Goal: Task Accomplishment & Management: Complete application form

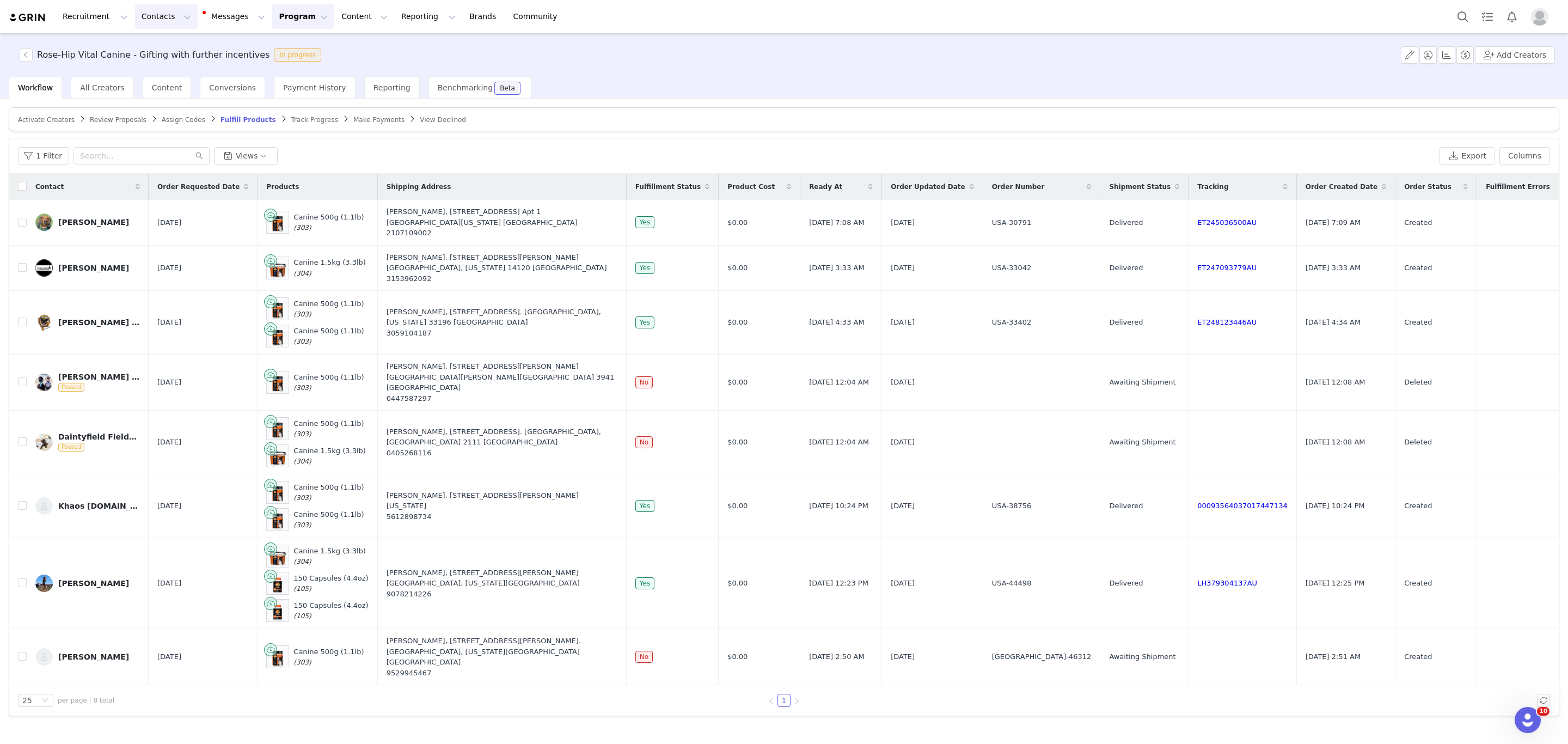
click at [145, 10] on button "Contacts Contacts" at bounding box center [166, 17] width 62 height 24
click at [163, 47] on div "Creators" at bounding box center [167, 49] width 73 height 11
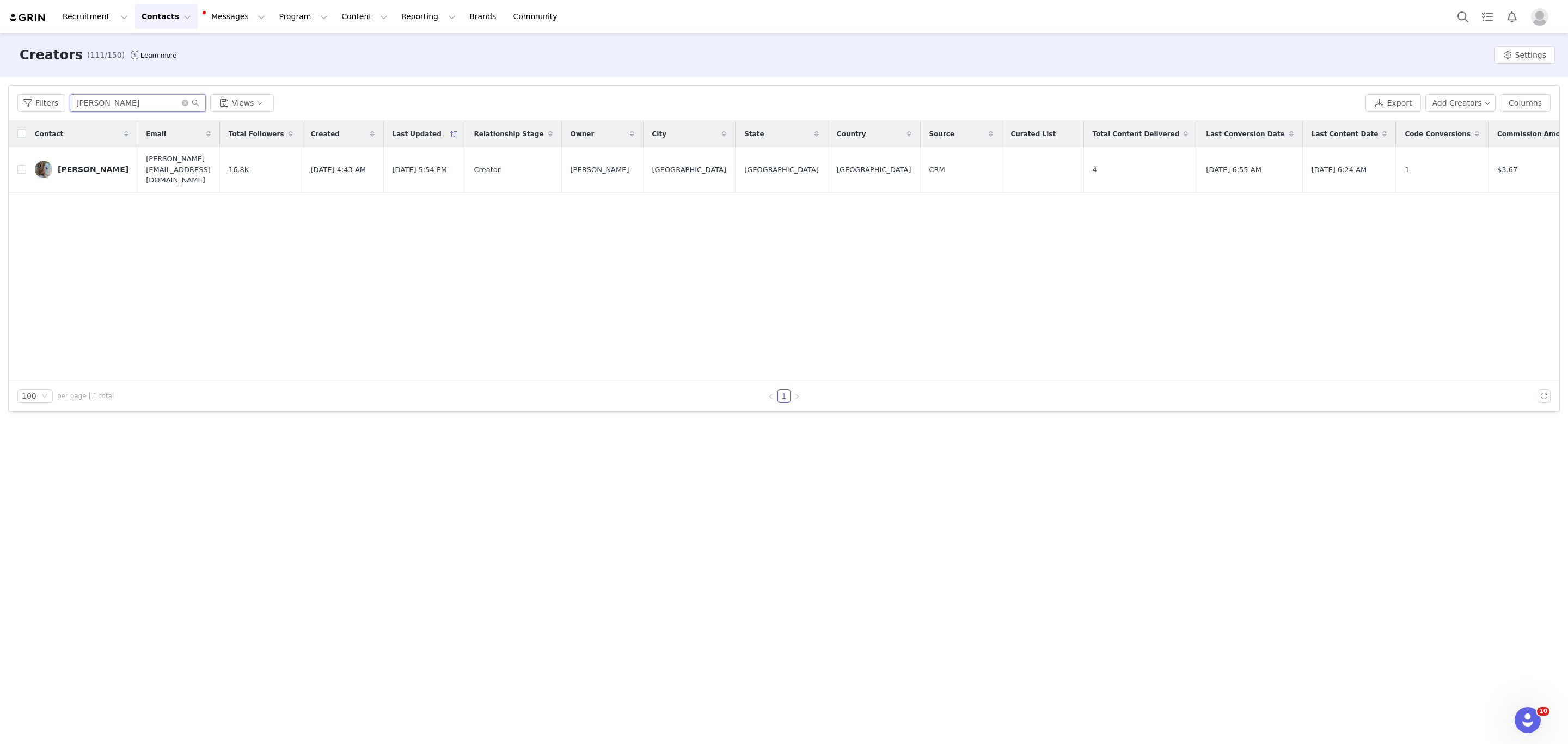
drag, startPoint x: 125, startPoint y: 103, endPoint x: 45, endPoint y: 83, distance: 82.5
click at [36, 94] on div "Filters [PERSON_NAME] Views" at bounding box center [689, 103] width 1344 height 17
type input "xena"
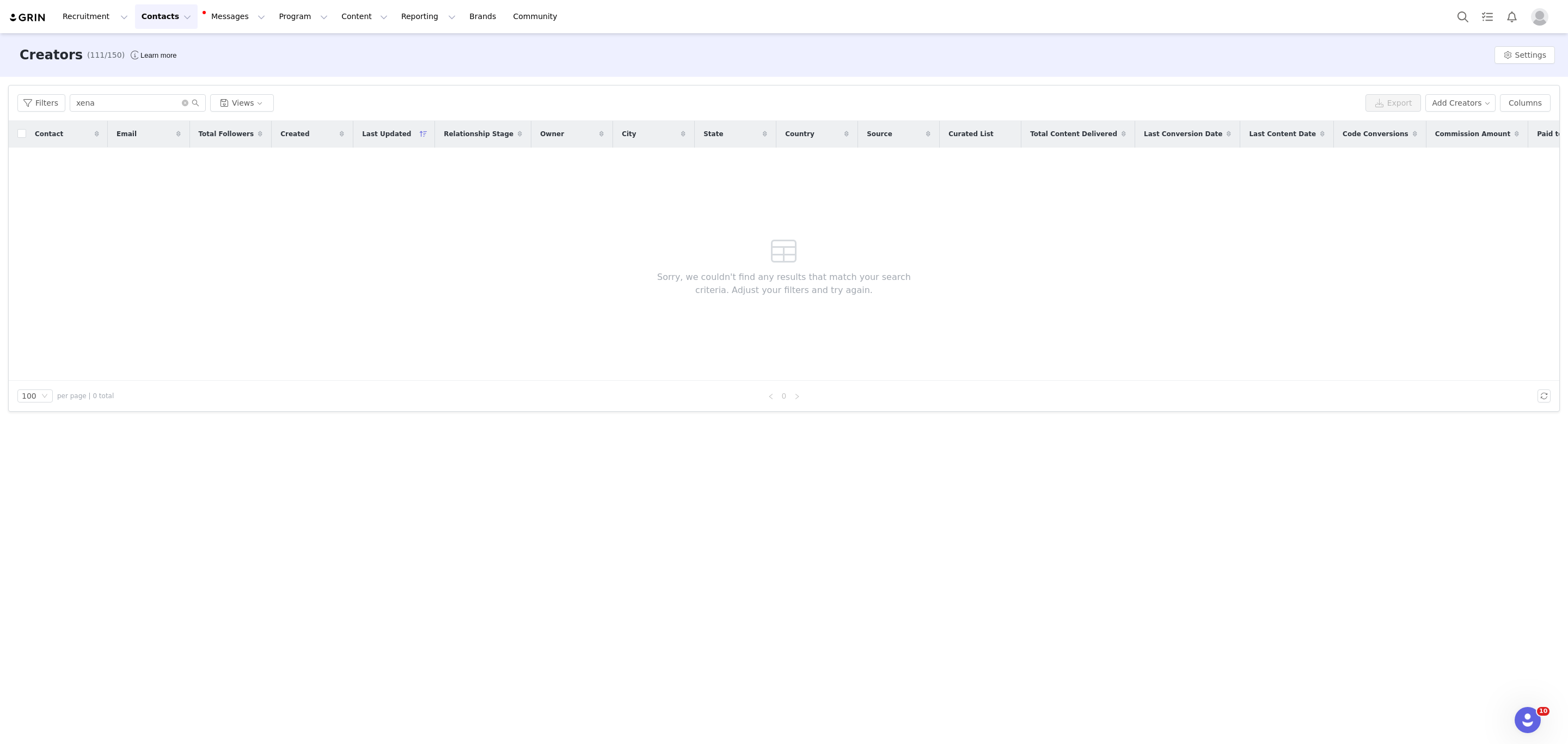
click at [148, 17] on button "Contacts Contacts" at bounding box center [166, 17] width 62 height 24
drag, startPoint x: 146, startPoint y: 66, endPoint x: 152, endPoint y: 67, distance: 6.1
click at [146, 67] on p "Prospects" at bounding box center [151, 69] width 36 height 11
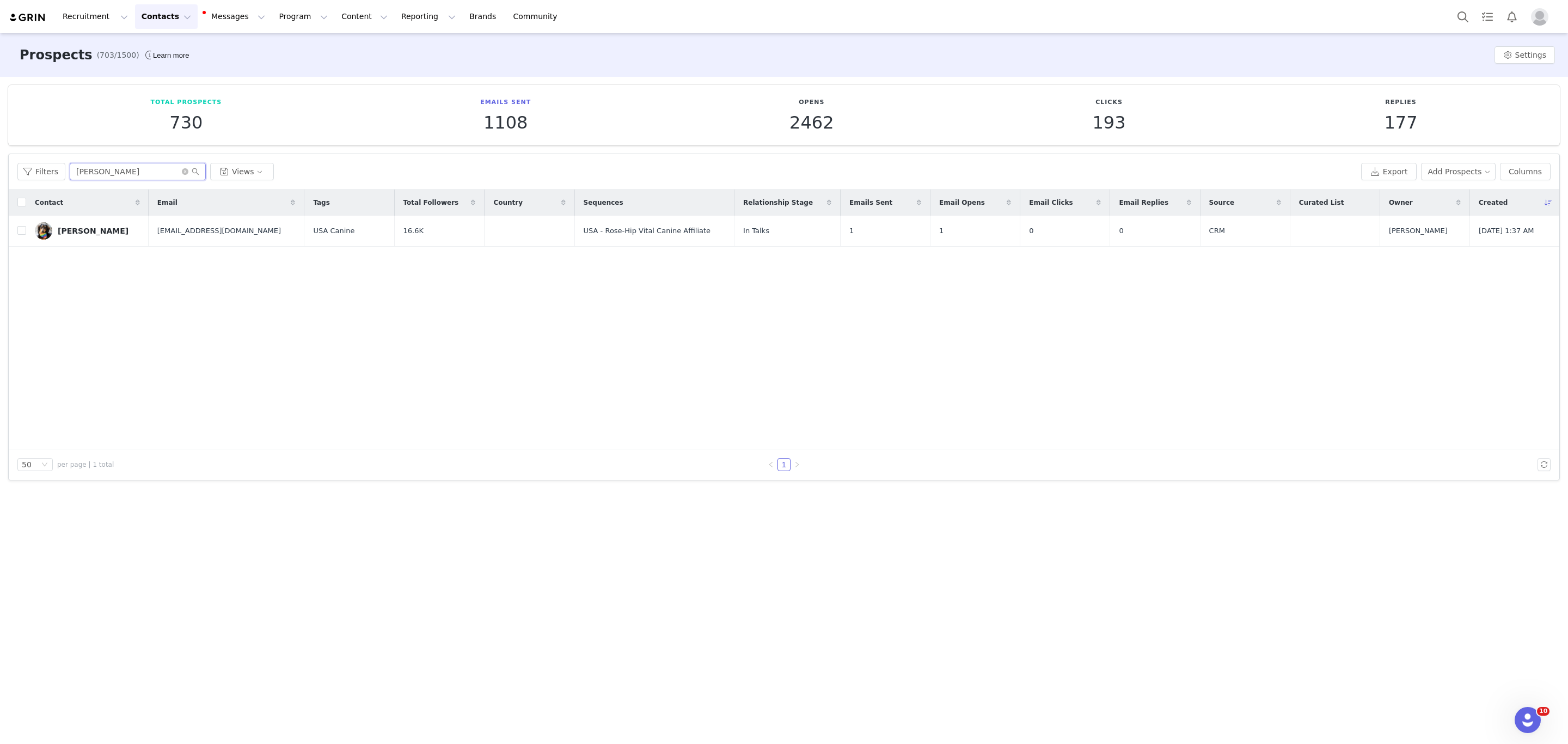
drag, startPoint x: 128, startPoint y: 173, endPoint x: 12, endPoint y: 154, distance: 117.5
click at [10, 157] on div "Filters jenna Views Export Add Prospects Columns" at bounding box center [784, 172] width 1551 height 36
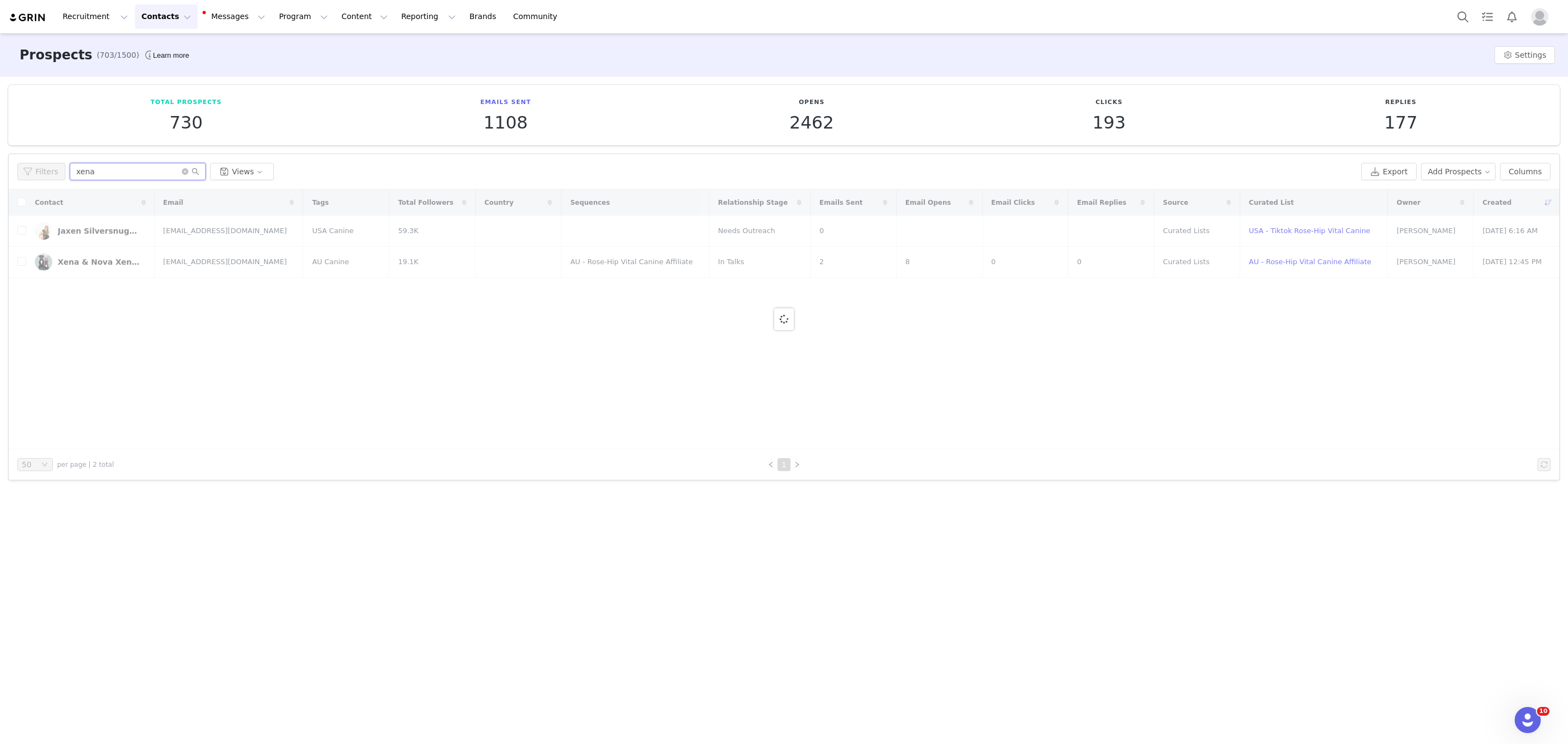
type input "xena"
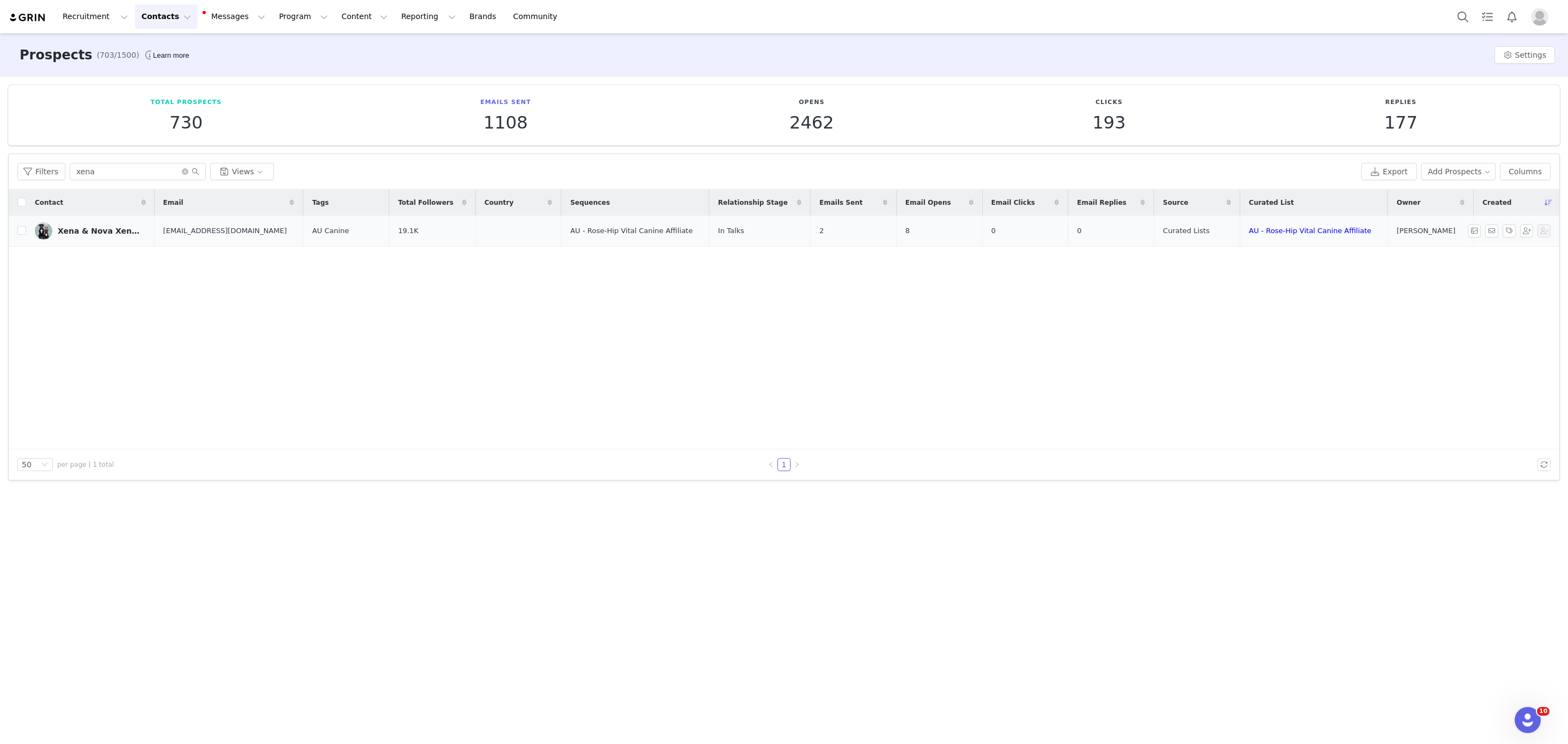
click at [120, 234] on div "Xena & Nova Xena.and.nova.staffys" at bounding box center [99, 231] width 82 height 9
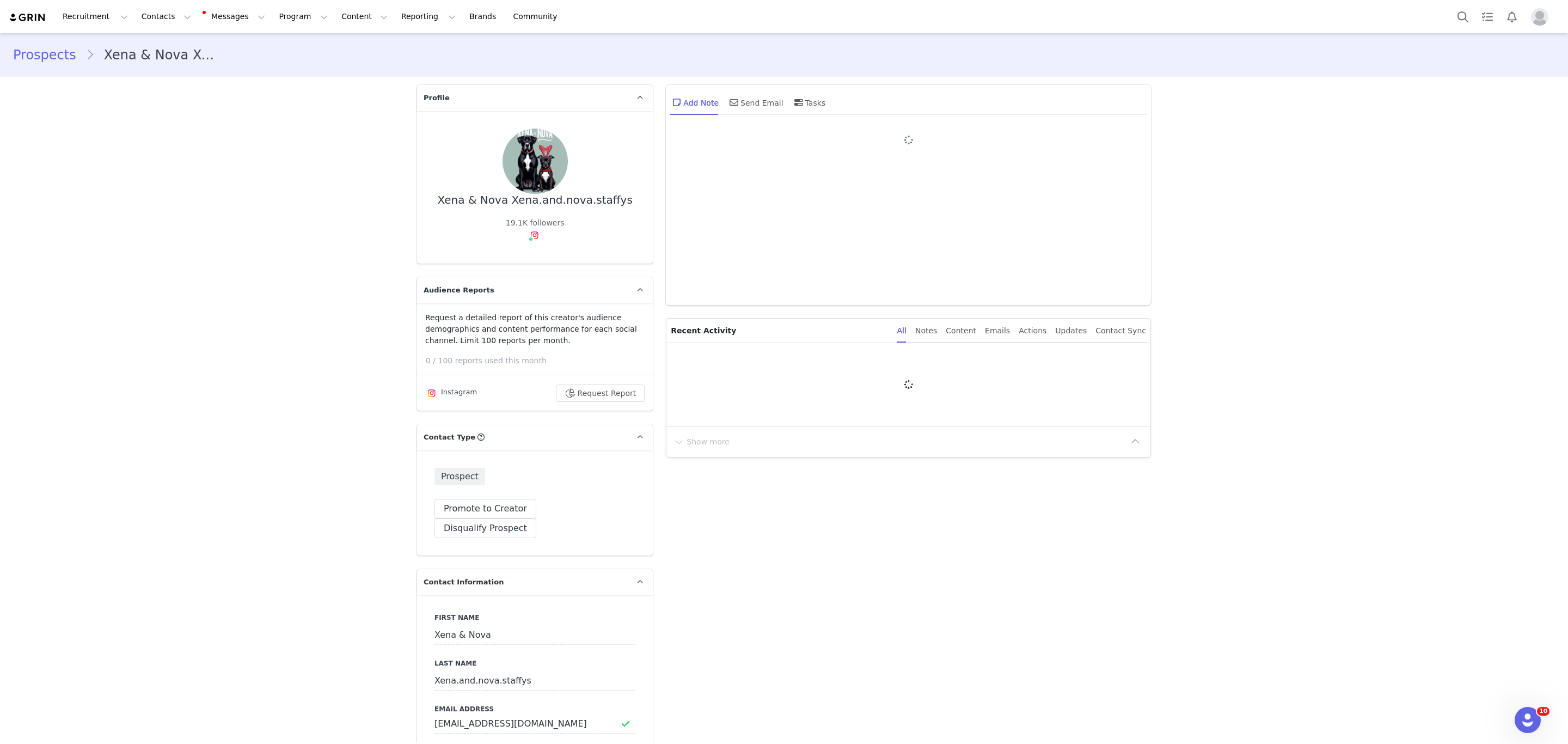
type input "+1 ([GEOGRAPHIC_DATA])"
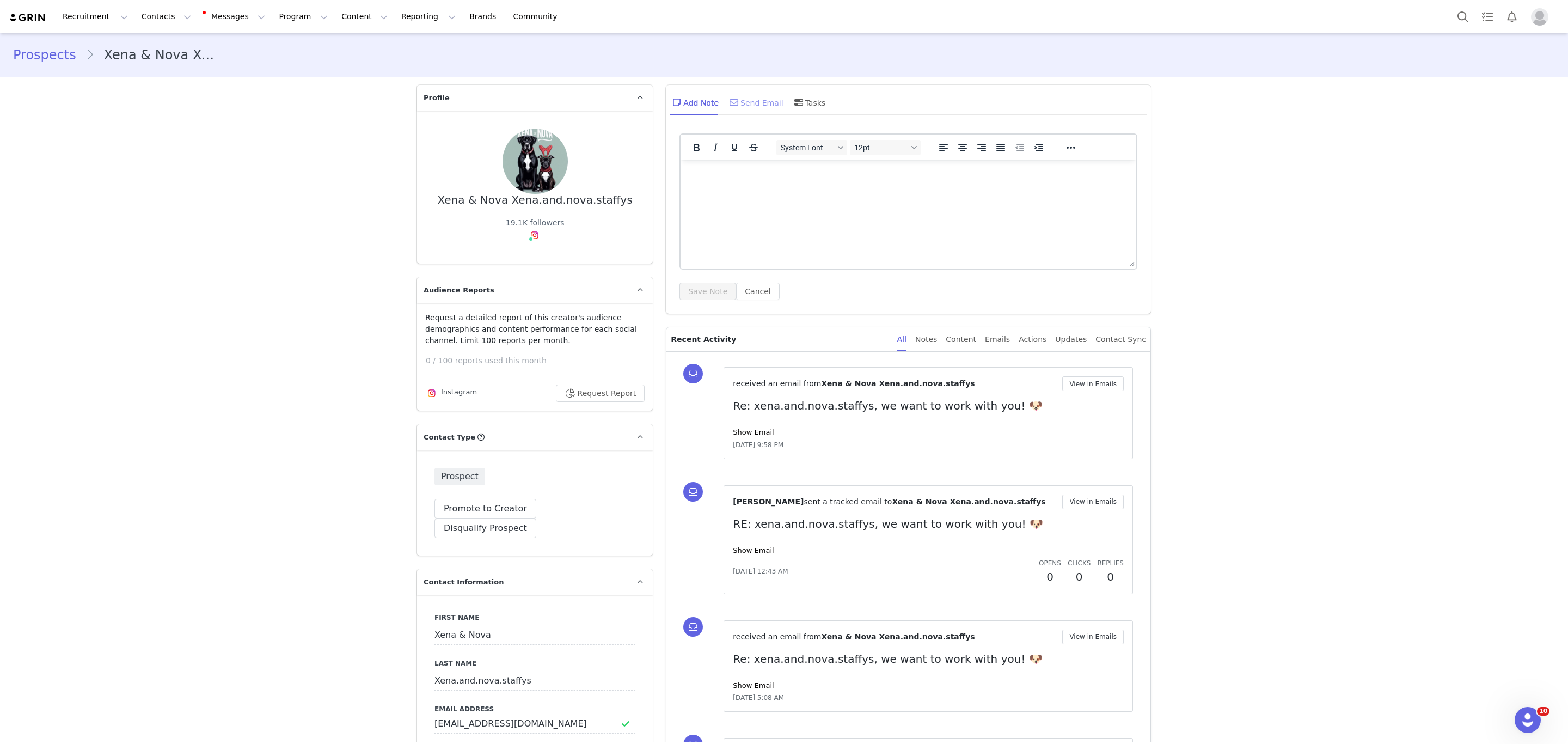
click at [760, 98] on div "Send Email" at bounding box center [755, 102] width 56 height 26
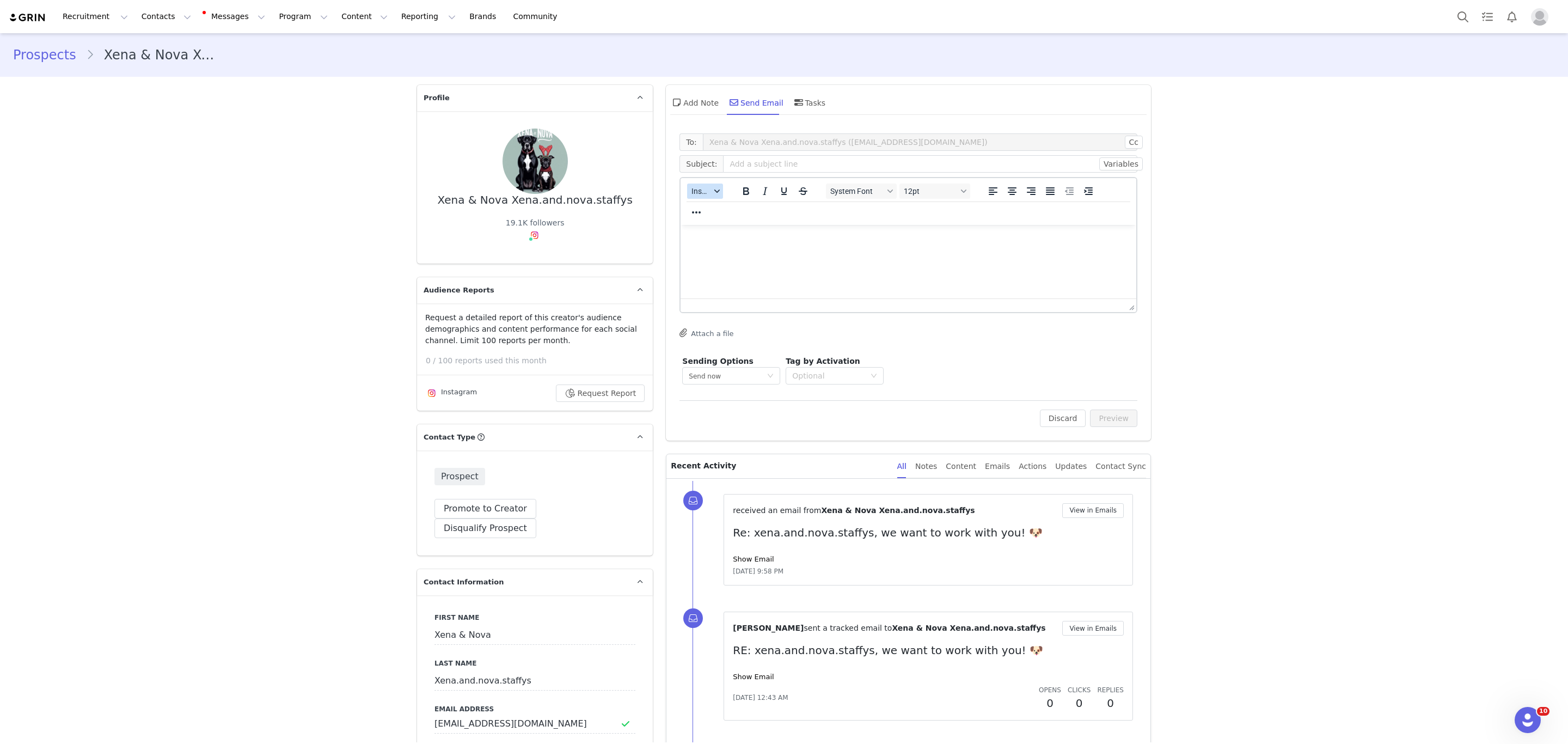
click at [700, 188] on span "Insert" at bounding box center [701, 191] width 19 height 9
click at [727, 224] on div "Insert Variable" at bounding box center [739, 227] width 98 height 13
select select
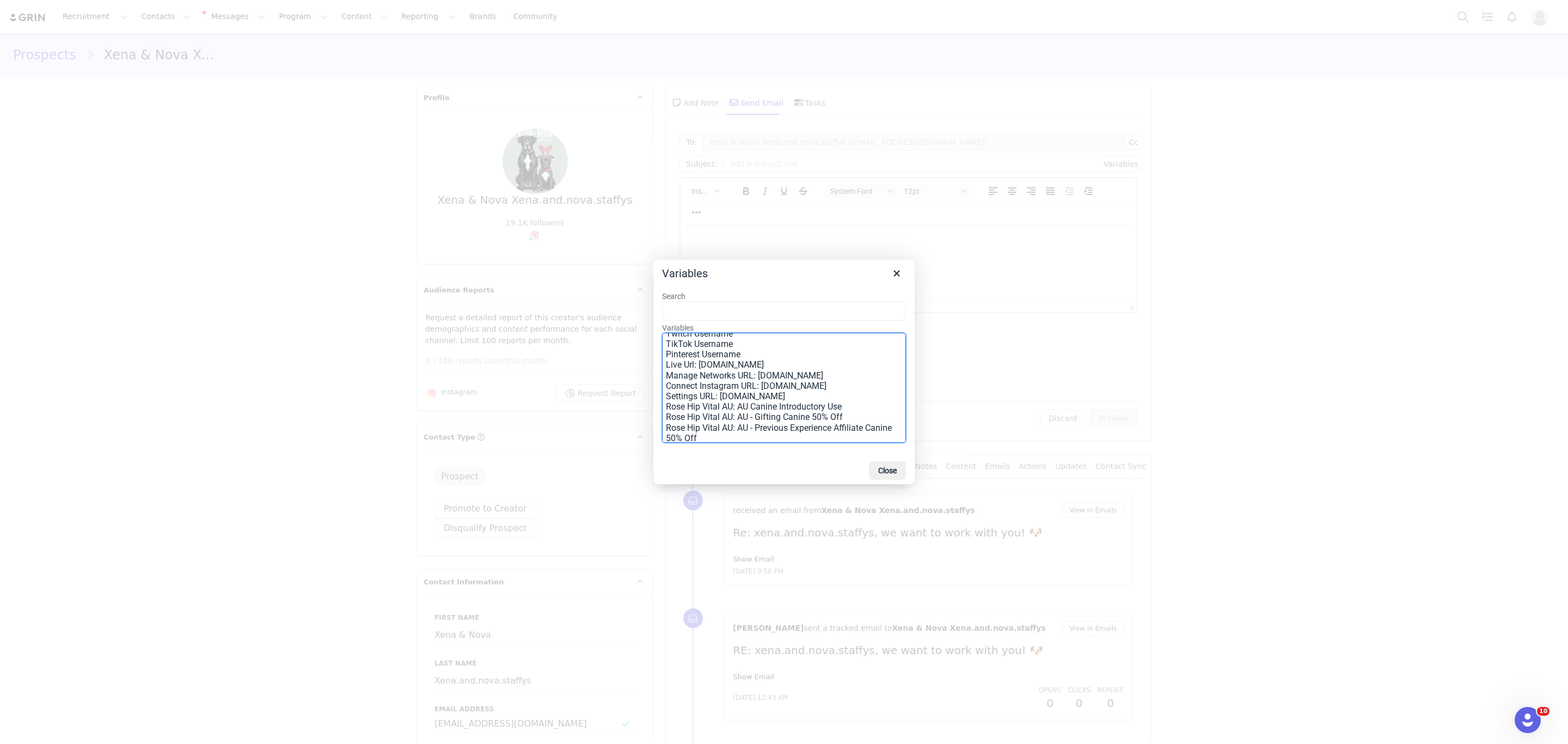
scroll to position [239, 0]
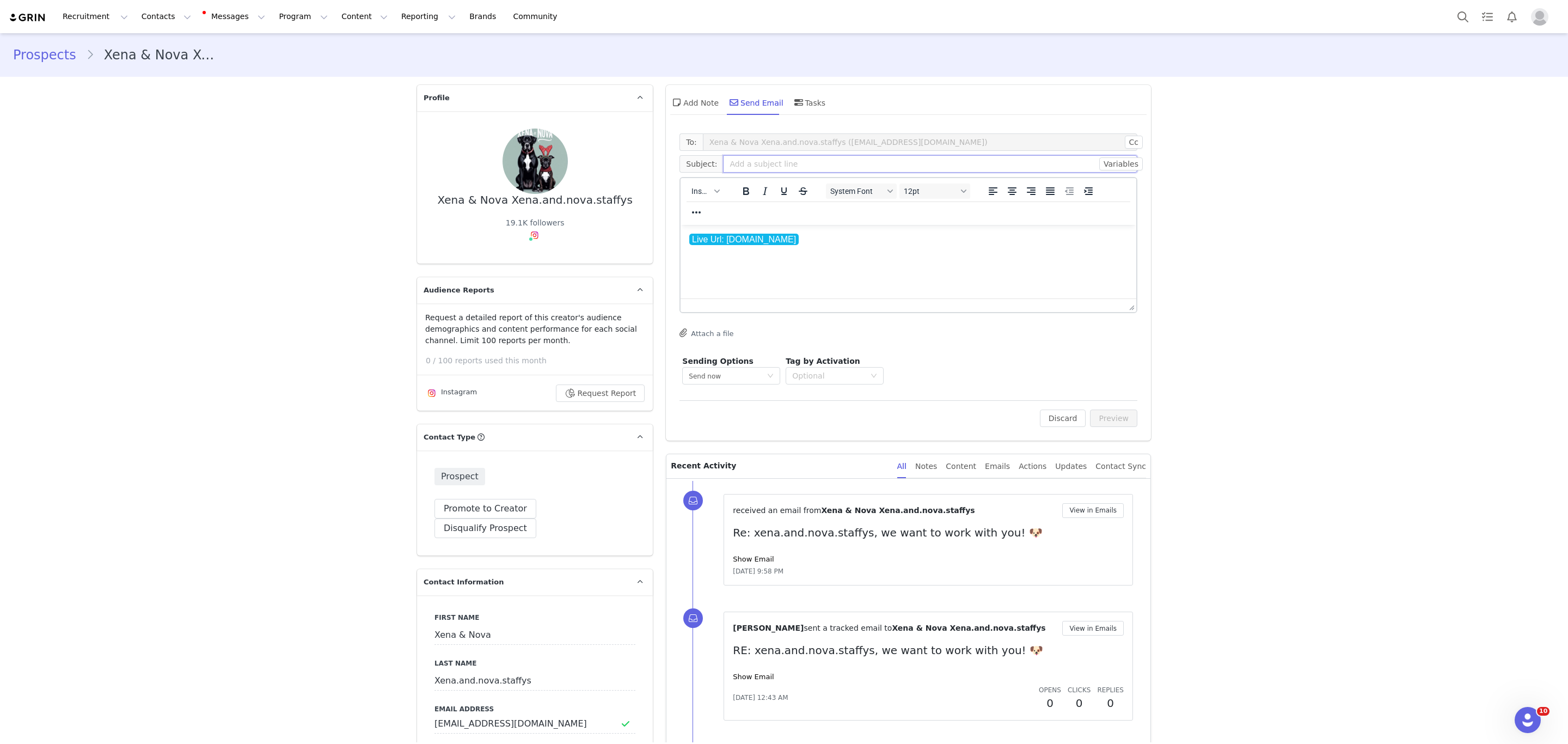
click at [839, 170] on input "text" at bounding box center [930, 164] width 415 height 17
type input "sdasd"
click at [1102, 415] on button "Preview" at bounding box center [1114, 418] width 47 height 17
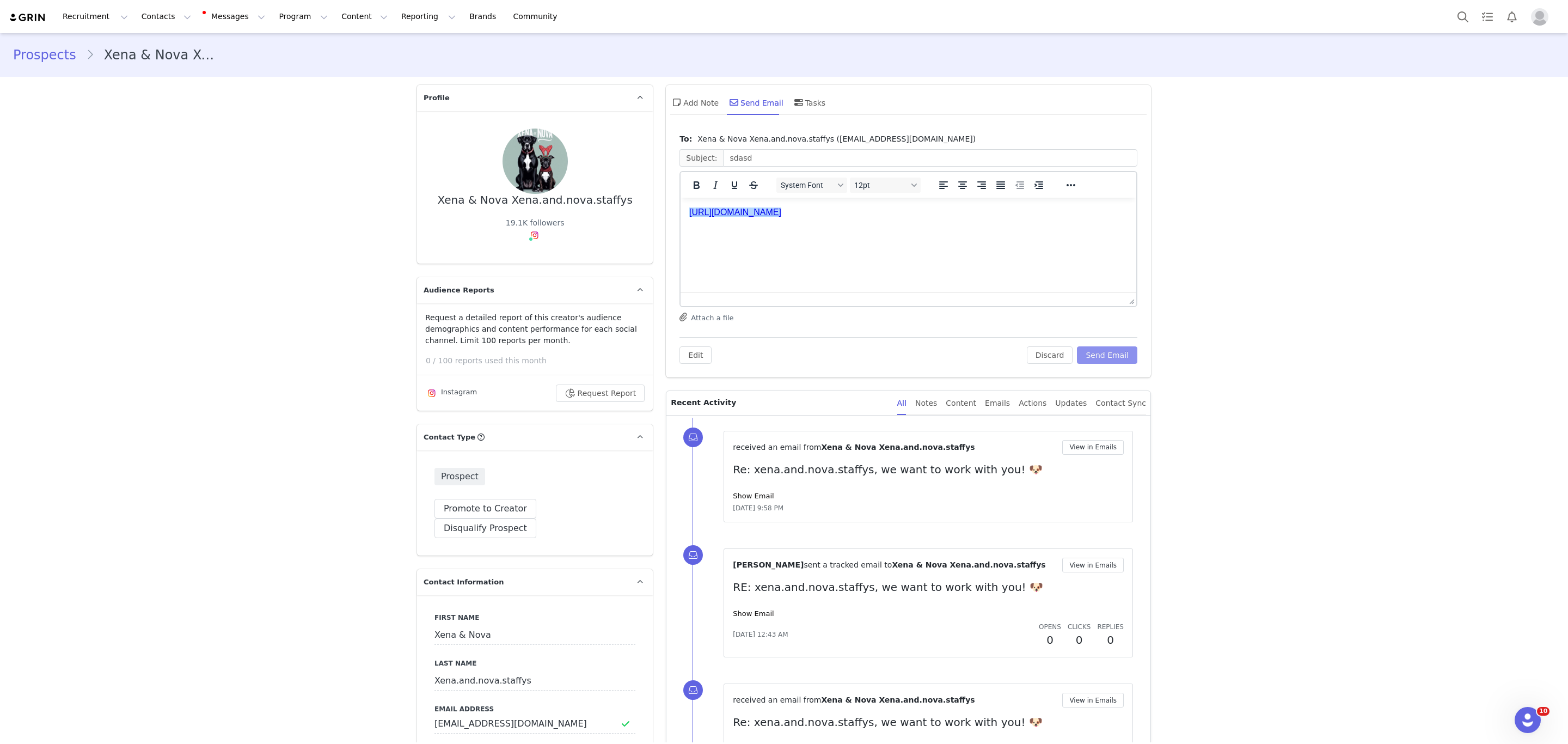
scroll to position [0, 0]
click at [1023, 218] on p "﻿[URL][DOMAIN_NAME]" at bounding box center [908, 212] width 438 height 12
drag, startPoint x: 925, startPoint y: 211, endPoint x: 666, endPoint y: 201, distance: 259.2
click at [681, 201] on html "[URL][DOMAIN_NAME]" at bounding box center [909, 212] width 456 height 29
copy p "[URL][DOMAIN_NAME]"
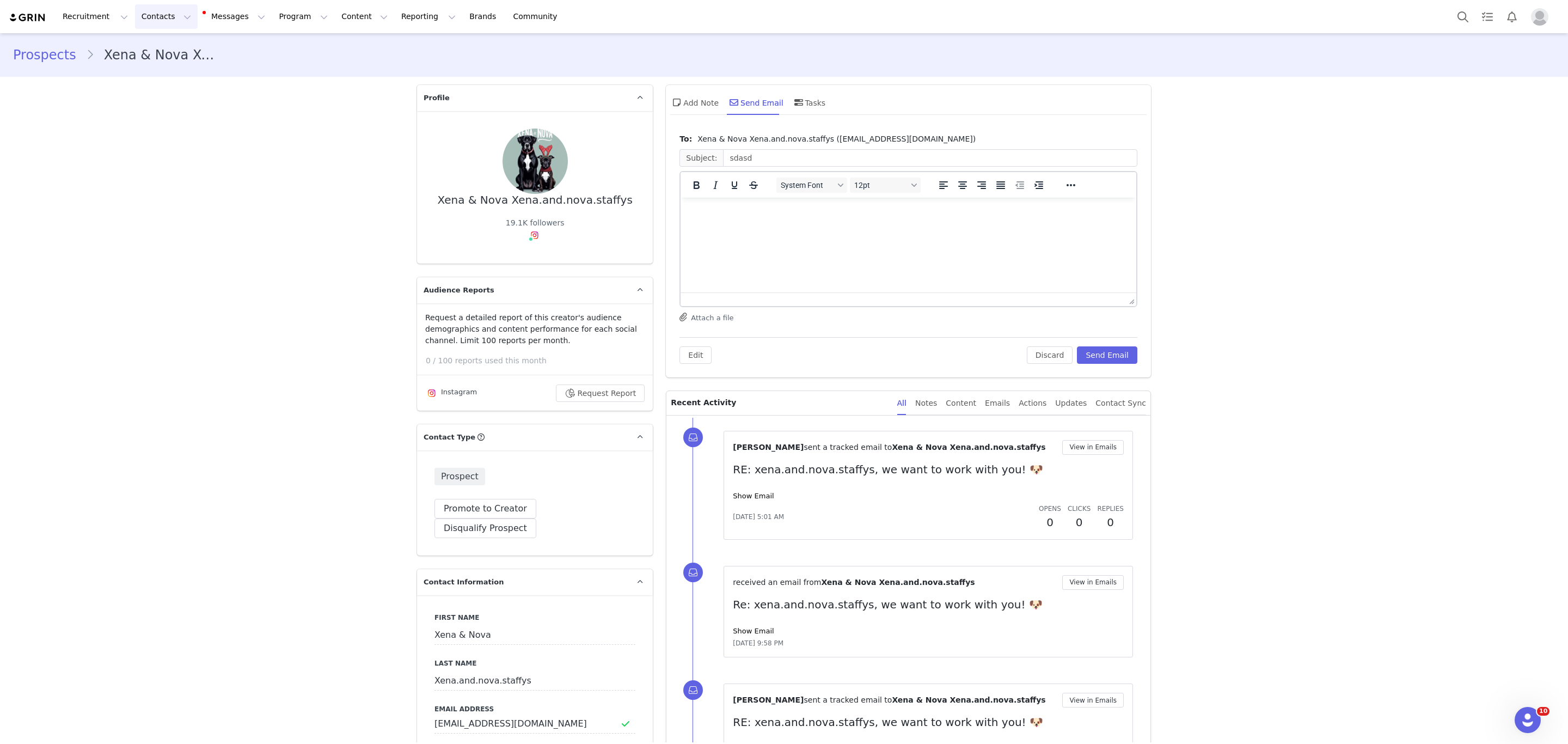
click at [149, 12] on button "Contacts Contacts" at bounding box center [166, 17] width 62 height 24
click at [154, 69] on p "Prospects" at bounding box center [151, 69] width 36 height 11
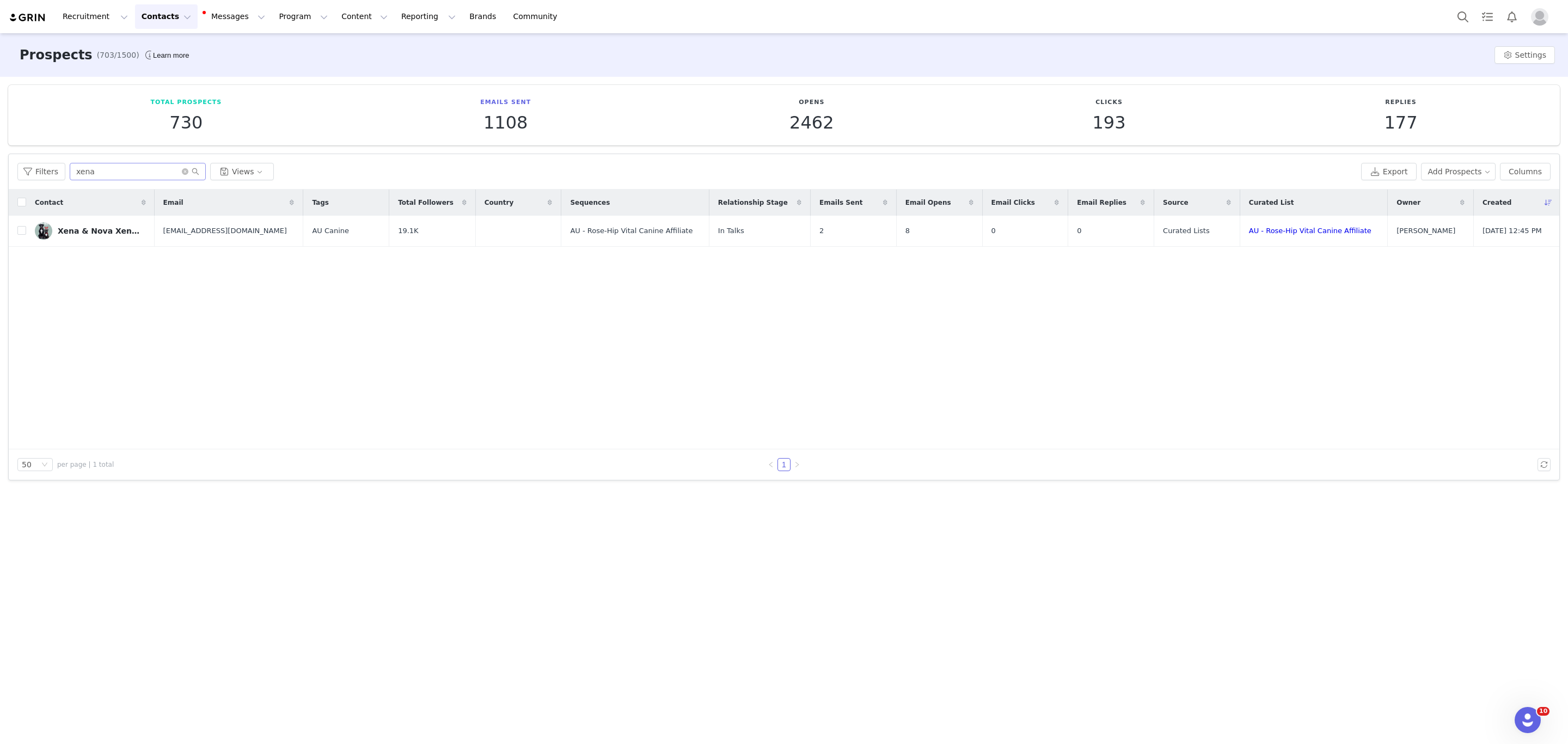
click at [183, 175] on span at bounding box center [190, 171] width 17 height 8
click at [1454, 175] on button "Add Prospects" at bounding box center [1458, 171] width 75 height 17
click at [1454, 194] on span "Add a Prospect" at bounding box center [1464, 193] width 57 height 12
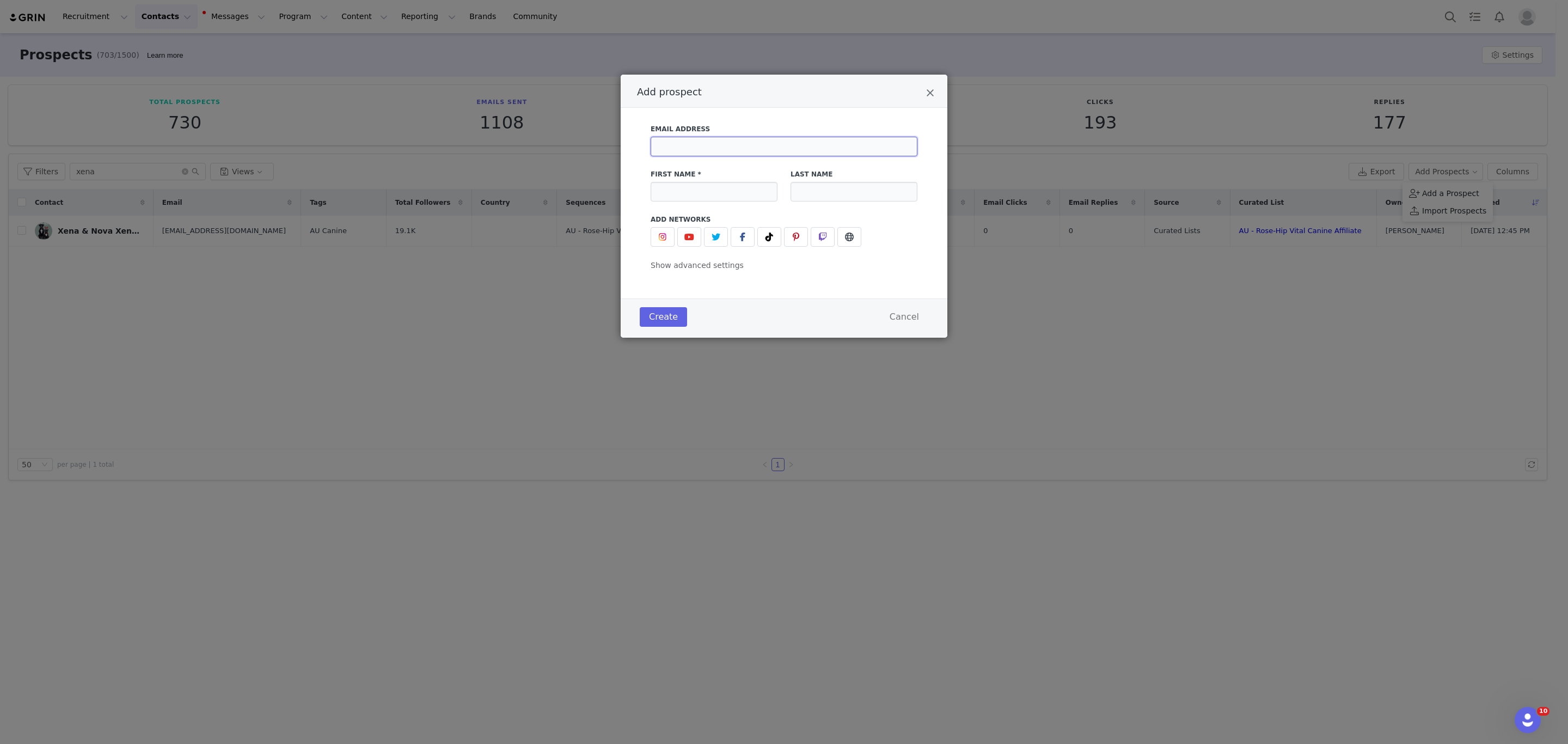
click at [713, 146] on input "Add prospect" at bounding box center [784, 147] width 267 height 20
paste input "[PERSON_NAME] <[EMAIL_ADDRESS][DOMAIN_NAME]>"
type input "[PERSON_NAME] <[EMAIL_ADDRESS][DOMAIN_NAME]>"
drag, startPoint x: 716, startPoint y: 146, endPoint x: 613, endPoint y: 136, distance: 103.5
click at [613, 136] on div "Add prospect Email Address [PERSON_NAME] <[EMAIL_ADDRESS][DOMAIN_NAME]> First N…" at bounding box center [784, 372] width 1568 height 744
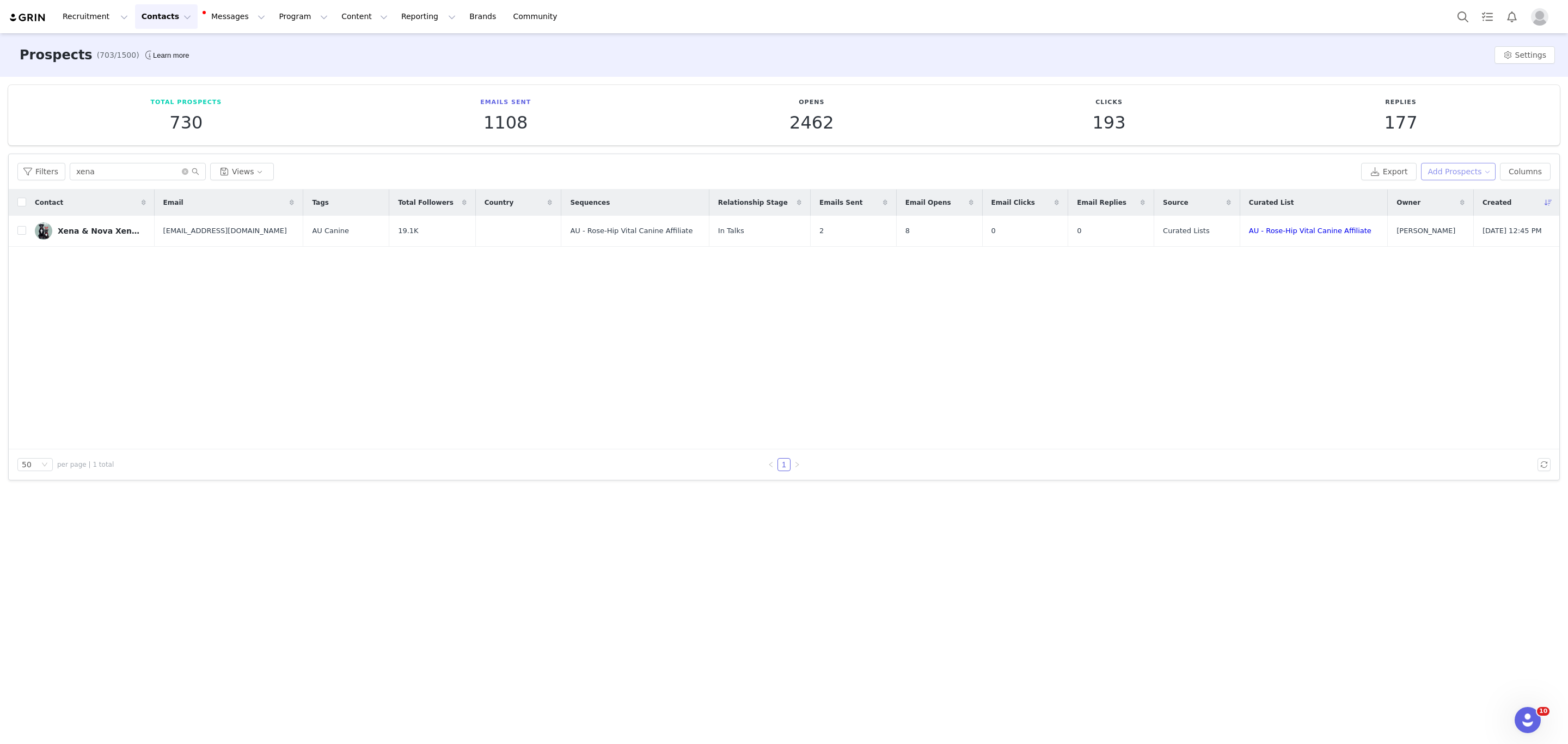
click at [1459, 173] on button "Add Prospects" at bounding box center [1458, 171] width 75 height 17
click at [1451, 190] on span "Add a Prospect" at bounding box center [1464, 193] width 57 height 12
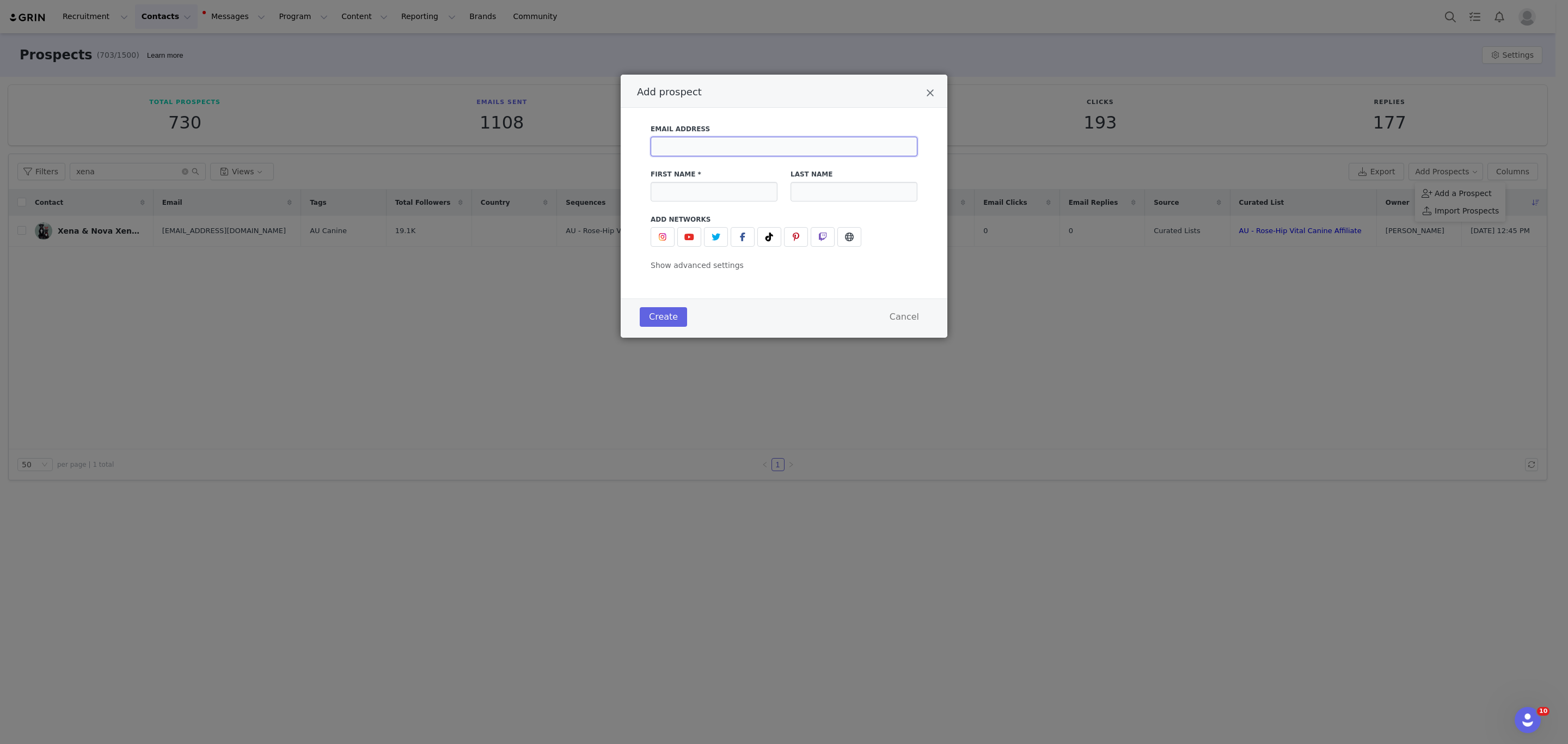
click at [766, 146] on input "Add prospect" at bounding box center [784, 147] width 267 height 20
paste input "[PERSON_NAME] <[EMAIL_ADDRESS][DOMAIN_NAME]>"
drag, startPoint x: 716, startPoint y: 146, endPoint x: 649, endPoint y: 145, distance: 67.0
click at [649, 145] on div "Email Address [PERSON_NAME] <[EMAIL_ADDRESS][DOMAIN_NAME]>" at bounding box center [783, 140] width 280 height 45
type input "[EMAIL_ADDRESS][DOMAIN_NAME]>"
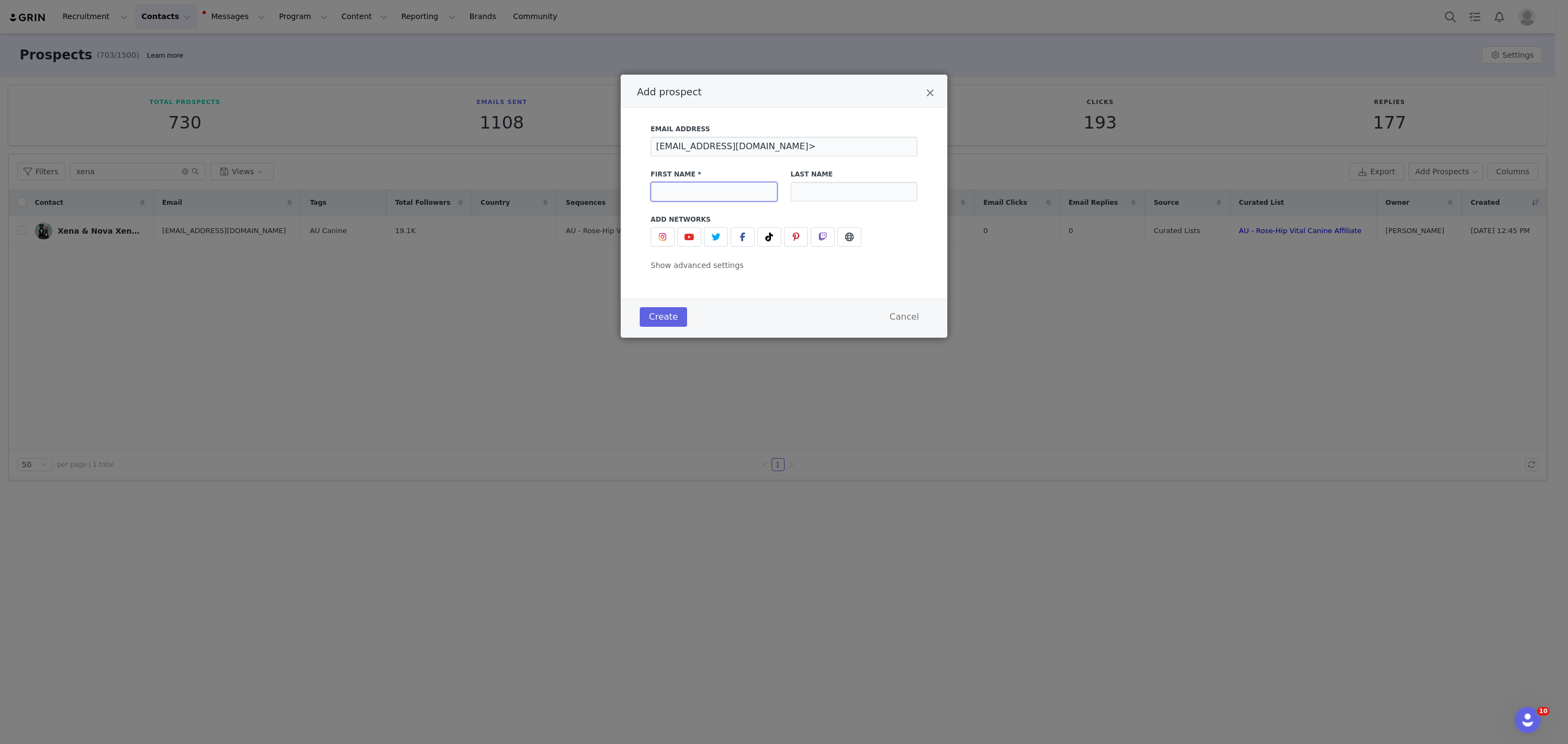
click at [708, 189] on input "Add prospect" at bounding box center [714, 192] width 127 height 20
paste input "[PERSON_NAME] <"
drag, startPoint x: 715, startPoint y: 190, endPoint x: 676, endPoint y: 189, distance: 39.0
click at [676, 189] on input "[PERSON_NAME] <" at bounding box center [714, 192] width 127 height 20
type input "[PERSON_NAME]"
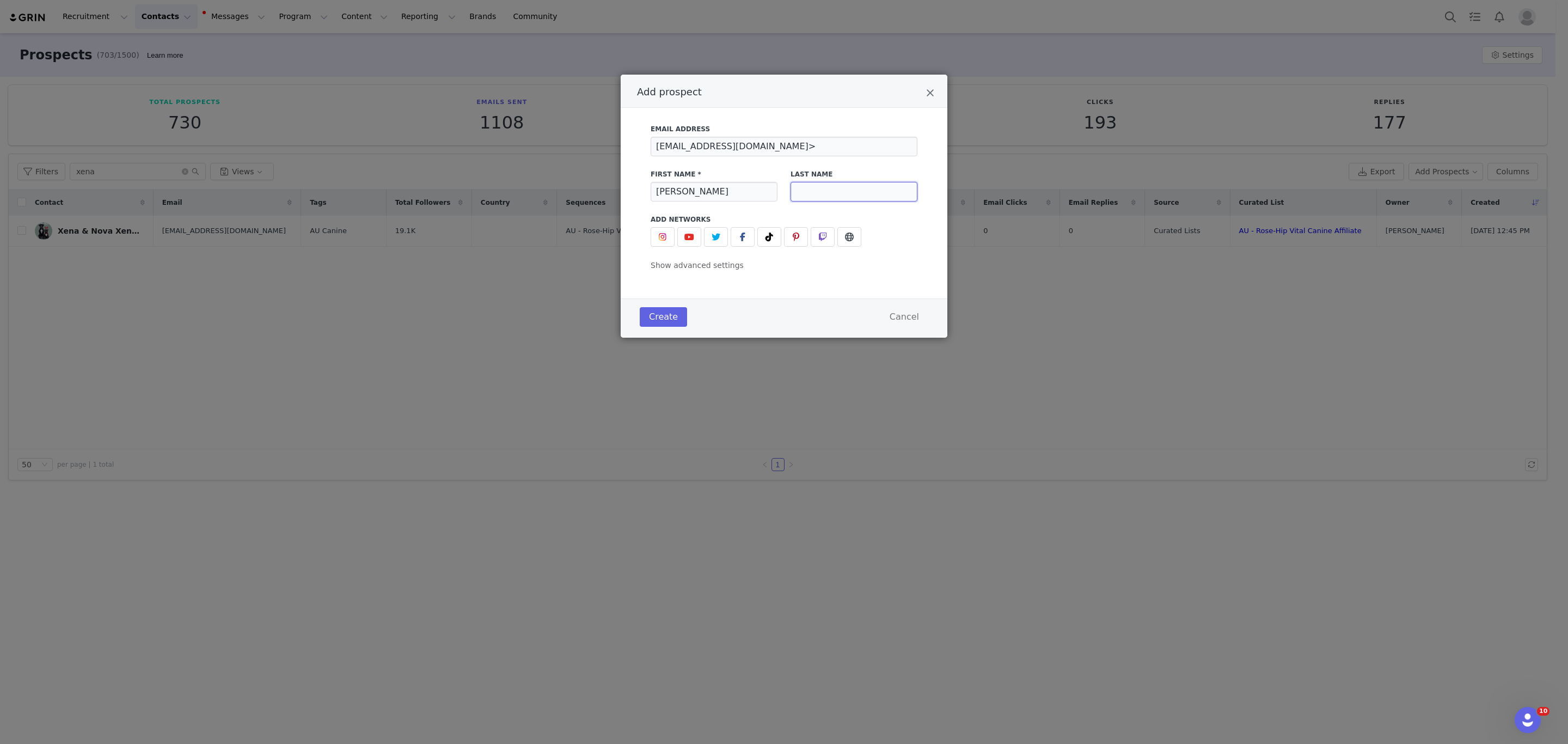
click at [813, 191] on input "Add prospect" at bounding box center [853, 192] width 127 height 20
paste input "[PERSON_NAME] <"
type input "[PERSON_NAME]"
click at [815, 142] on input "[EMAIL_ADDRESS][DOMAIN_NAME]>" at bounding box center [784, 147] width 267 height 20
type input "[EMAIL_ADDRESS][DOMAIN_NAME]"
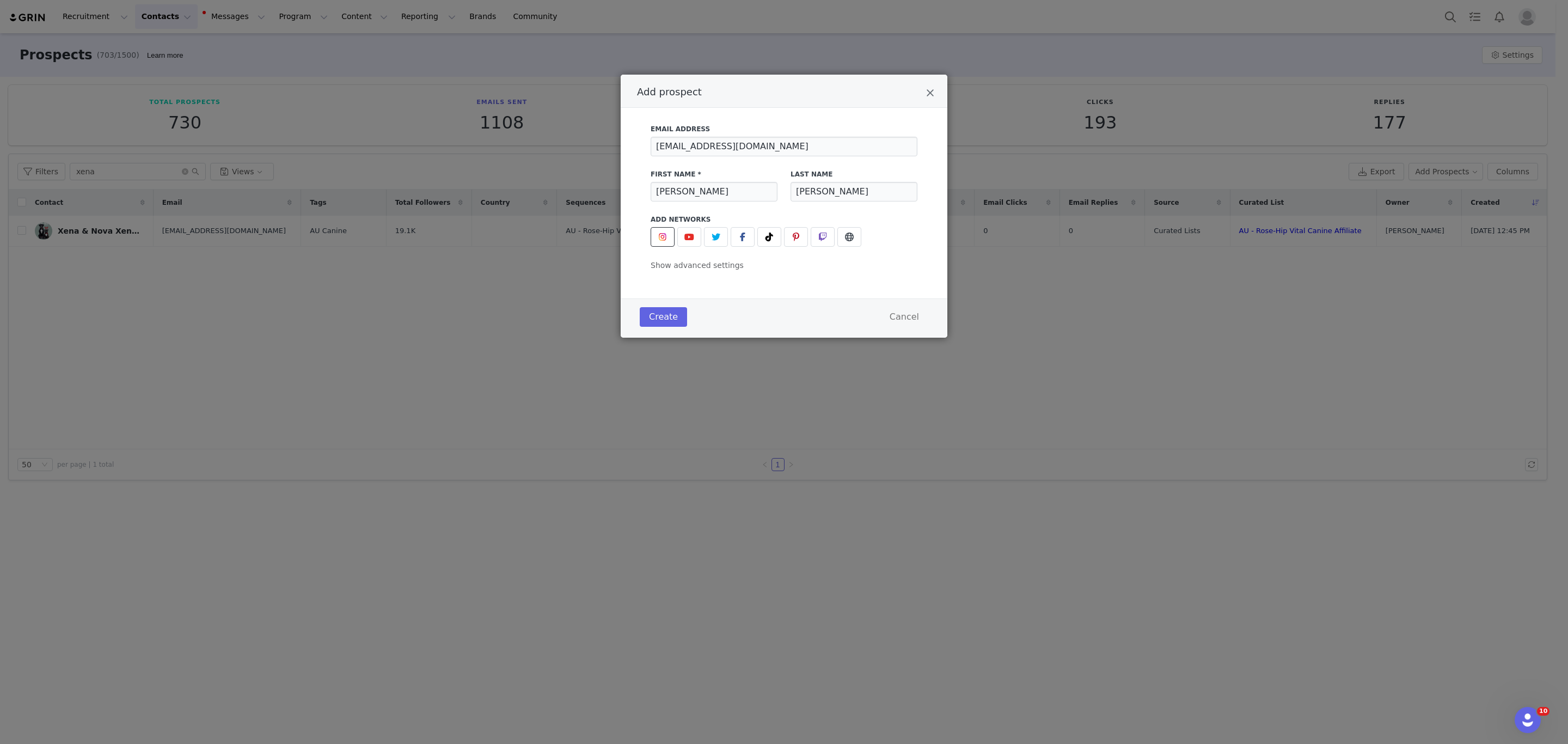
click at [667, 237] on span "Add prospect" at bounding box center [662, 237] width 13 height 13
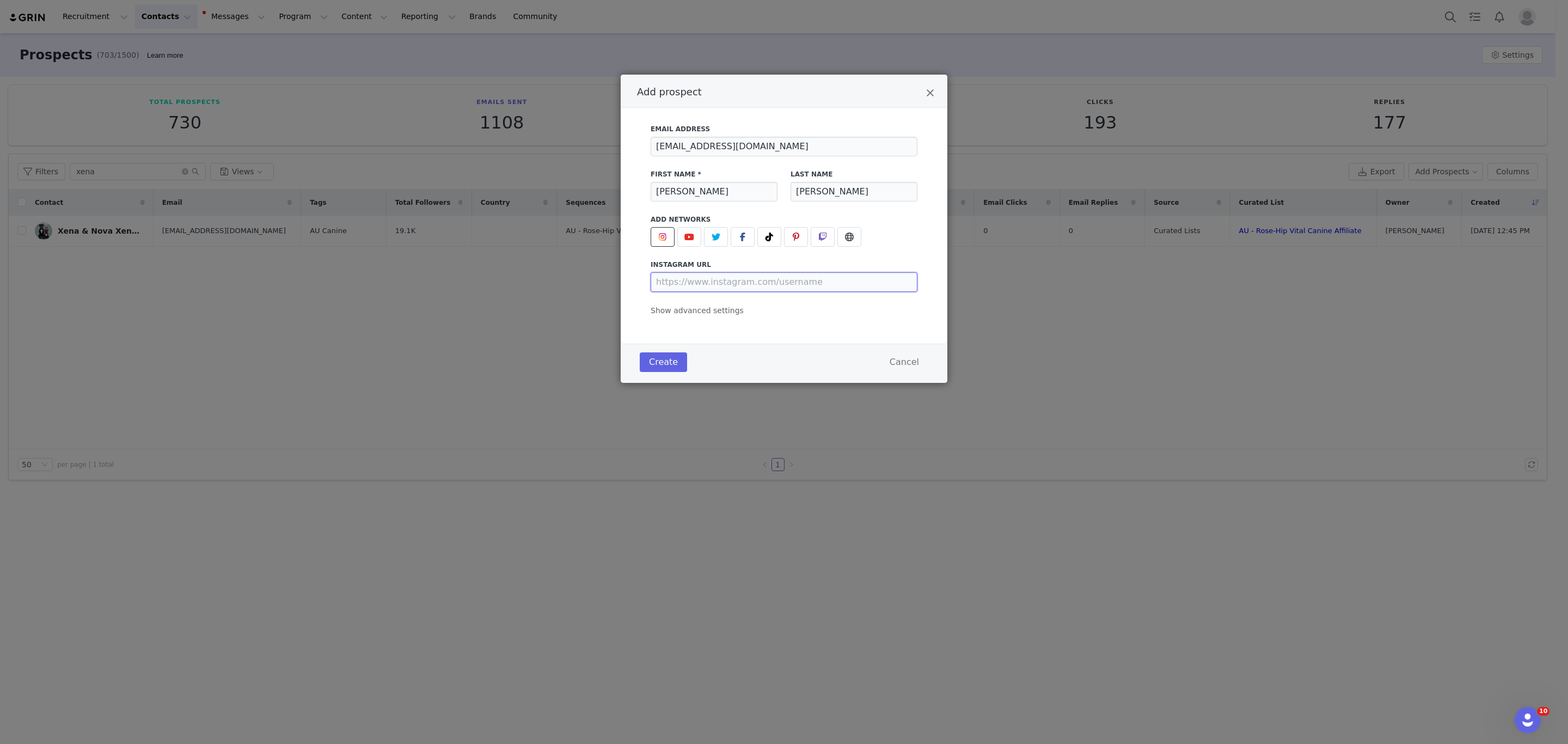
click at [744, 283] on input "Add prospect" at bounding box center [784, 282] width 267 height 20
paste input "[URL][DOMAIN_NAME]"
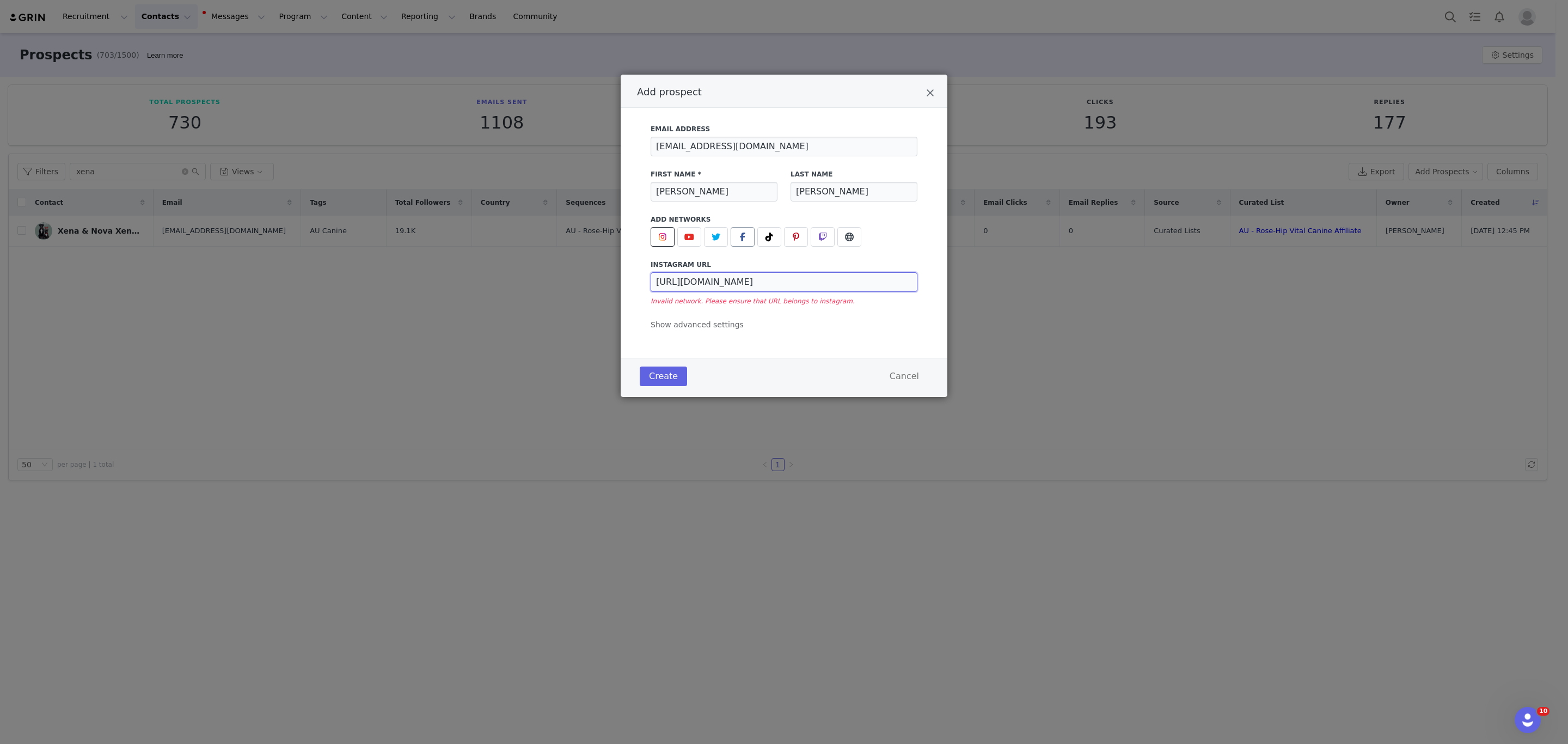
type input "[URL][DOMAIN_NAME]"
click at [741, 234] on icon "Add prospect" at bounding box center [743, 237] width 6 height 9
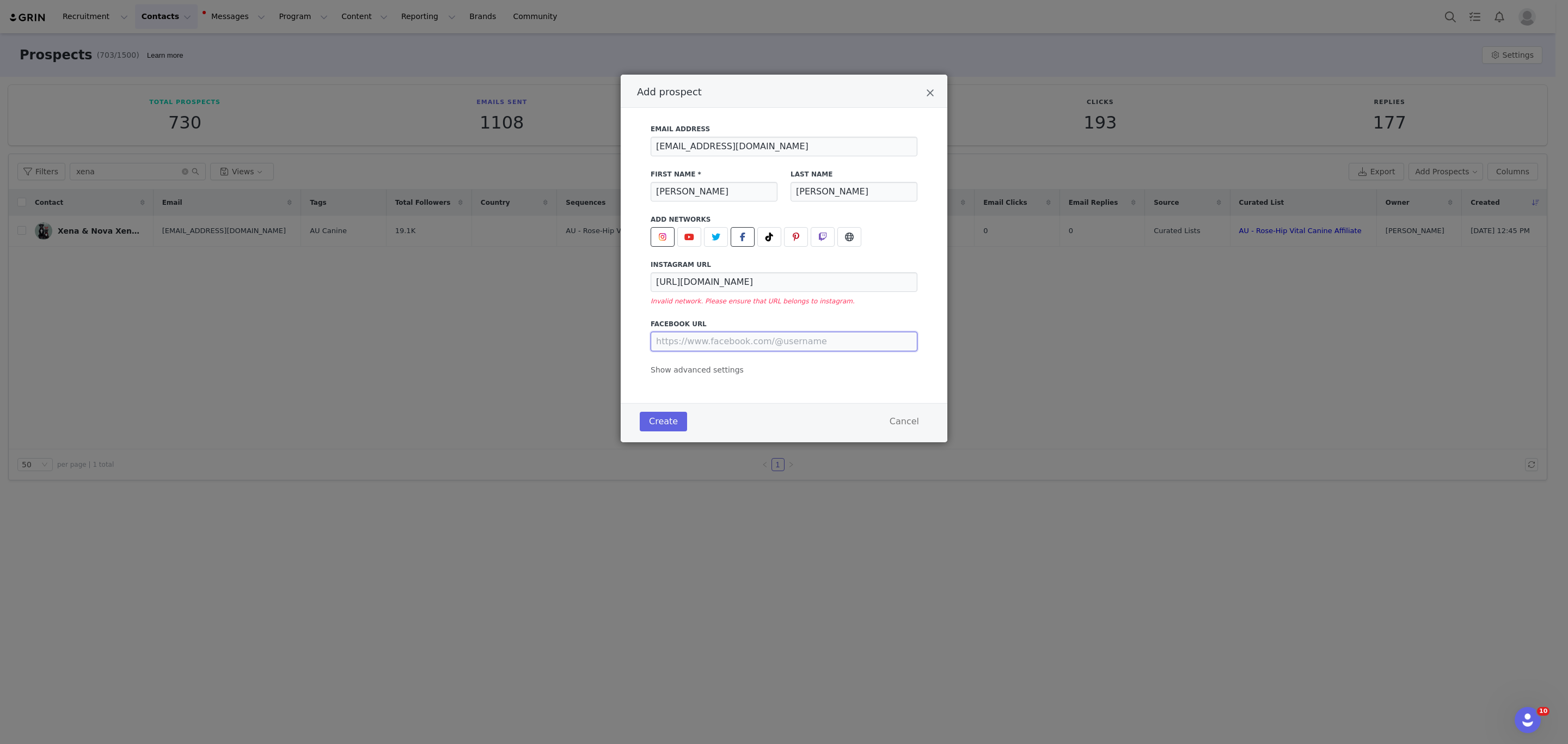
click at [757, 340] on input "Add prospect" at bounding box center [784, 341] width 267 height 20
paste input "[URL][DOMAIN_NAME]"
click at [805, 284] on input "[URL][DOMAIN_NAME]" at bounding box center [784, 282] width 267 height 20
click at [666, 234] on img "Add prospect" at bounding box center [663, 237] width 9 height 9
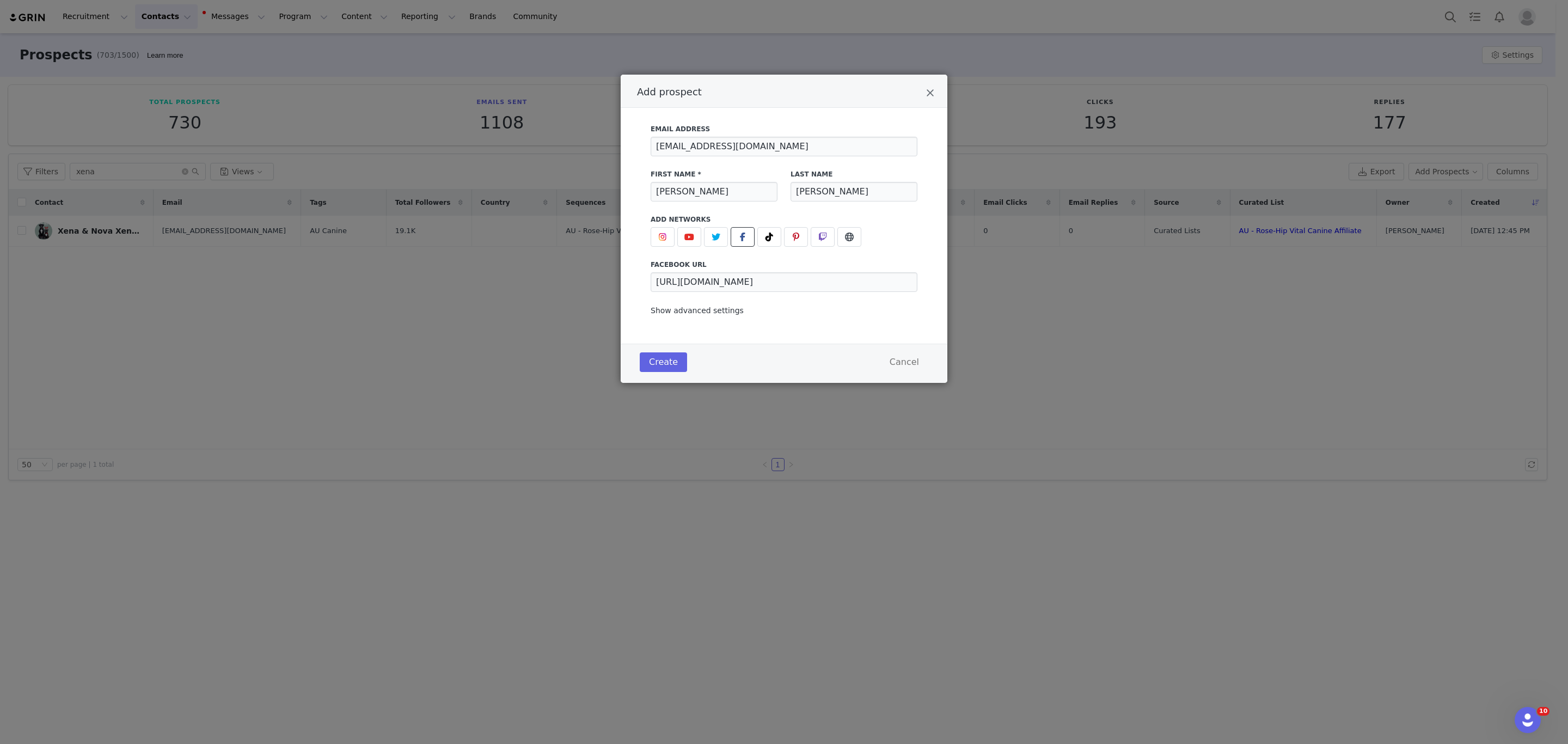
click at [696, 312] on span "Show advanced settings" at bounding box center [697, 310] width 93 height 9
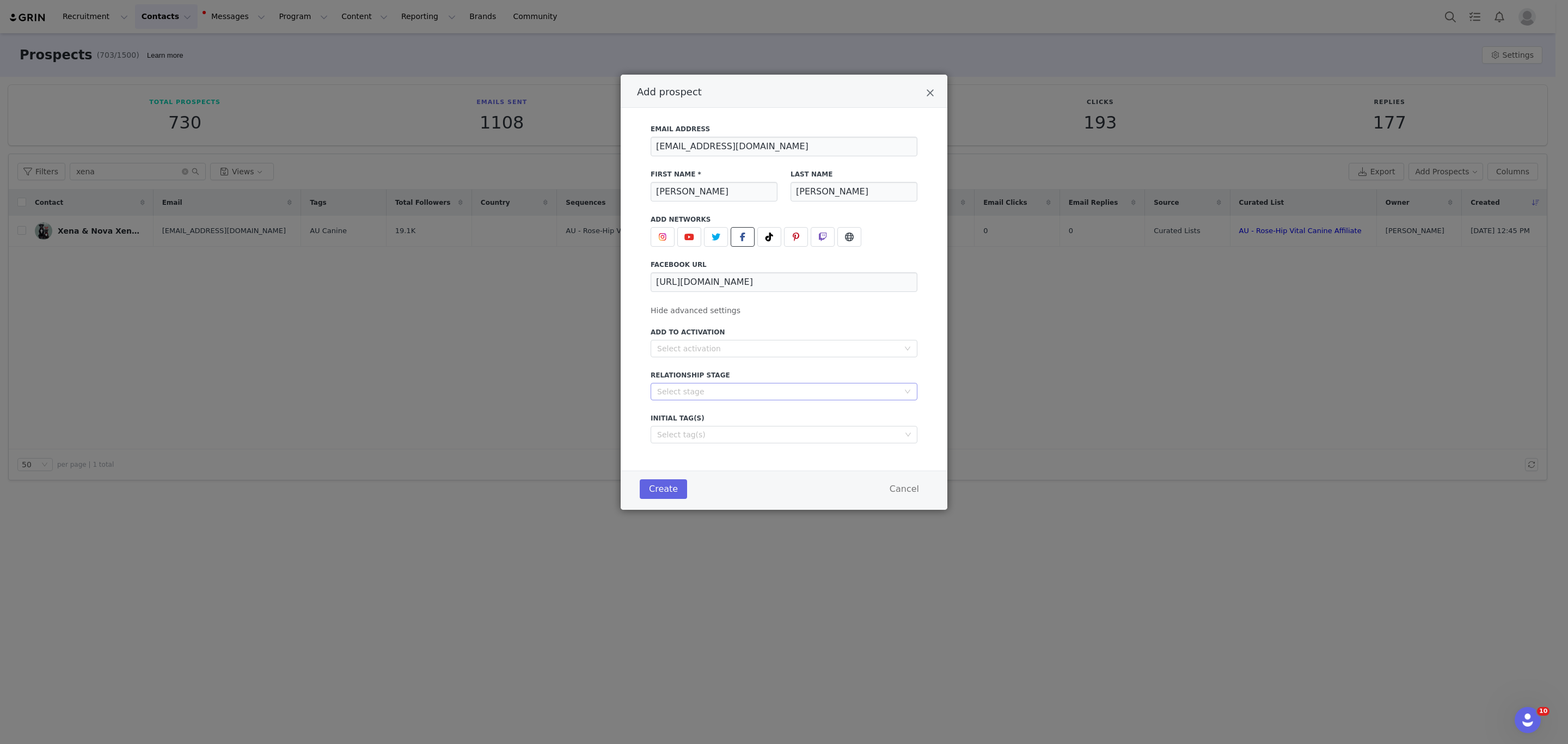
click at [688, 387] on div "Select stage" at bounding box center [778, 391] width 242 height 11
click at [689, 434] on li "In Talks" at bounding box center [784, 431] width 267 height 17
click at [688, 433] on div "Select tag(s)" at bounding box center [779, 434] width 244 height 11
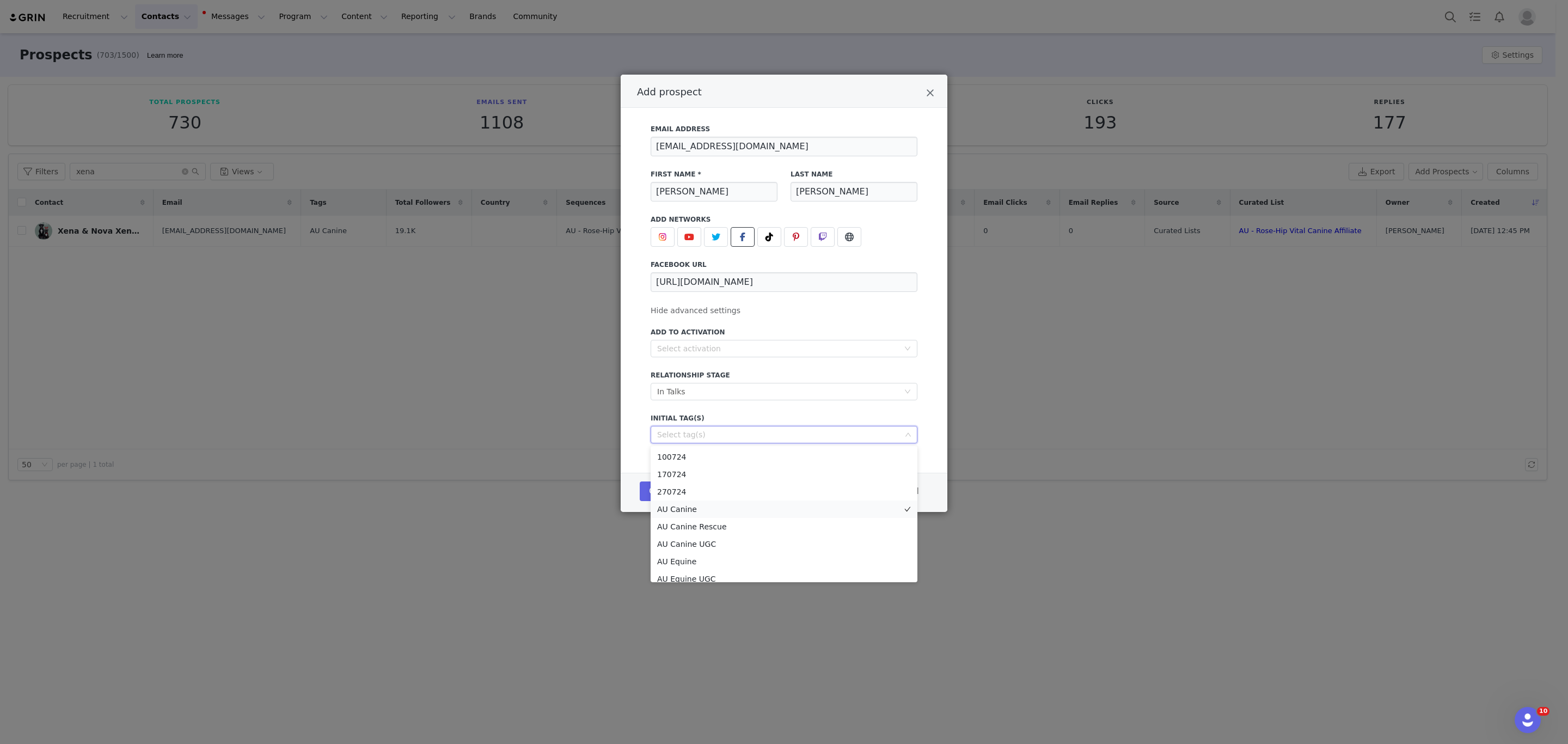
click at [689, 508] on li "AU Canine" at bounding box center [784, 509] width 267 height 17
click at [706, 351] on div "Select activation" at bounding box center [778, 348] width 242 height 11
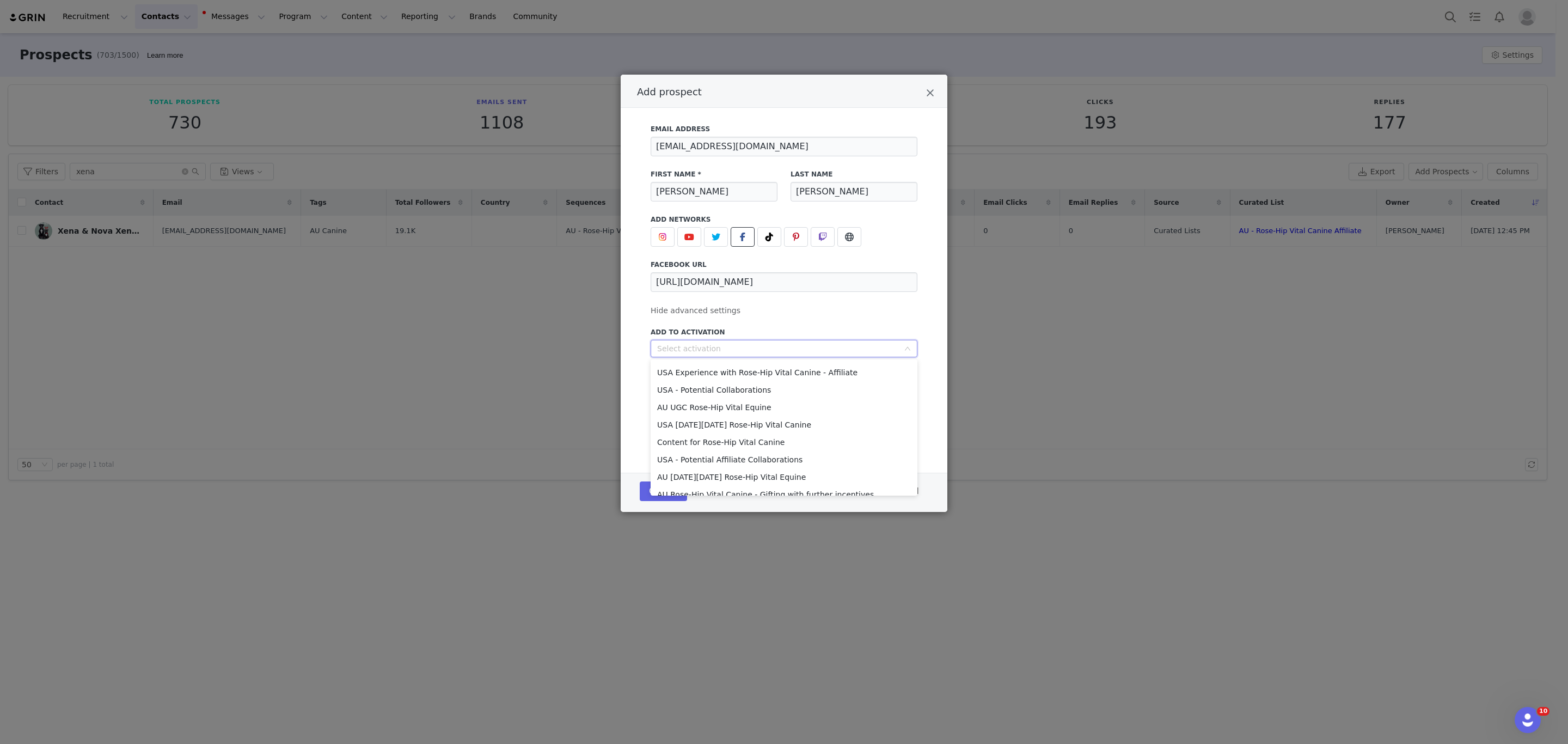
scroll to position [199, 0]
click at [764, 413] on li "AU Rose-Hip Vital Canine - Gifting with further incentives" at bounding box center [784, 415] width 267 height 17
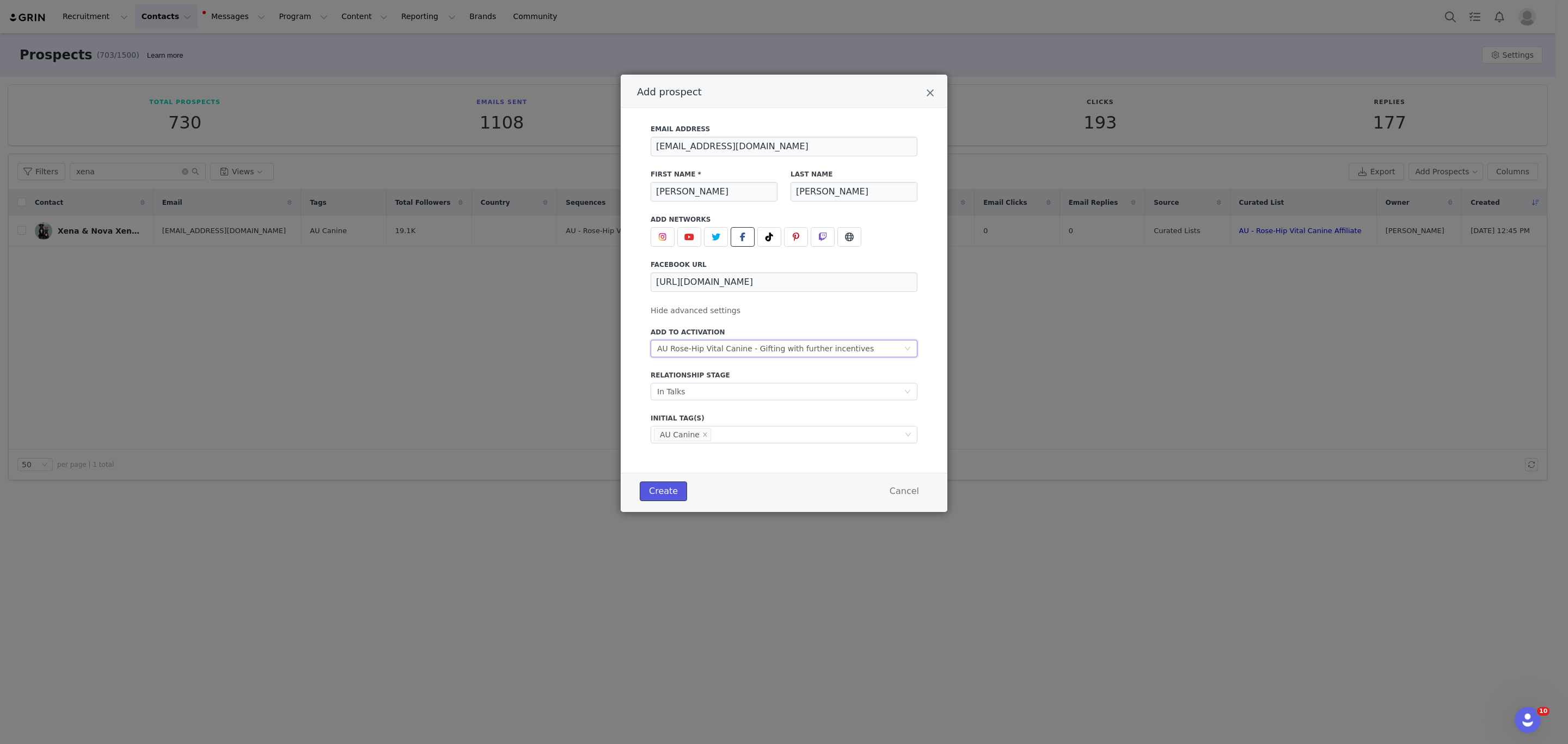
click at [667, 487] on button "Create" at bounding box center [664, 491] width 47 height 20
click at [914, 242] on div "Add prospect" at bounding box center [784, 237] width 267 height 20
click at [769, 147] on input "[EMAIL_ADDRESS][DOMAIN_NAME]" at bounding box center [784, 147] width 267 height 20
click at [734, 192] on input "[PERSON_NAME]" at bounding box center [714, 192] width 127 height 20
click at [879, 189] on input "[PERSON_NAME]" at bounding box center [853, 192] width 127 height 20
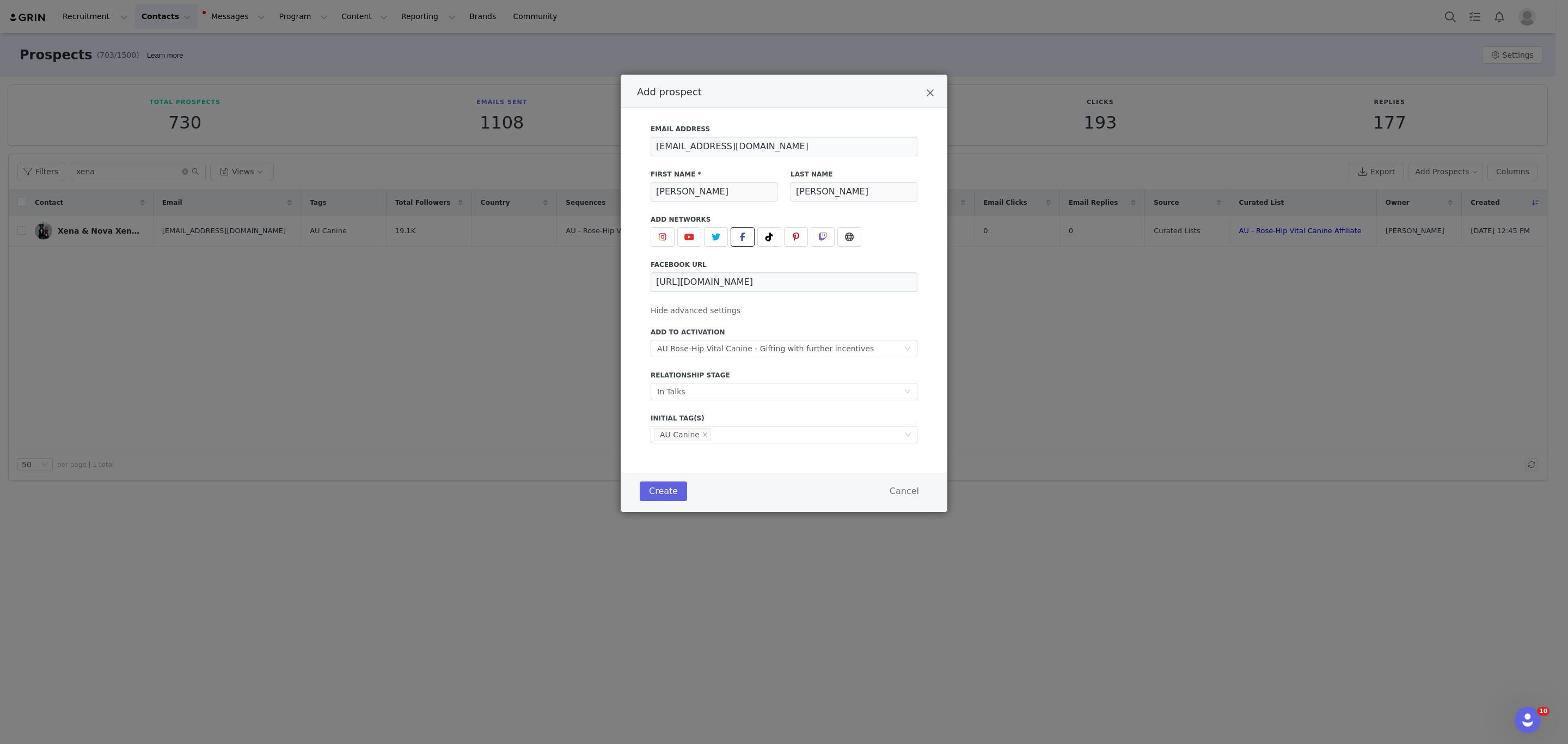
click at [908, 261] on label "facebook URL" at bounding box center [784, 264] width 267 height 10
click at [670, 486] on button "Create" at bounding box center [664, 491] width 47 height 20
click at [654, 192] on input "[PERSON_NAME]" at bounding box center [714, 192] width 127 height 20
click at [903, 276] on div "[URL][DOMAIN_NAME]" at bounding box center [784, 282] width 267 height 20
click at [873, 280] on input "[URL][DOMAIN_NAME]" at bounding box center [784, 282] width 267 height 20
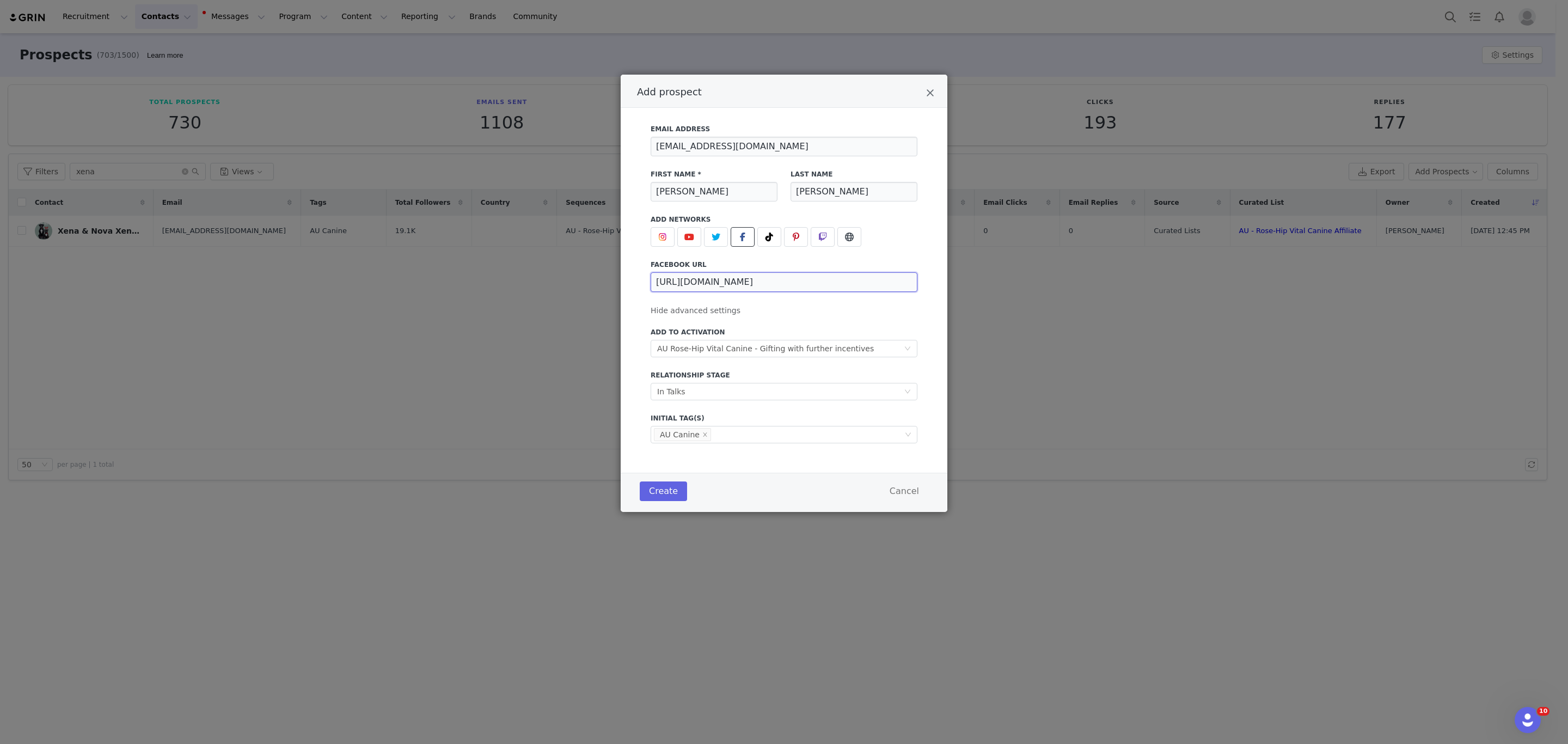
drag, startPoint x: 822, startPoint y: 282, endPoint x: 773, endPoint y: 288, distance: 49.4
click at [764, 286] on input "[URL][DOMAIN_NAME]" at bounding box center [784, 282] width 267 height 20
type input "[URL][DOMAIN_NAME]"
click at [795, 310] on div "Email Address [EMAIL_ADDRESS][DOMAIN_NAME] First Name * [PERSON_NAME] Last Name…" at bounding box center [784, 280] width 267 height 326
click at [659, 490] on button "Create" at bounding box center [664, 491] width 47 height 20
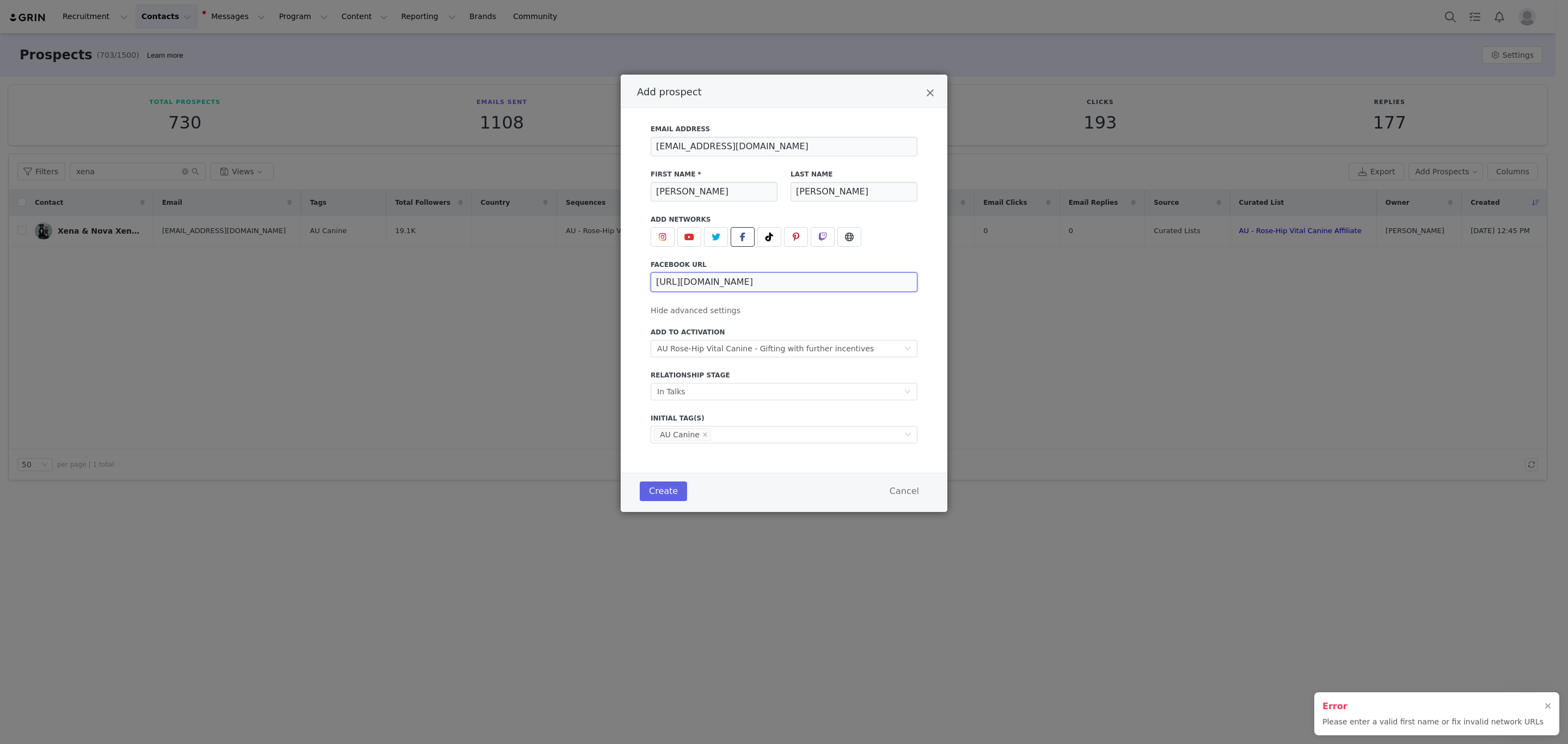
click at [843, 281] on input "[URL][DOMAIN_NAME]" at bounding box center [784, 282] width 267 height 20
click at [740, 235] on span "Add prospect" at bounding box center [743, 237] width 13 height 13
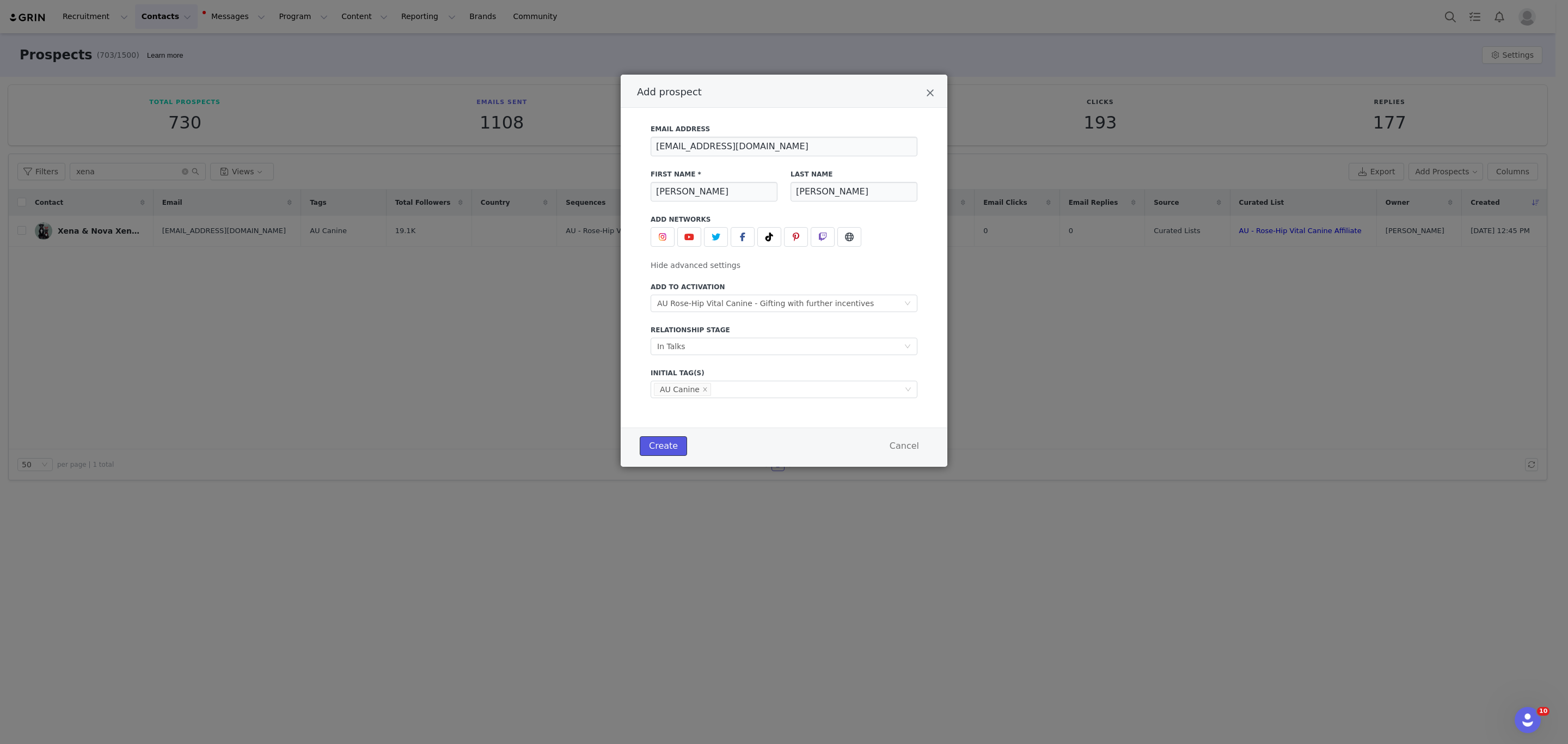
click at [655, 447] on button "Create" at bounding box center [664, 446] width 47 height 20
click at [741, 237] on icon "Add prospect" at bounding box center [743, 237] width 6 height 9
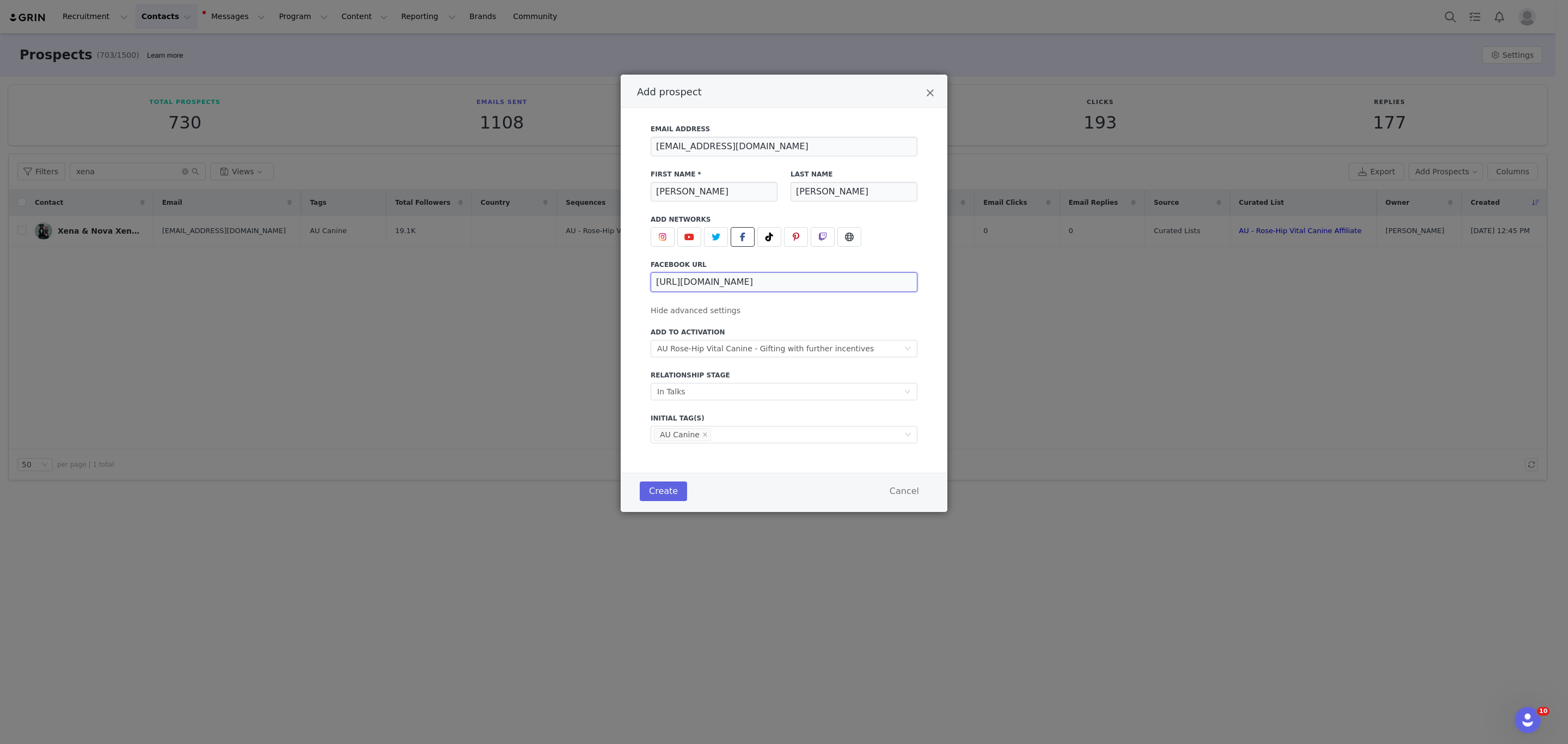
drag, startPoint x: 862, startPoint y: 282, endPoint x: 598, endPoint y: 276, distance: 264.1
click at [598, 276] on div "Add prospect Email Address [EMAIL_ADDRESS][DOMAIN_NAME] First Name * [PERSON_NA…" at bounding box center [784, 372] width 1568 height 744
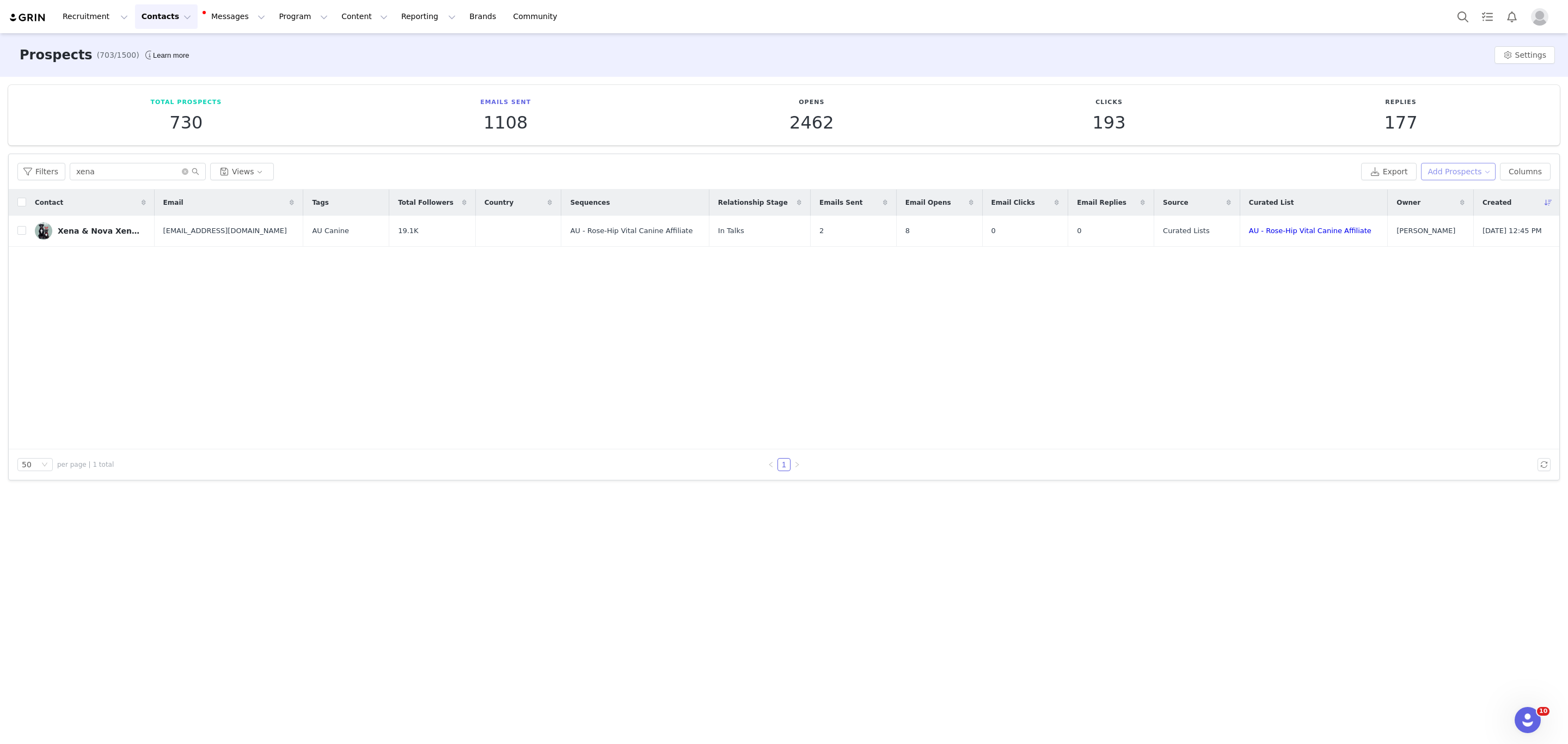
click at [1471, 175] on button "Add Prospects" at bounding box center [1458, 171] width 75 height 17
click at [1475, 197] on span "Add a Prospect" at bounding box center [1464, 193] width 57 height 12
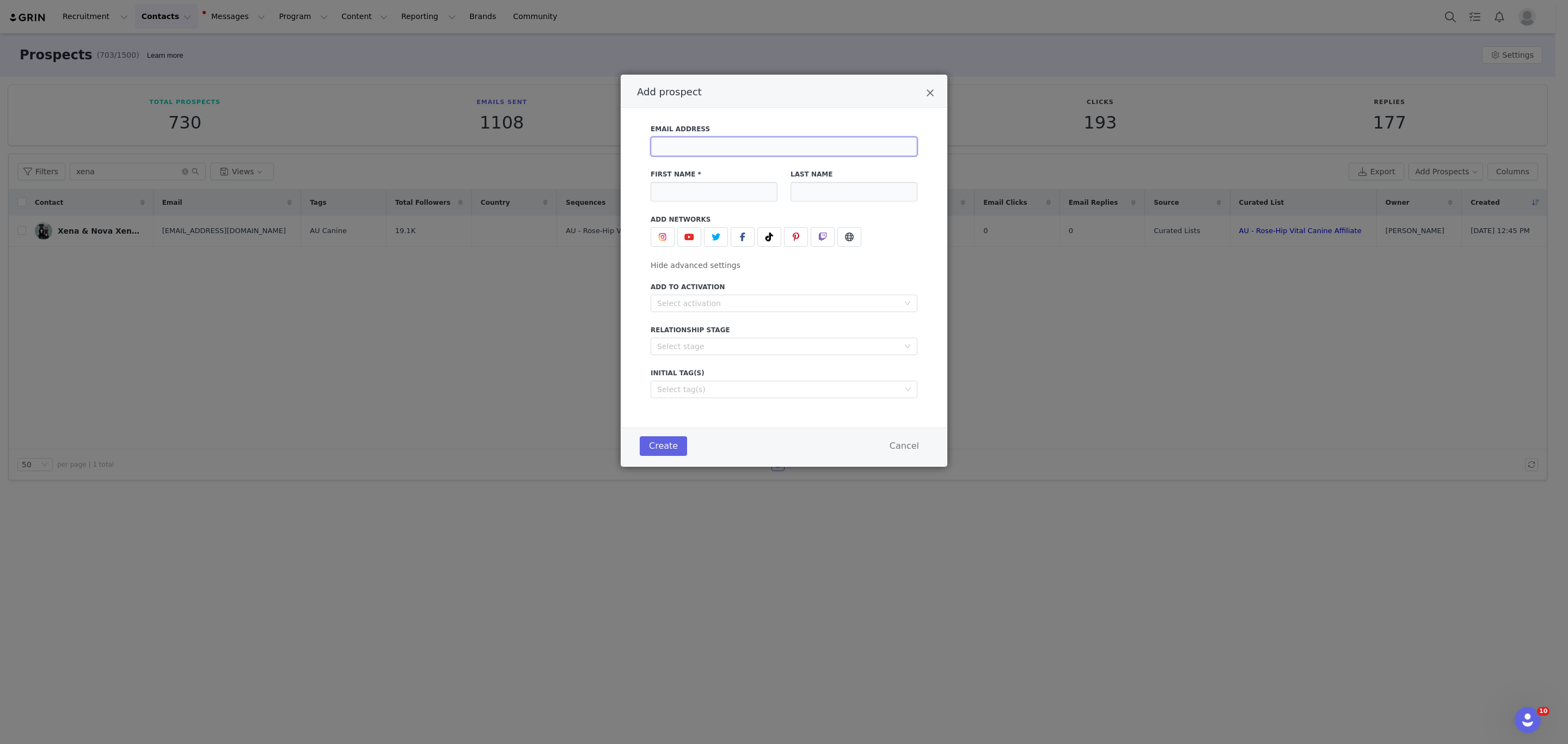
click at [718, 151] on input "Add prospect" at bounding box center [784, 147] width 267 height 20
click at [690, 144] on input "Add prospect" at bounding box center [784, 147] width 267 height 20
paste input "[PERSON_NAME] <[EMAIL_ADDRESS][DOMAIN_NAME]>"
type input "[PERSON_NAME] <[EMAIL_ADDRESS][DOMAIN_NAME]"
drag, startPoint x: 717, startPoint y: 145, endPoint x: 581, endPoint y: 142, distance: 136.0
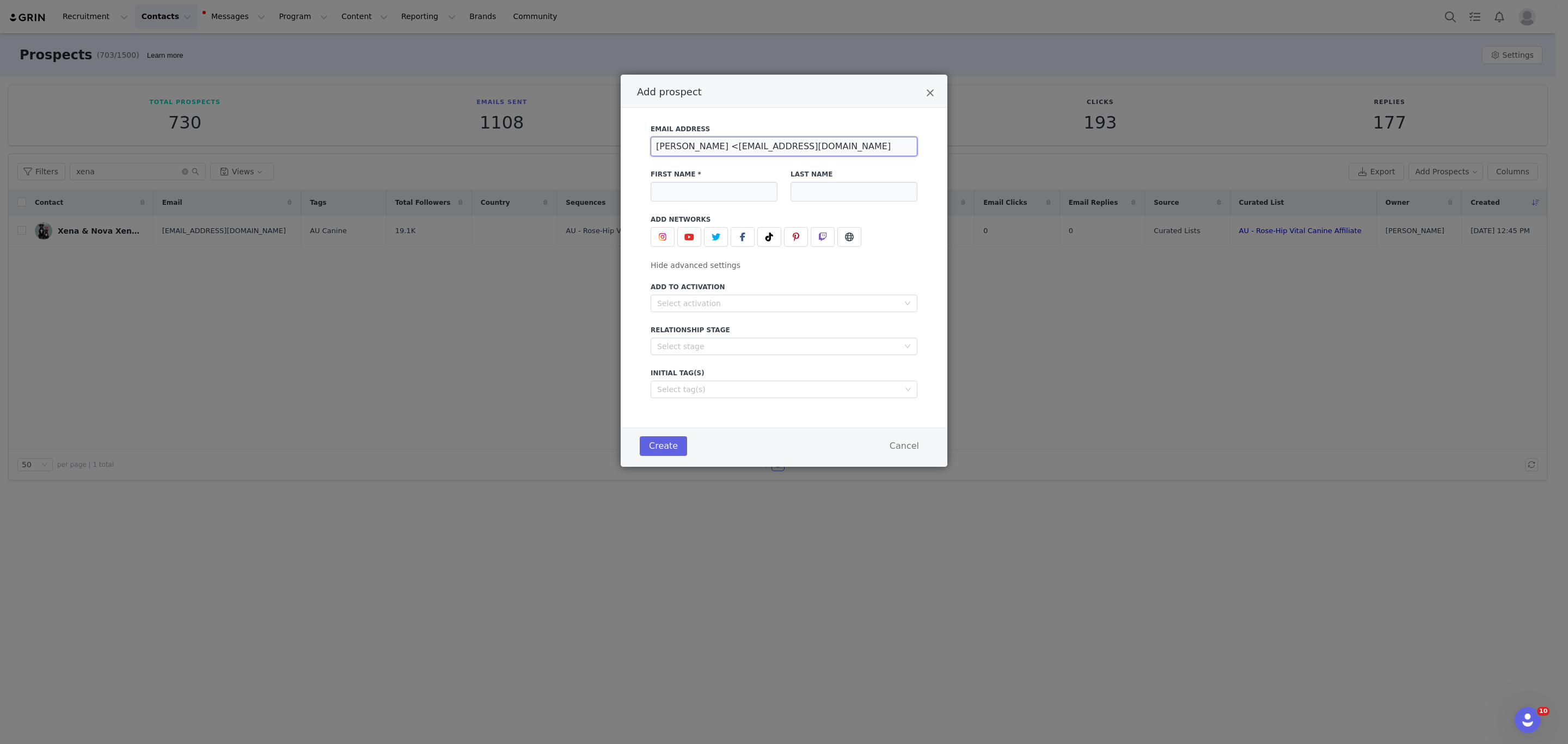
click at [581, 142] on div "Add prospect Email Address [PERSON_NAME] <[EMAIL_ADDRESS][DOMAIN_NAME] First Na…" at bounding box center [784, 372] width 1568 height 744
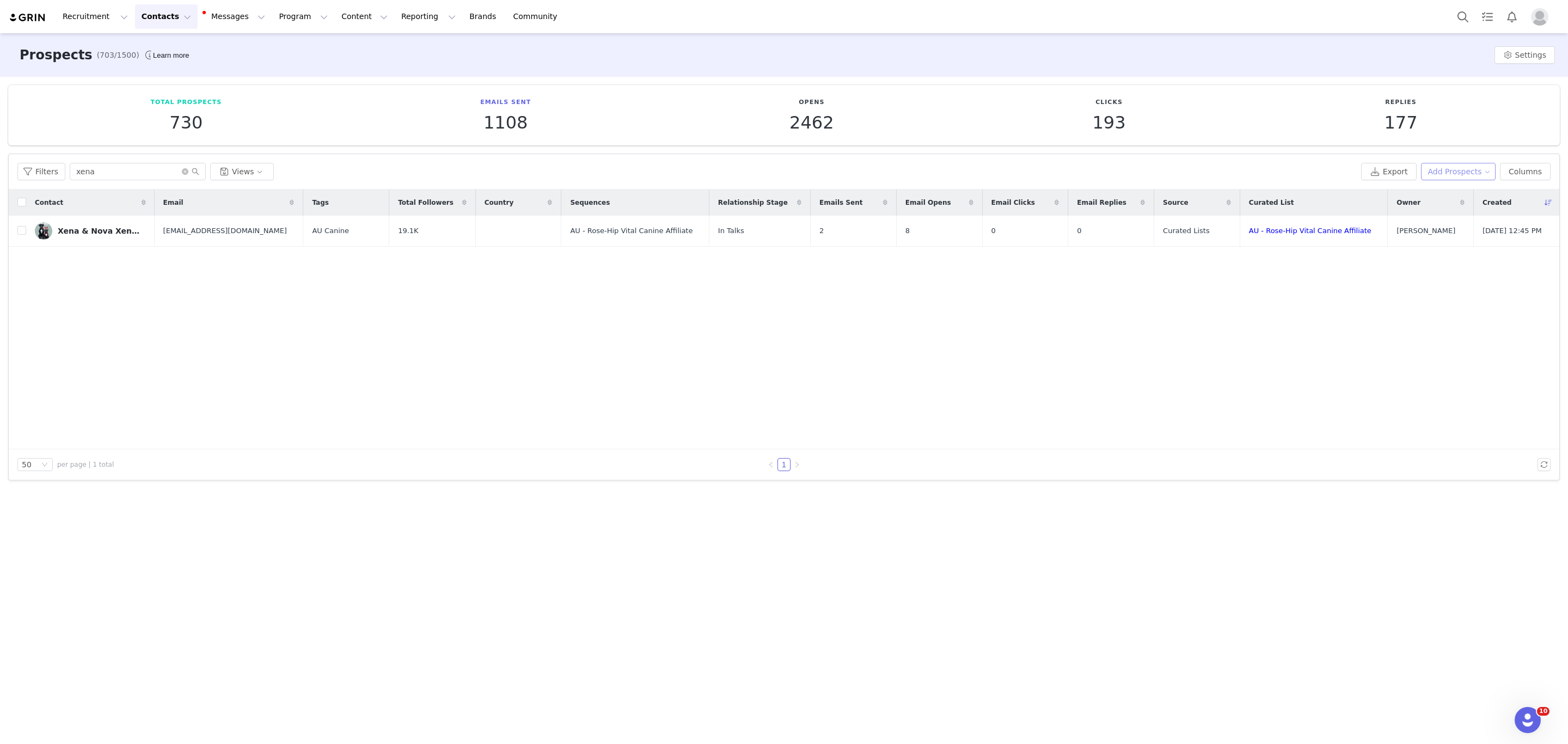
click at [1451, 172] on button "Add Prospects" at bounding box center [1458, 171] width 75 height 17
click at [1459, 190] on span "Add a Prospect" at bounding box center [1464, 193] width 57 height 12
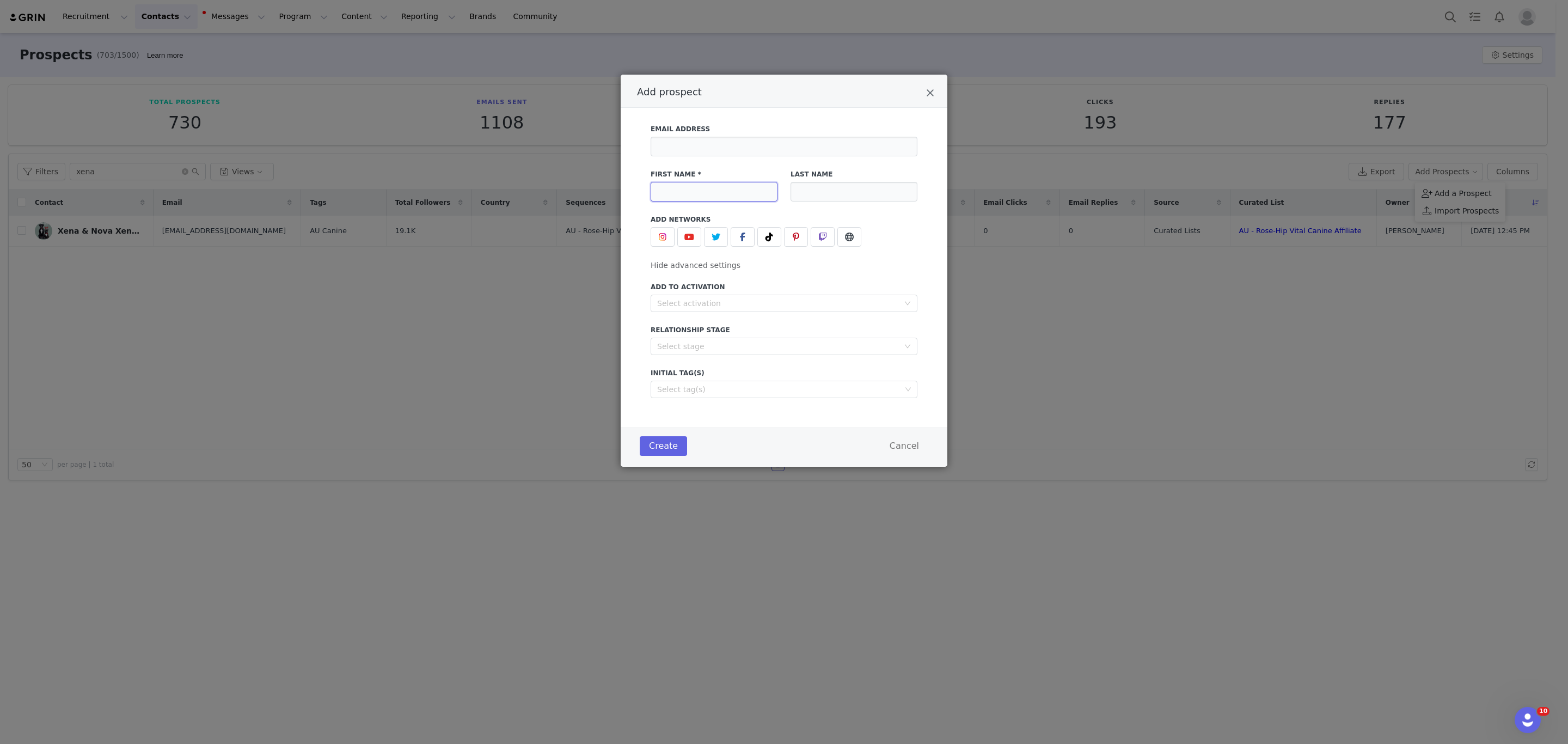
click at [696, 192] on input "Add prospect" at bounding box center [714, 192] width 127 height 20
paste input "[PERSON_NAME] <[EMAIL_ADDRESS][DOMAIN_NAME]>"
type input "[PERSON_NAME] <[EMAIL_ADDRESS][DOMAIN_NAME]>"
click at [750, 140] on input "Add prospect" at bounding box center [784, 147] width 267 height 20
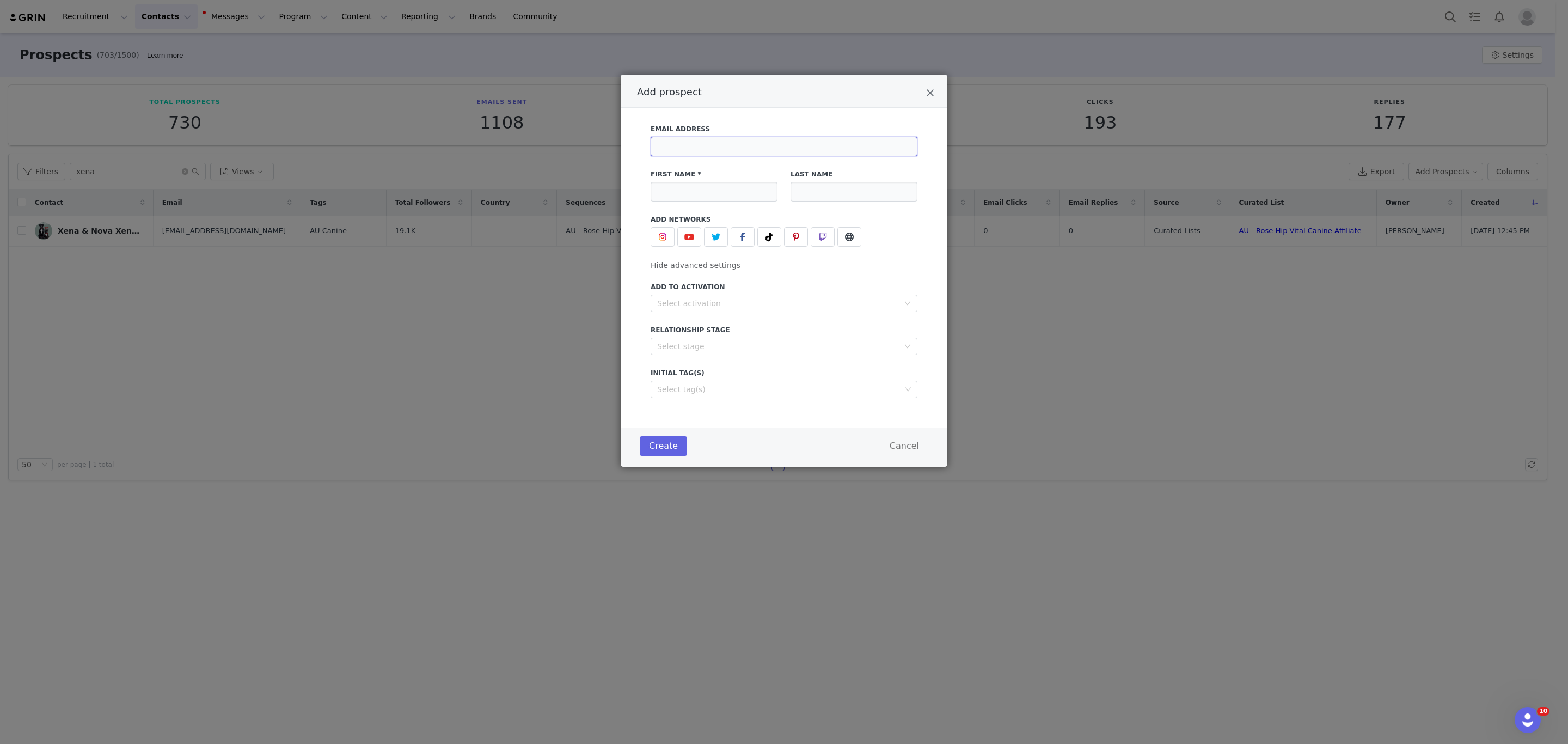
paste input "[PERSON_NAME] <[EMAIL_ADDRESS][DOMAIN_NAME]>"
drag, startPoint x: 714, startPoint y: 145, endPoint x: 643, endPoint y: 145, distance: 71.0
click at [643, 145] on div "Email Address [PERSON_NAME] <[EMAIL_ADDRESS][DOMAIN_NAME] First Name * Last Nam…" at bounding box center [784, 258] width 294 height 280
type input "[EMAIL_ADDRESS][DOMAIN_NAME]"
click at [690, 187] on input "Add prospect" at bounding box center [714, 192] width 127 height 20
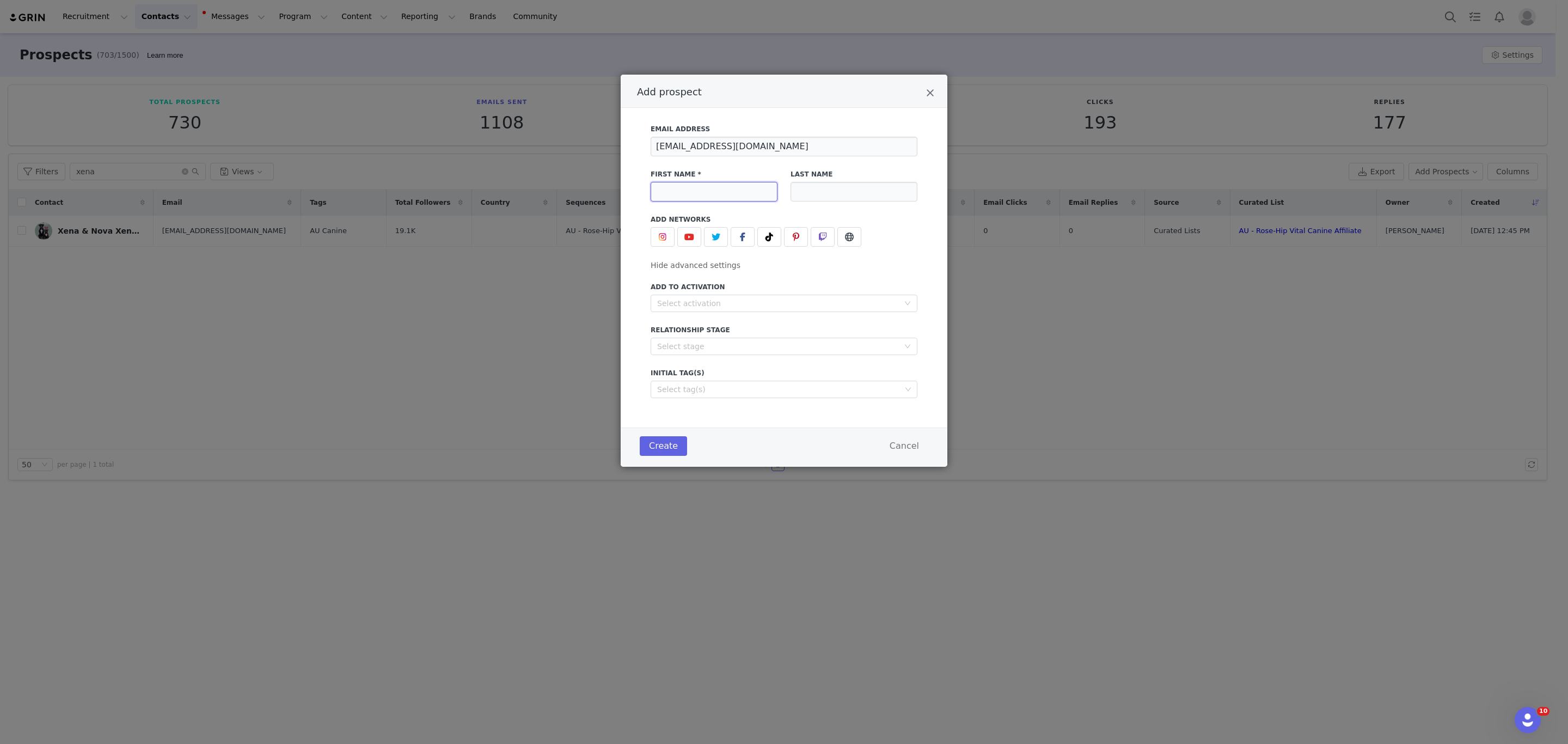
paste input "[PERSON_NAME]"
type input "[PERSON_NAME]"
click at [852, 190] on input "Add prospect" at bounding box center [853, 192] width 127 height 20
paste input "[PERSON_NAME]"
click at [732, 302] on div "Select activation" at bounding box center [778, 303] width 242 height 11
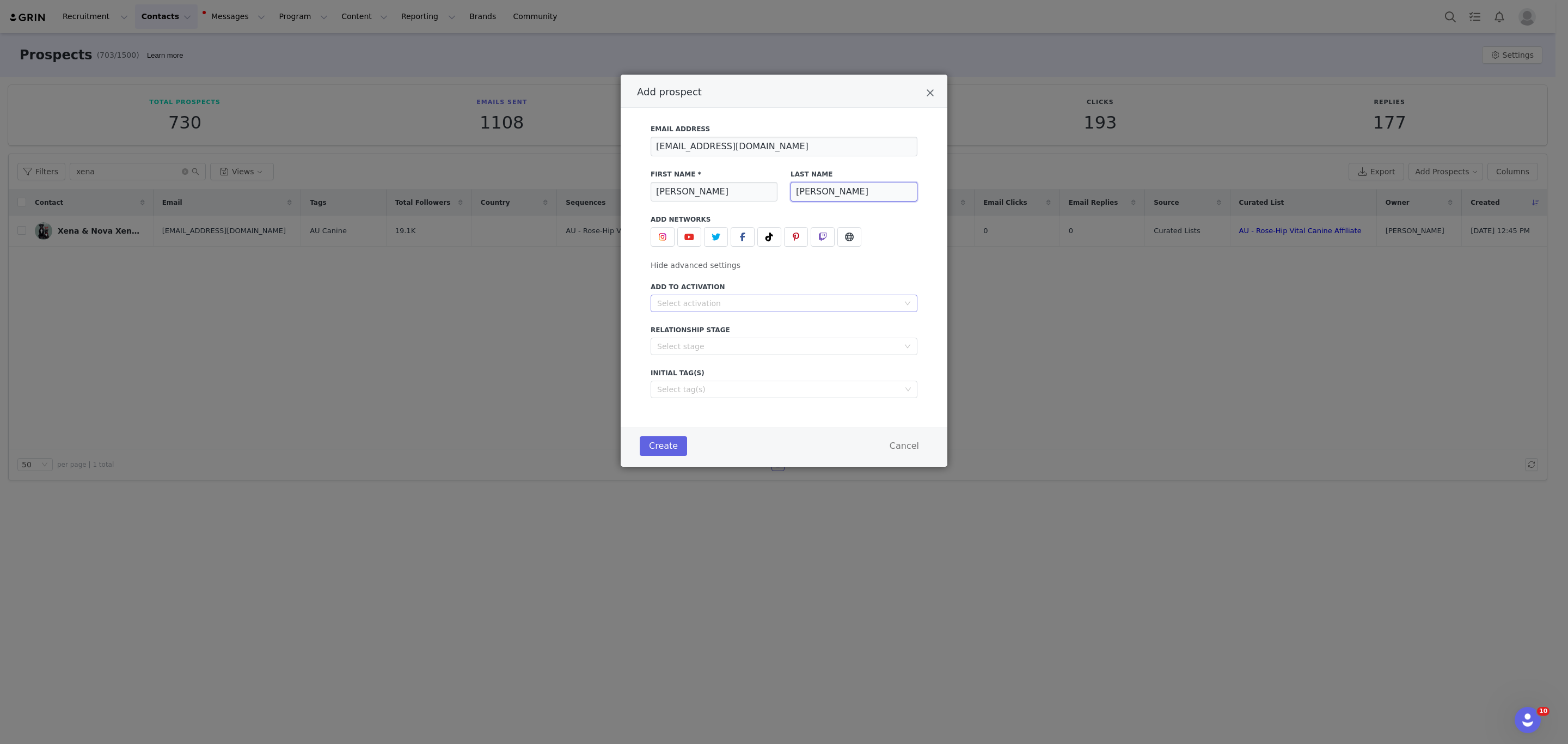
type input "[PERSON_NAME]"
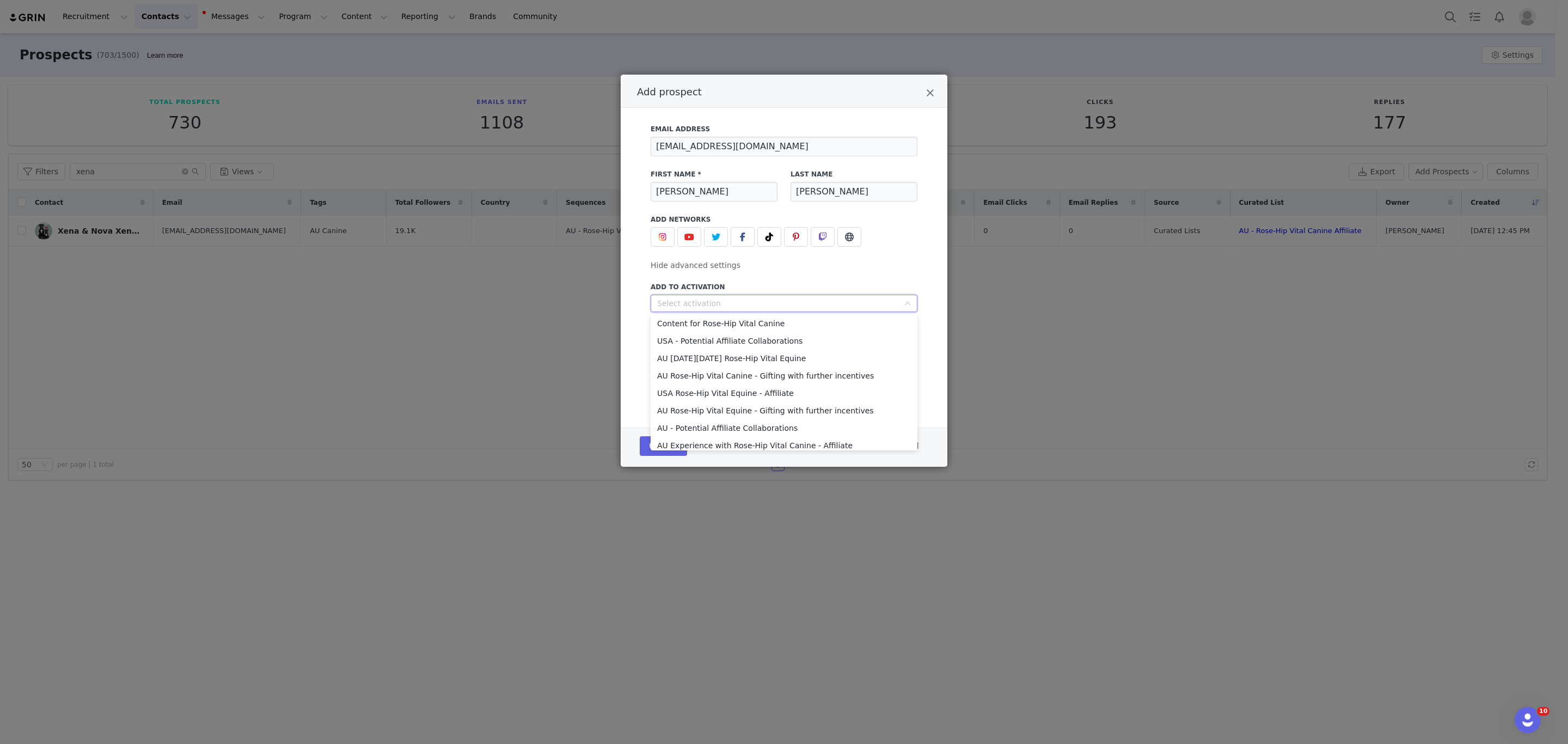
scroll to position [199, 0]
click at [750, 369] on li "AU Rose-Hip Vital Canine - Gifting with further incentives" at bounding box center [784, 369] width 267 height 17
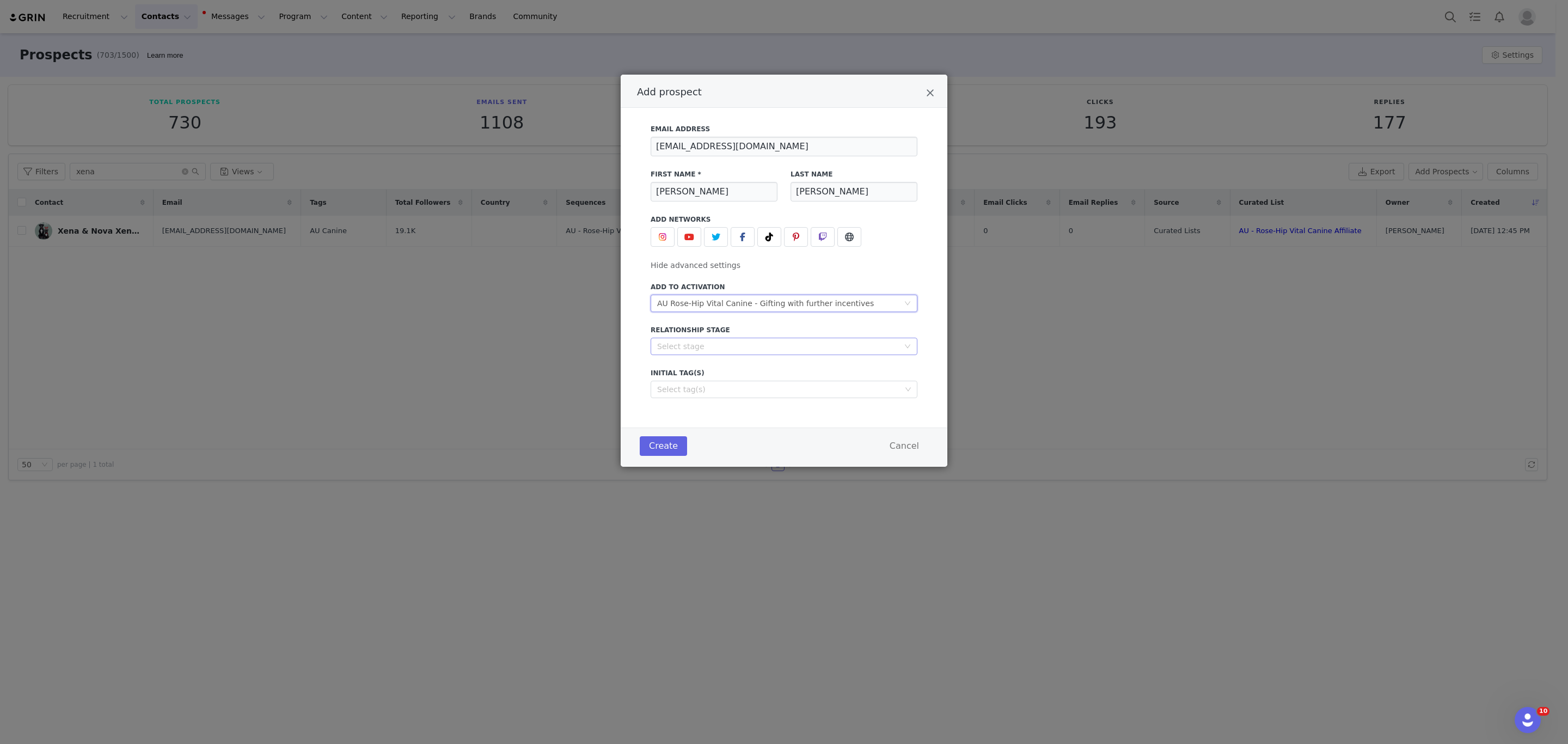
click at [686, 347] on div "Select stage" at bounding box center [778, 346] width 242 height 11
click at [678, 381] on li "In Talks" at bounding box center [784, 385] width 267 height 17
click at [680, 386] on div "Select tag(s)" at bounding box center [779, 389] width 244 height 11
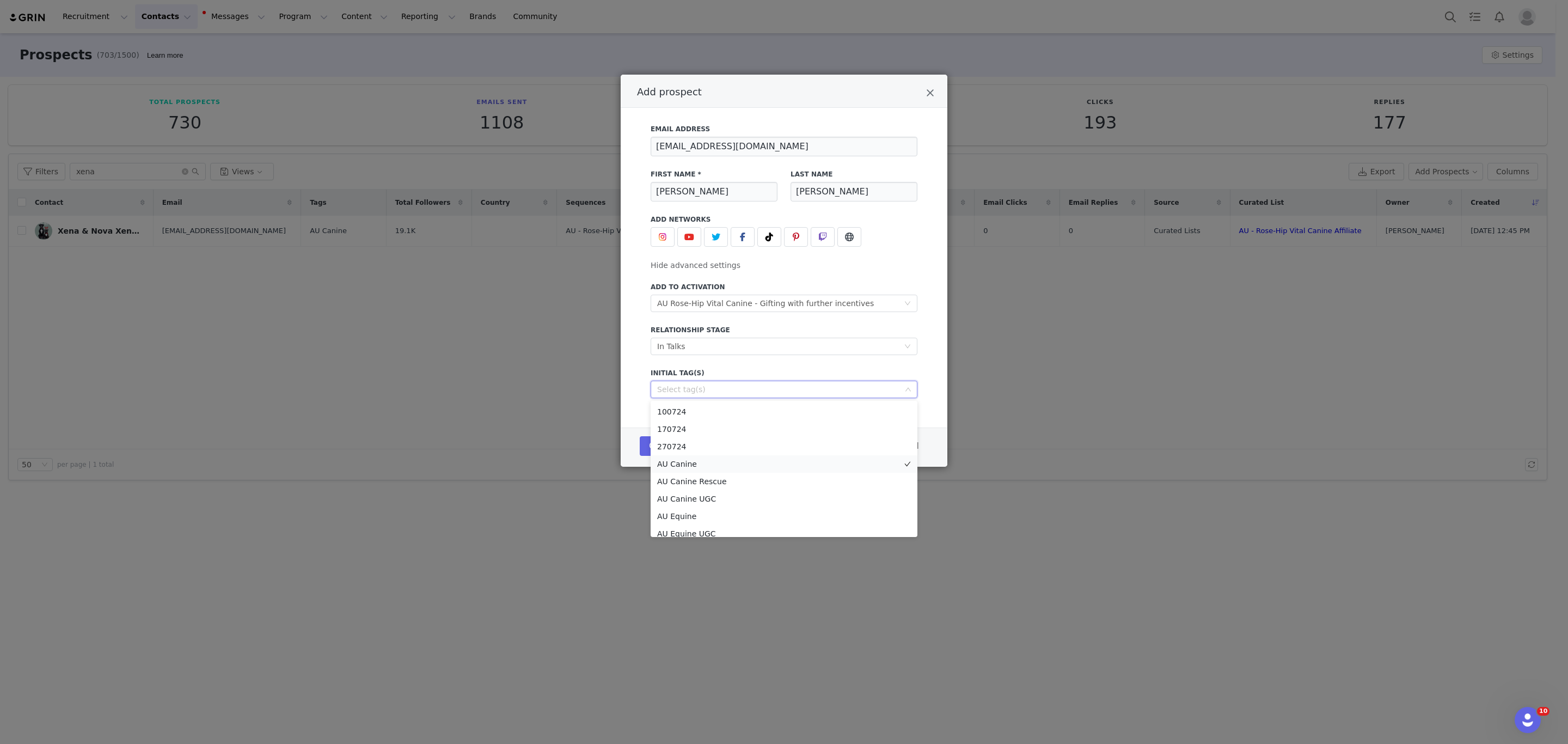
click at [680, 464] on li "AU Canine" at bounding box center [784, 464] width 267 height 17
click at [623, 400] on div "Email Address [EMAIL_ADDRESS][DOMAIN_NAME] First Name * [PERSON_NAME] Last Name…" at bounding box center [784, 268] width 327 height 320
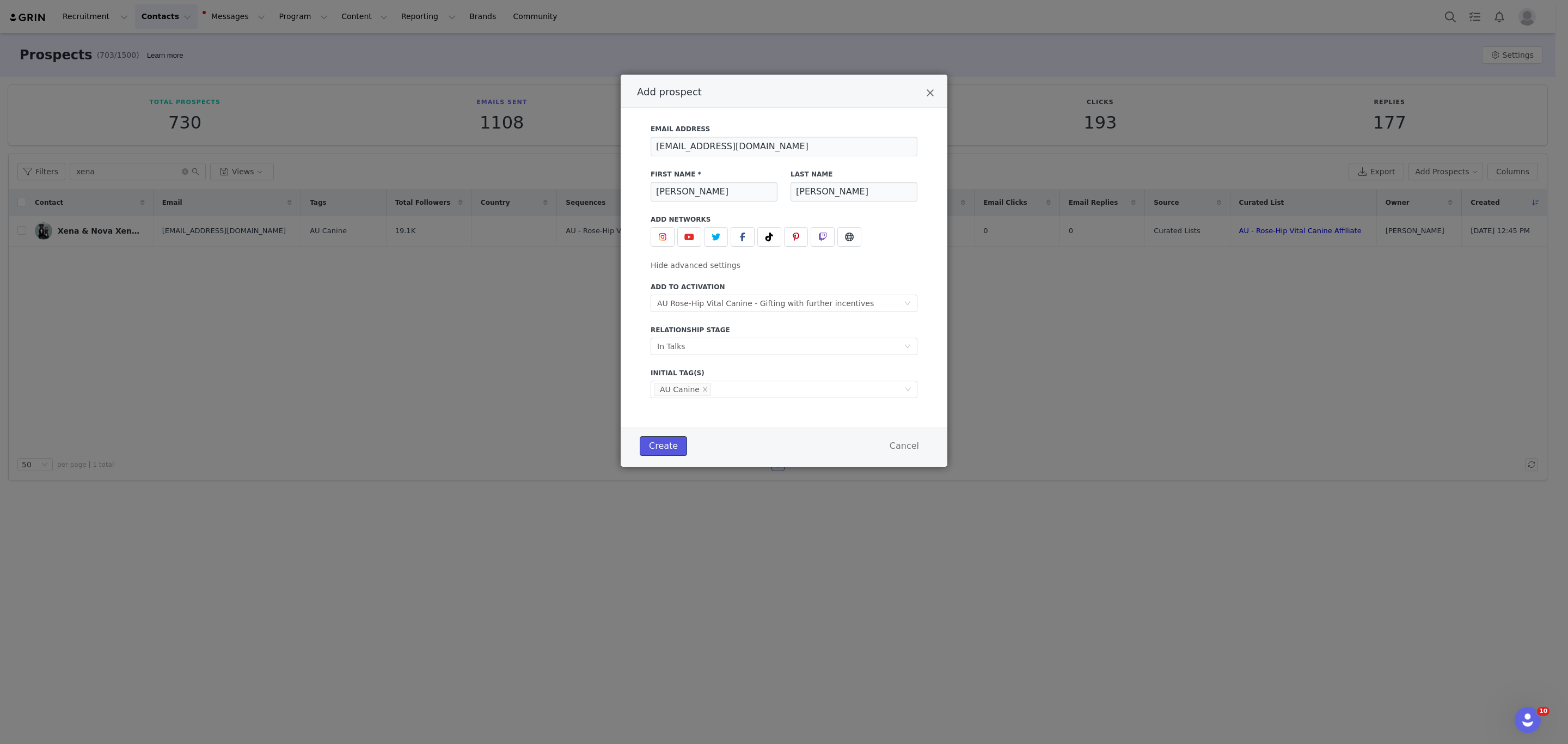
click at [654, 445] on button "Create" at bounding box center [664, 446] width 47 height 20
click at [662, 235] on img "Add prospect" at bounding box center [663, 237] width 9 height 9
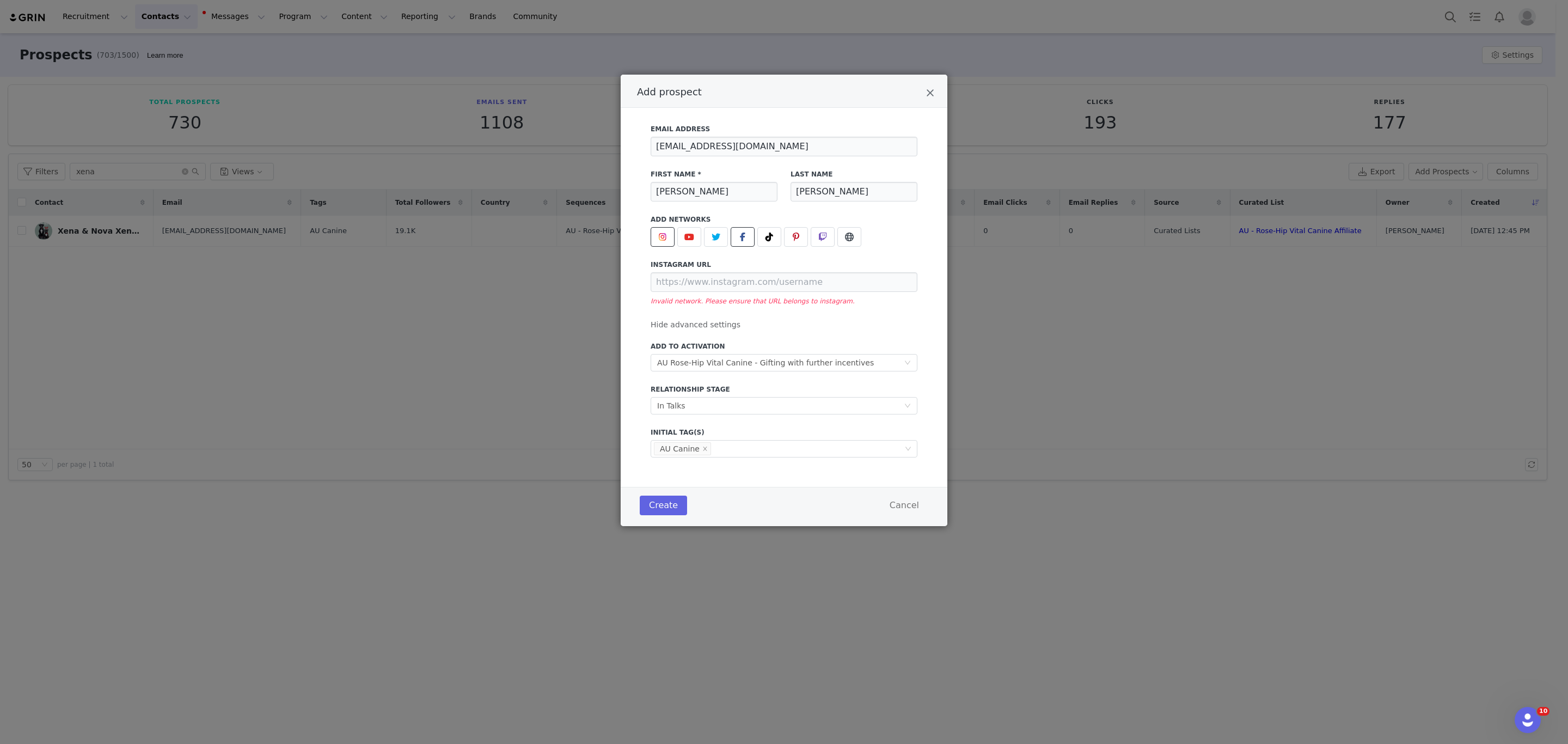
click at [739, 235] on span "Add prospect" at bounding box center [743, 237] width 13 height 13
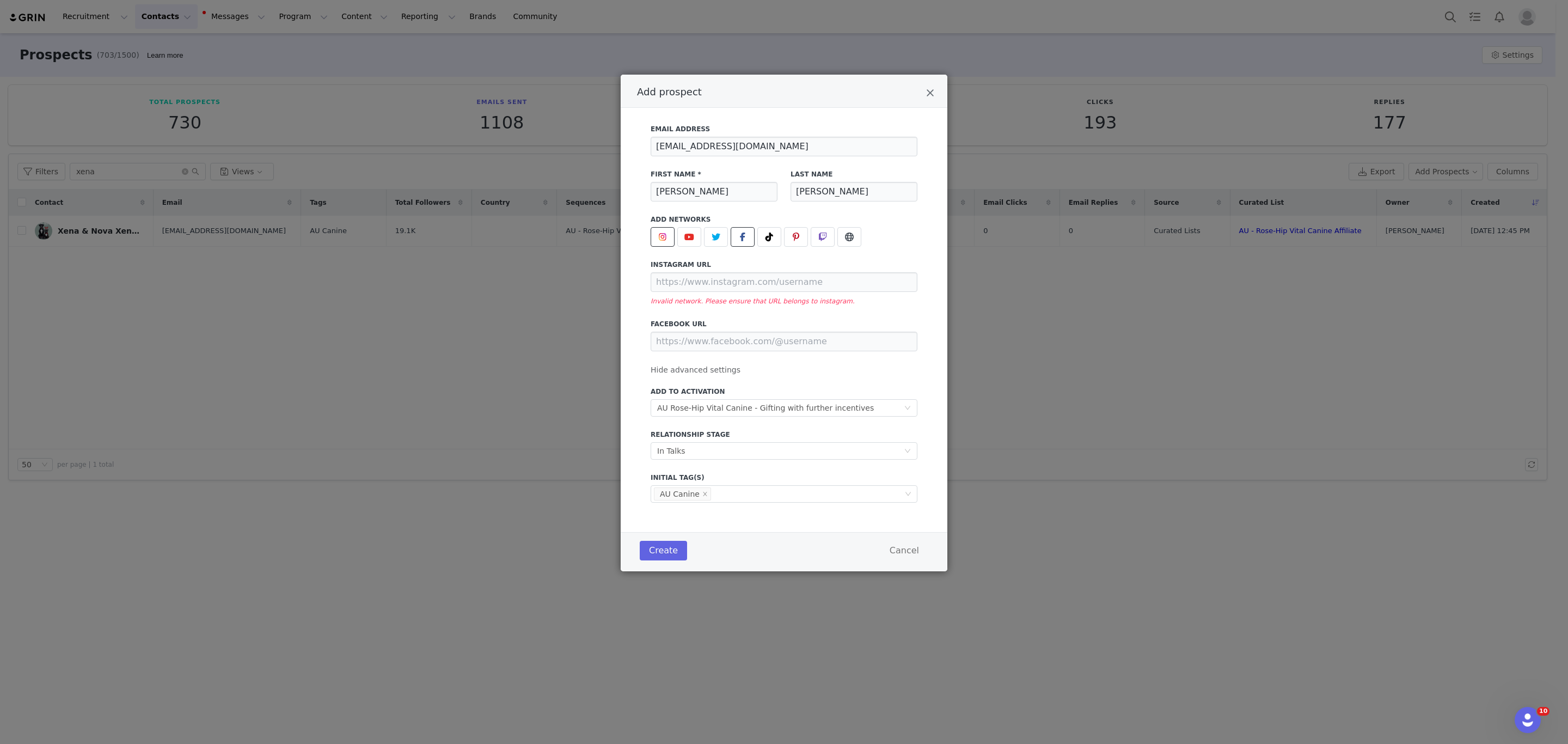
click at [742, 238] on icon "Add prospect" at bounding box center [743, 237] width 6 height 9
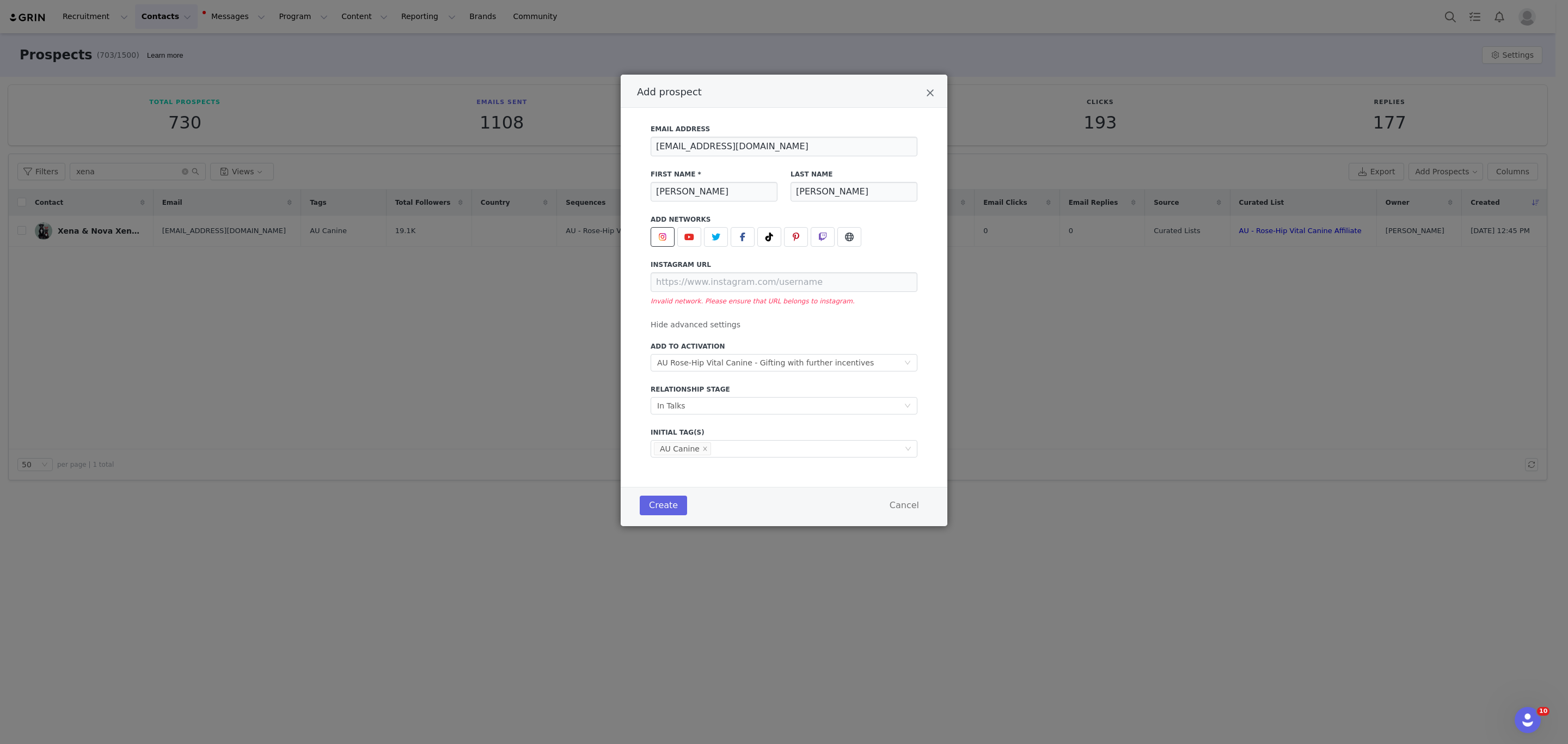
click at [655, 238] on button "Add prospect" at bounding box center [663, 237] width 24 height 20
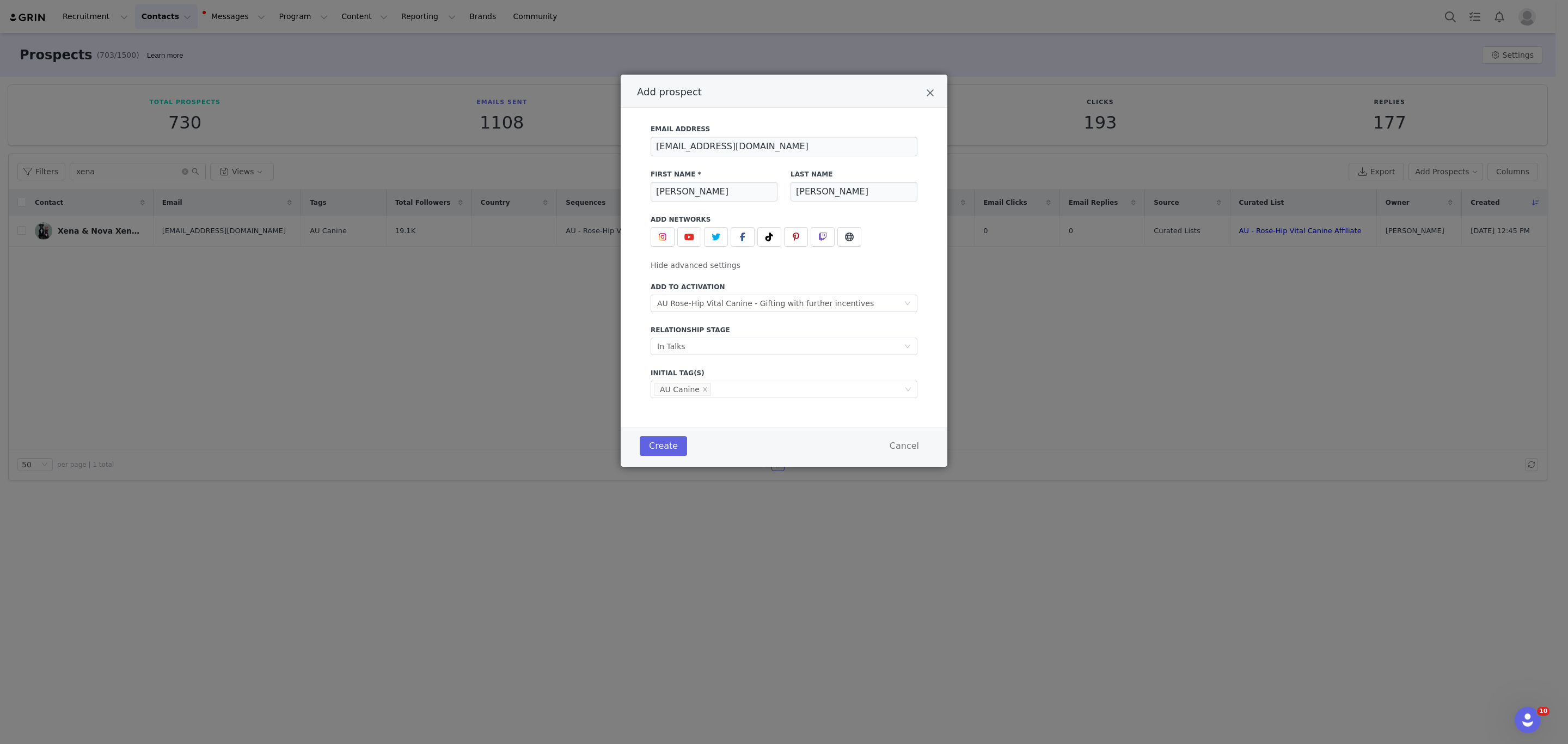
click at [923, 260] on div "Email Address [EMAIL_ADDRESS][DOMAIN_NAME] First Name * [PERSON_NAME] Last Name…" at bounding box center [784, 258] width 294 height 280
click at [666, 443] on button "Create" at bounding box center [664, 446] width 47 height 20
click at [699, 182] on input "[PERSON_NAME]" at bounding box center [714, 192] width 127 height 20
drag, startPoint x: 673, startPoint y: 194, endPoint x: 557, endPoint y: 188, distance: 116.2
click at [557, 189] on div "Add prospect Email Address [EMAIL_ADDRESS][DOMAIN_NAME] First Name * [PERSON_NA…" at bounding box center [784, 372] width 1568 height 744
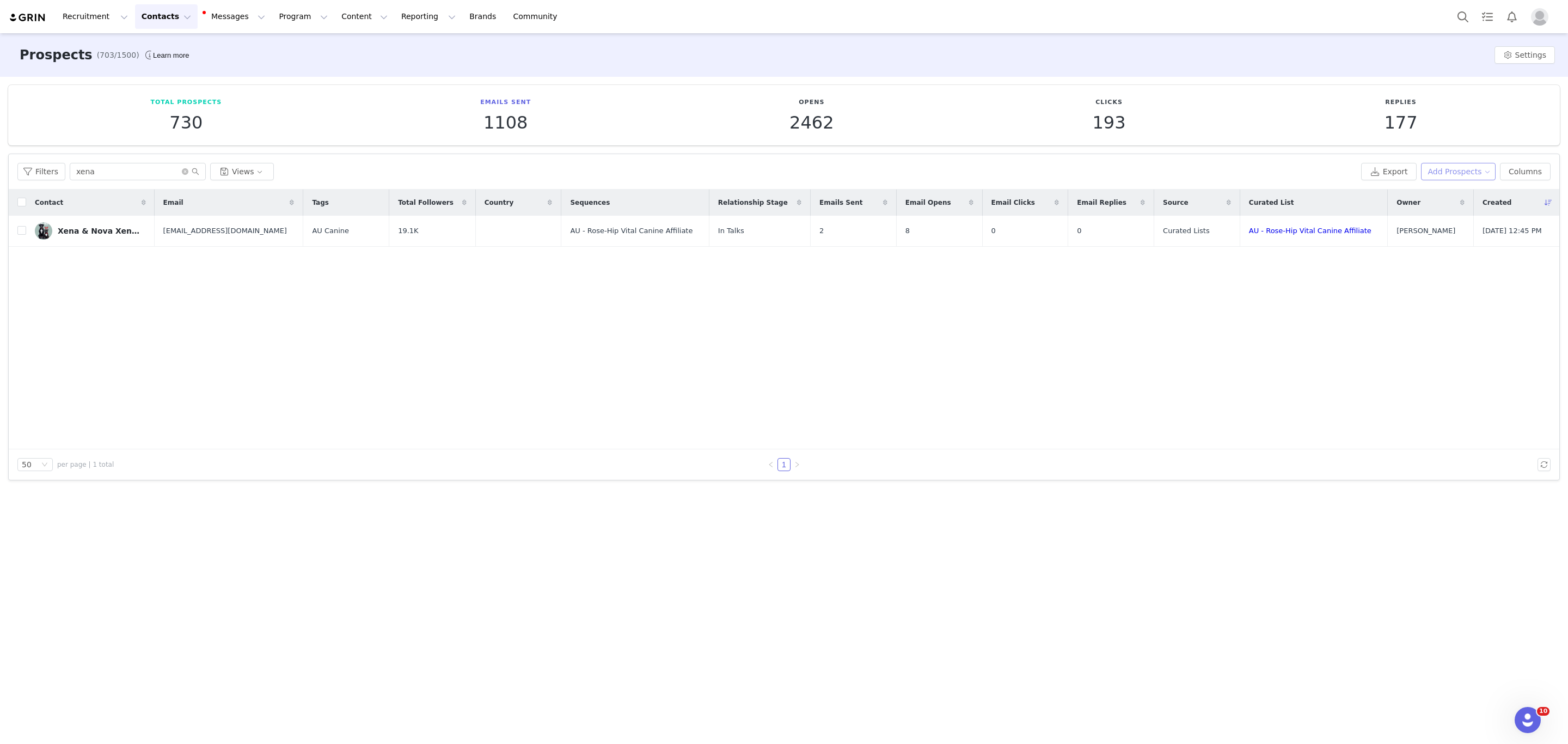
click at [1478, 171] on button "Add Prospects" at bounding box center [1458, 171] width 75 height 17
click at [1455, 190] on span "Add a Prospect" at bounding box center [1464, 193] width 57 height 12
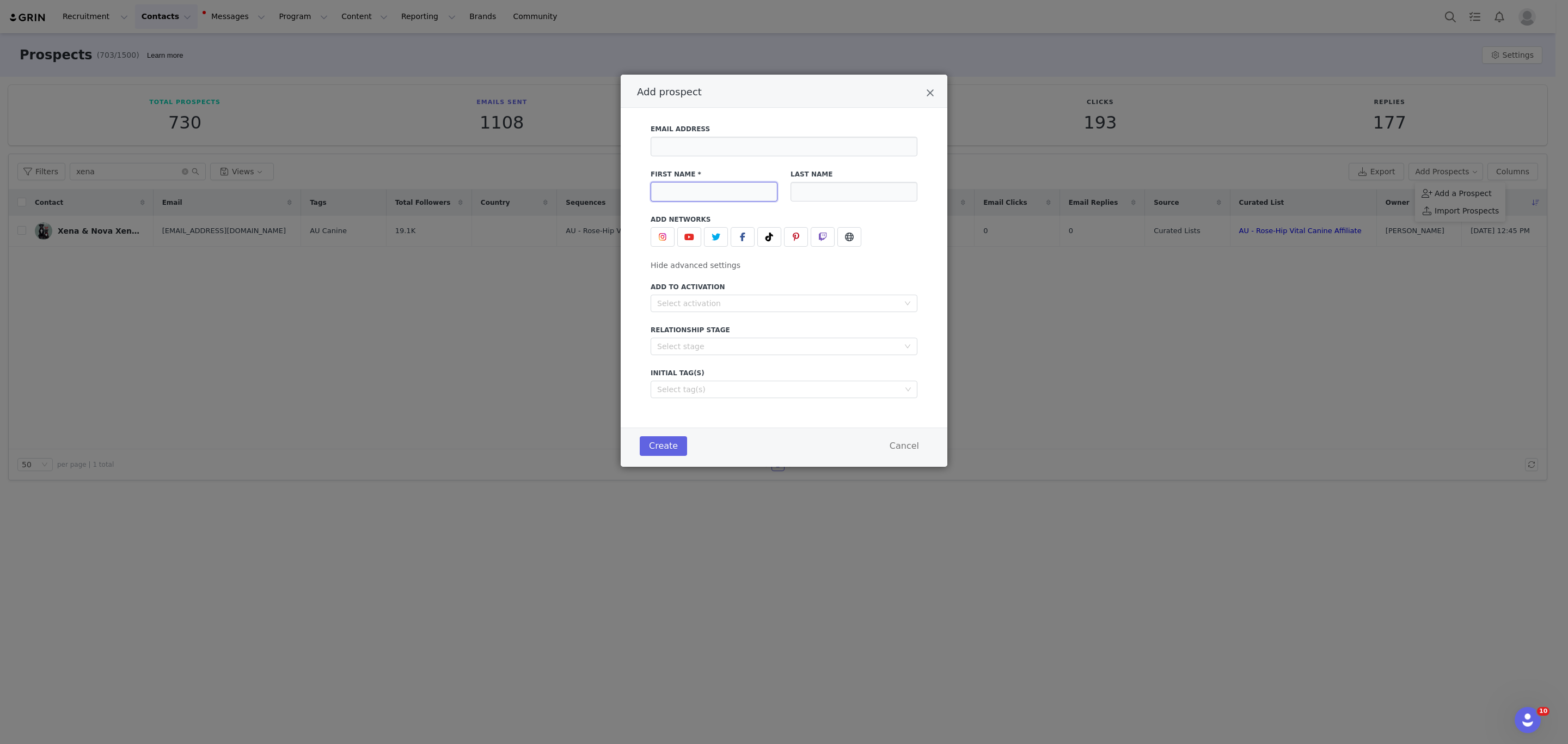
click at [700, 194] on input "Add prospect" at bounding box center [714, 192] width 127 height 20
type input "[PERSON_NAME]"
click at [701, 140] on input "Add prospect" at bounding box center [784, 147] width 267 height 20
type input "[EMAIL_ADDRESS][DOMAIN_NAME]"
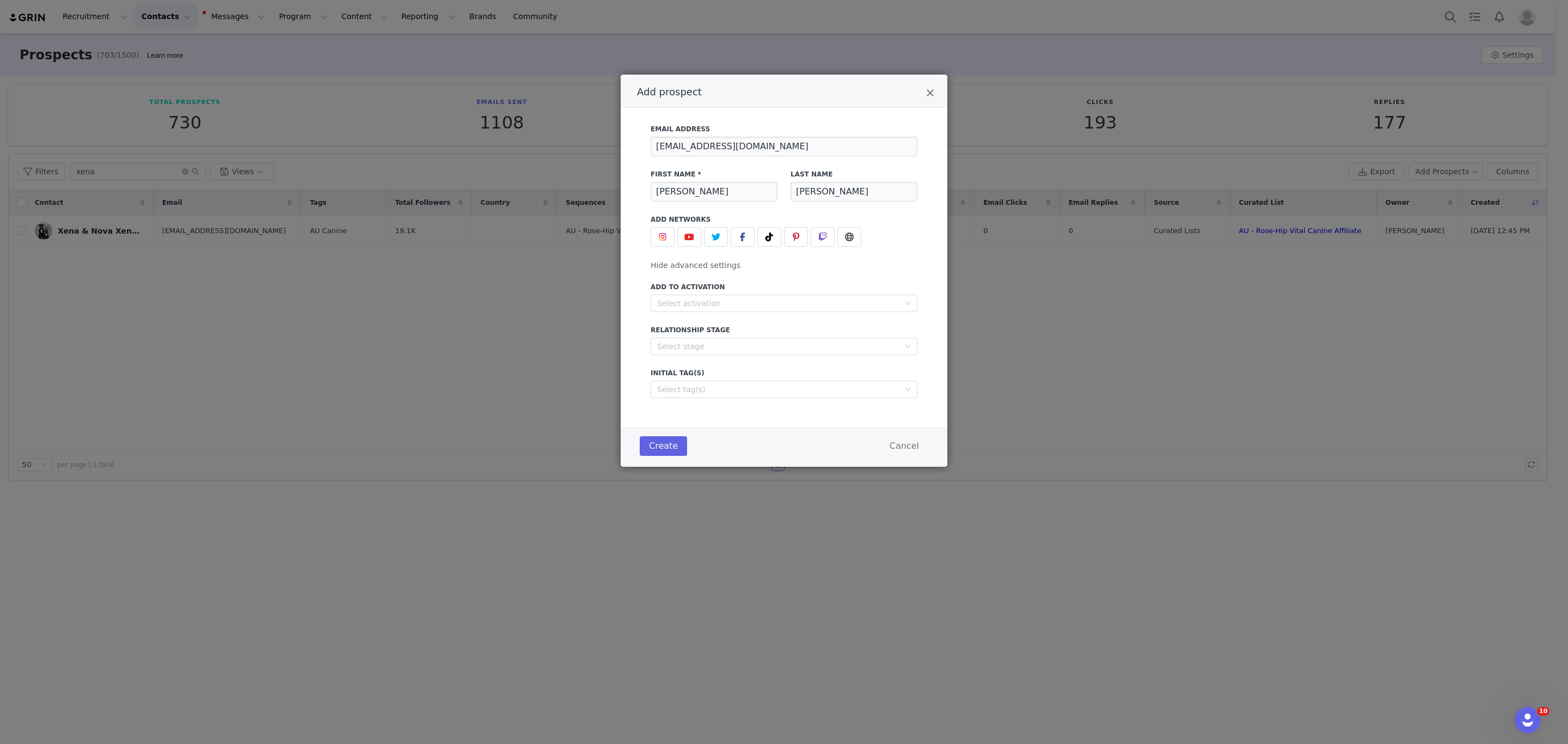
click at [911, 237] on div "Add prospect" at bounding box center [784, 237] width 267 height 20
click at [727, 299] on div "Select activation" at bounding box center [778, 303] width 242 height 11
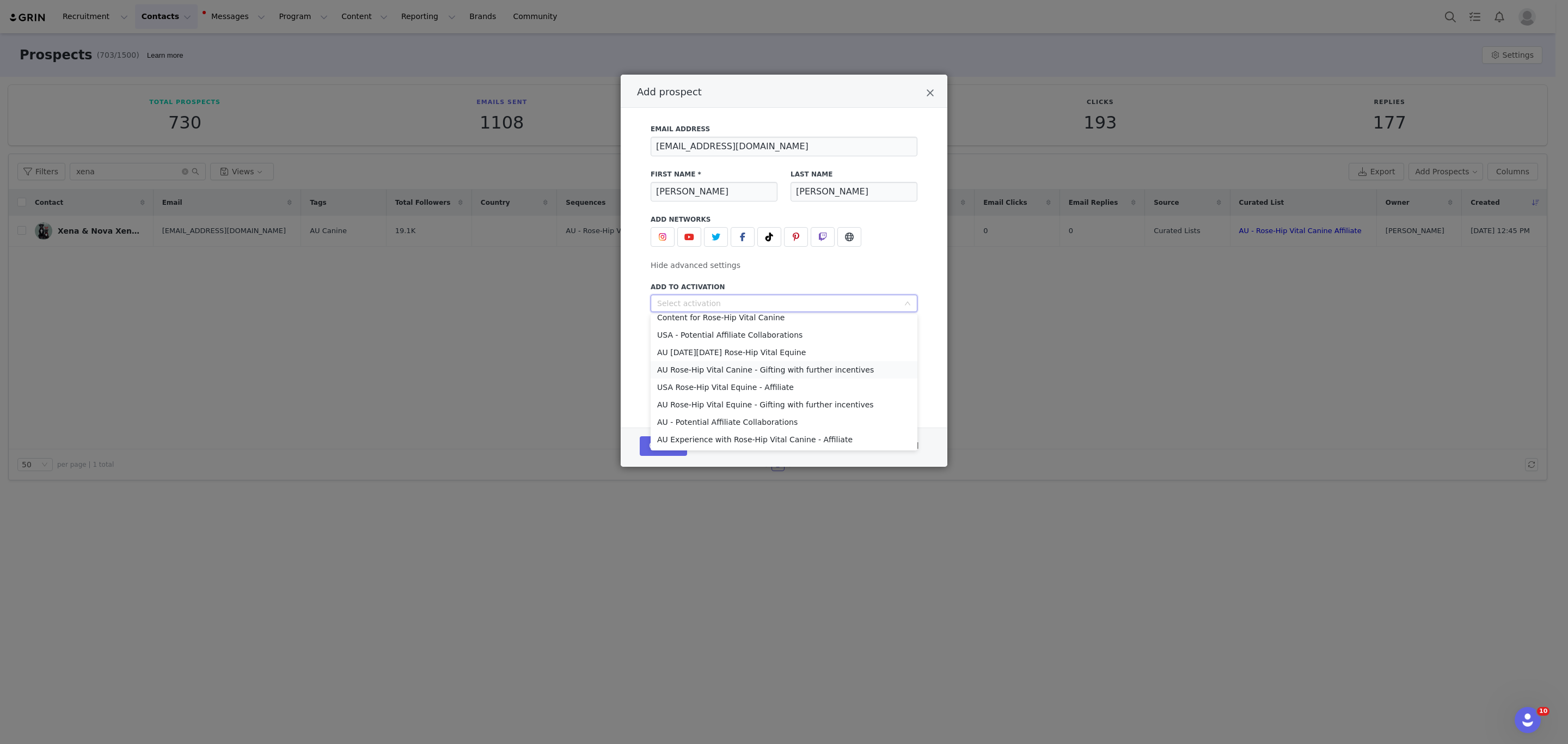
click at [715, 368] on li "AU Rose-Hip Vital Canine - Gifting with further incentives" at bounding box center [784, 369] width 267 height 17
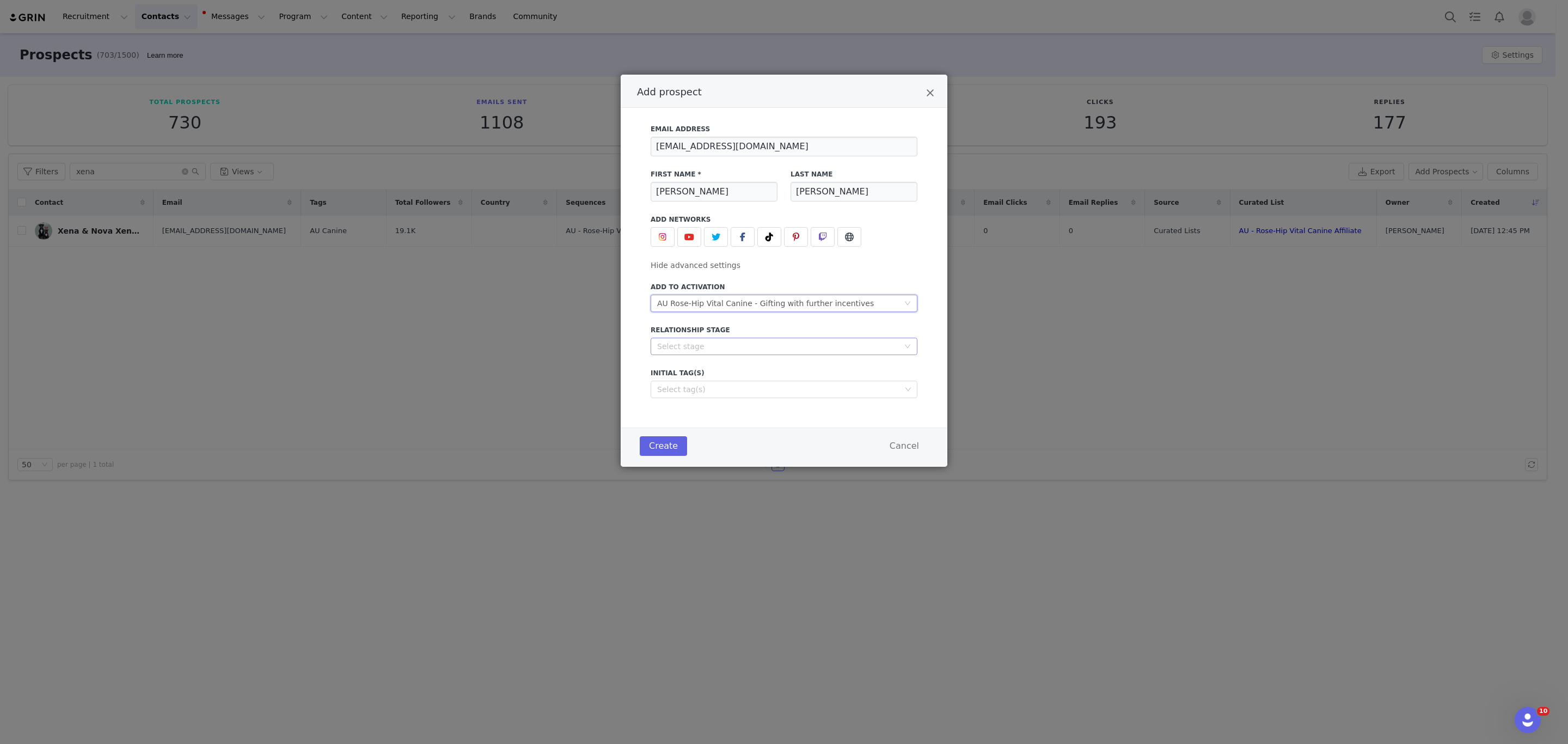
click at [694, 343] on div "Select stage" at bounding box center [778, 346] width 242 height 11
click at [676, 385] on li "In Talks" at bounding box center [784, 385] width 267 height 17
click at [676, 385] on div "Select tag(s)" at bounding box center [779, 389] width 244 height 11
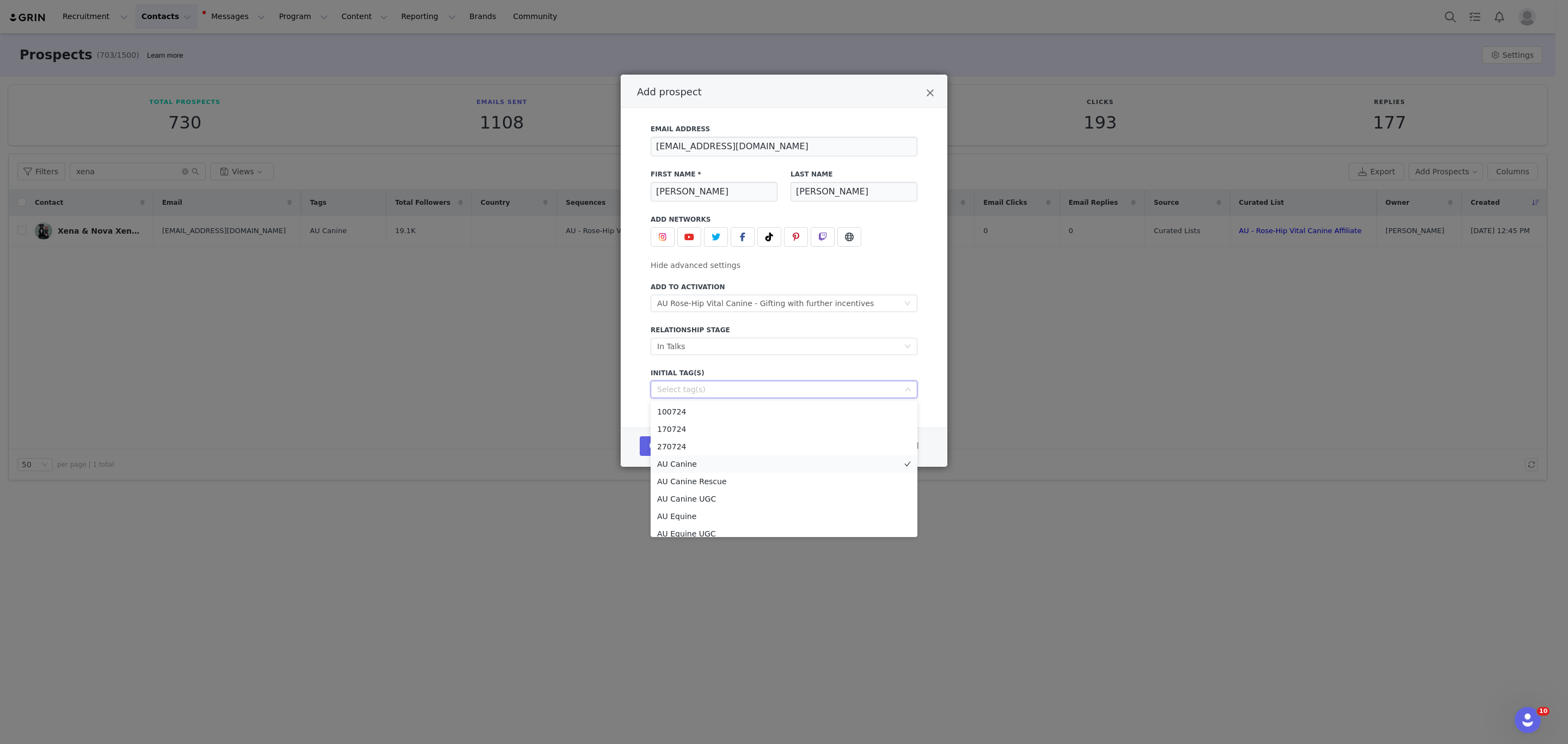
click at [668, 462] on li "AU Canine" at bounding box center [784, 464] width 267 height 17
click at [929, 363] on div "Email Address [EMAIL_ADDRESS][DOMAIN_NAME] First Name * [PERSON_NAME] Last Name…" at bounding box center [784, 258] width 294 height 280
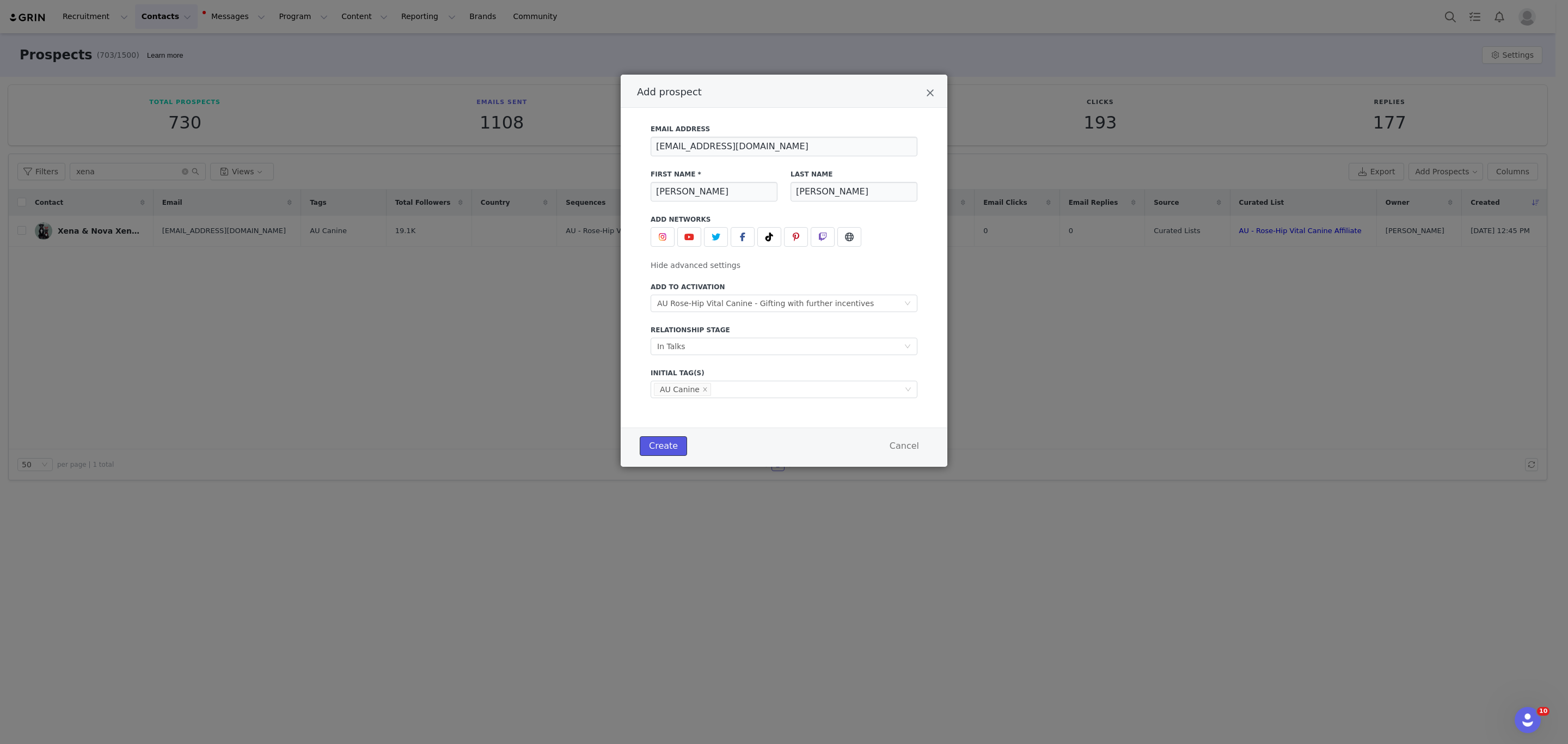
click at [663, 445] on button "Create" at bounding box center [664, 446] width 47 height 20
click at [659, 240] on img "Add prospect" at bounding box center [663, 237] width 9 height 9
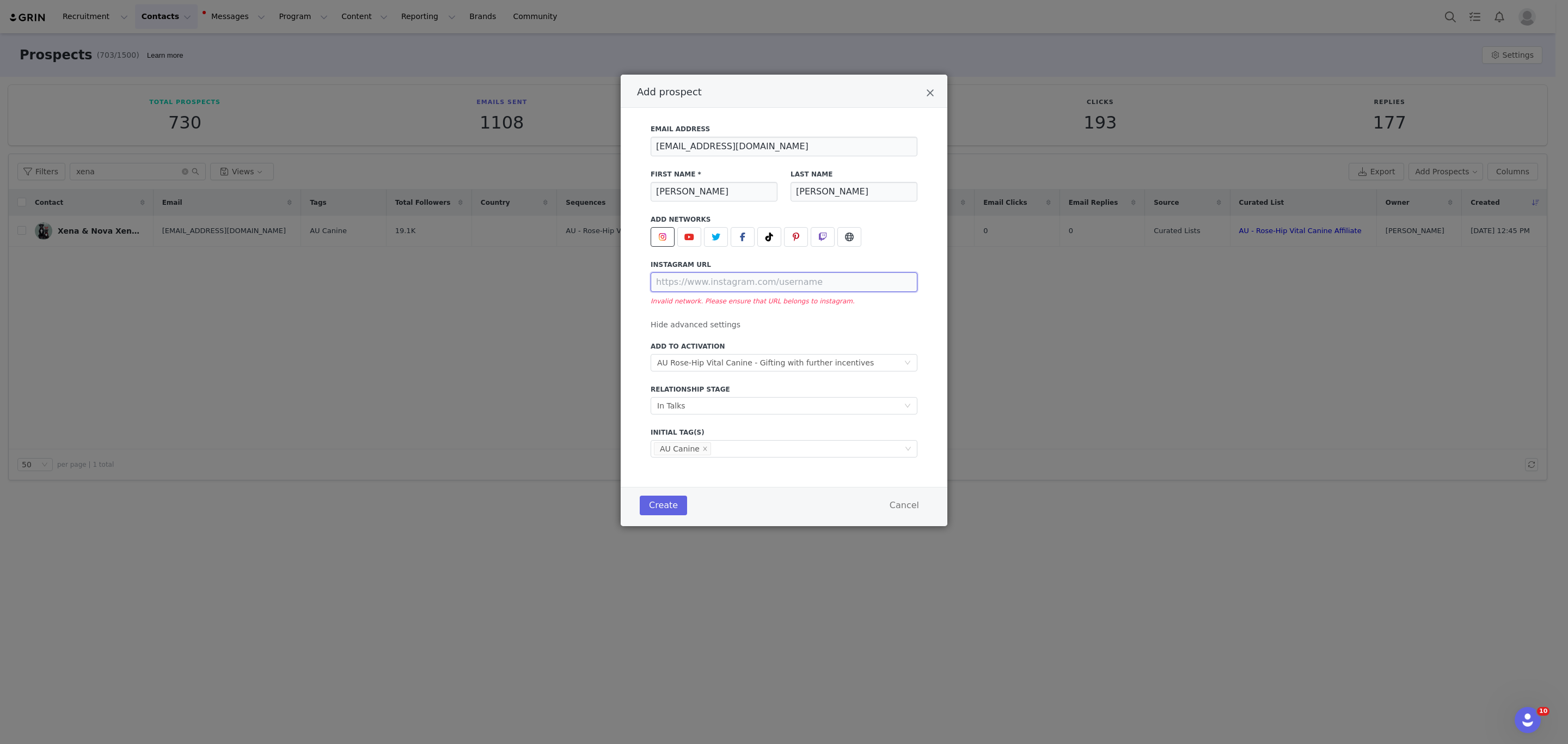
click at [745, 283] on input "Add prospect" at bounding box center [784, 282] width 267 height 20
click at [879, 324] on div "Email Address [EMAIL_ADDRESS][DOMAIN_NAME] First Name * [PERSON_NAME] Last Name…" at bounding box center [784, 287] width 267 height 340
click at [932, 93] on icon "Close" at bounding box center [930, 93] width 8 height 11
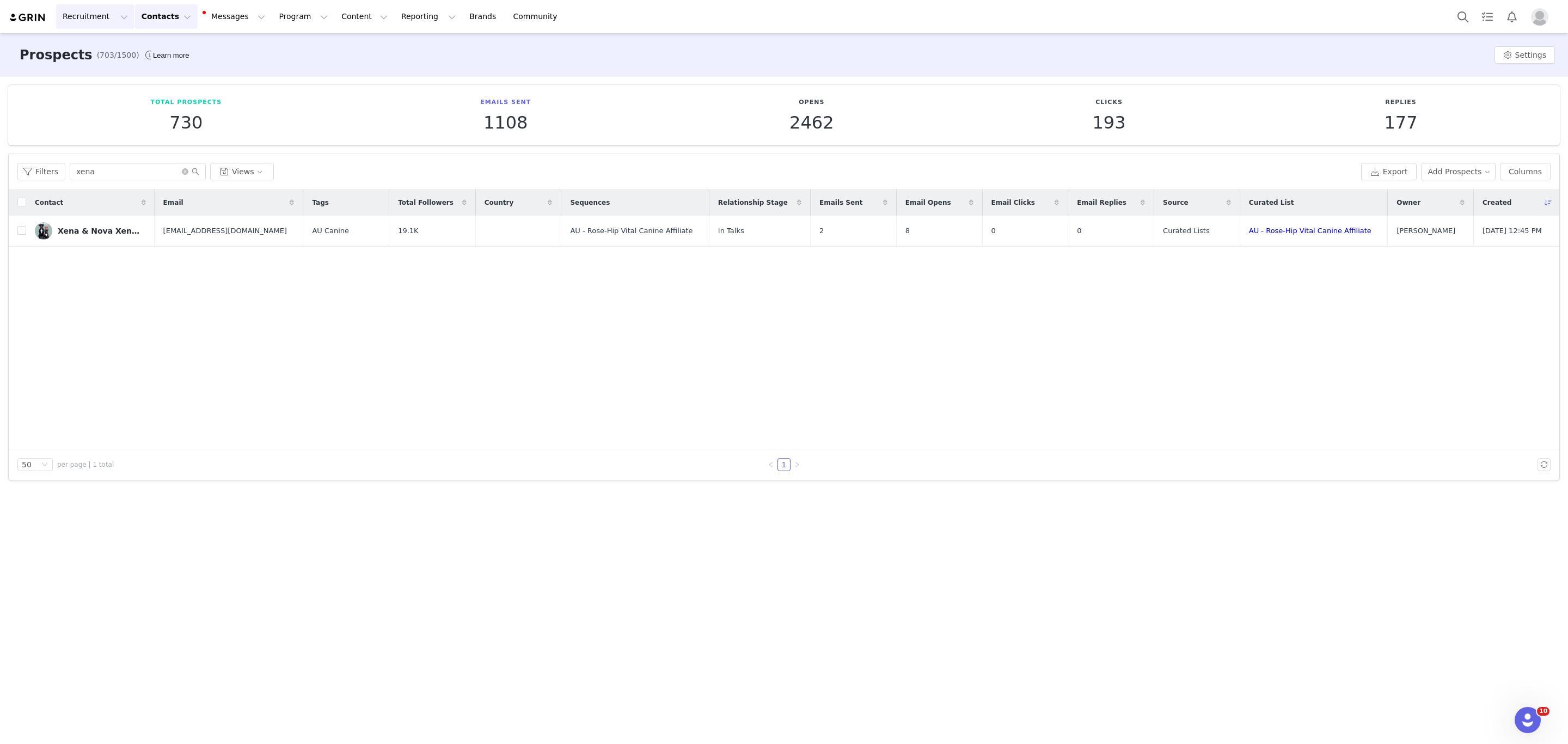
click at [71, 11] on button "Recruitment Recruitment" at bounding box center [95, 17] width 78 height 24
click at [98, 90] on p "Landing Pages" at bounding box center [93, 89] width 55 height 11
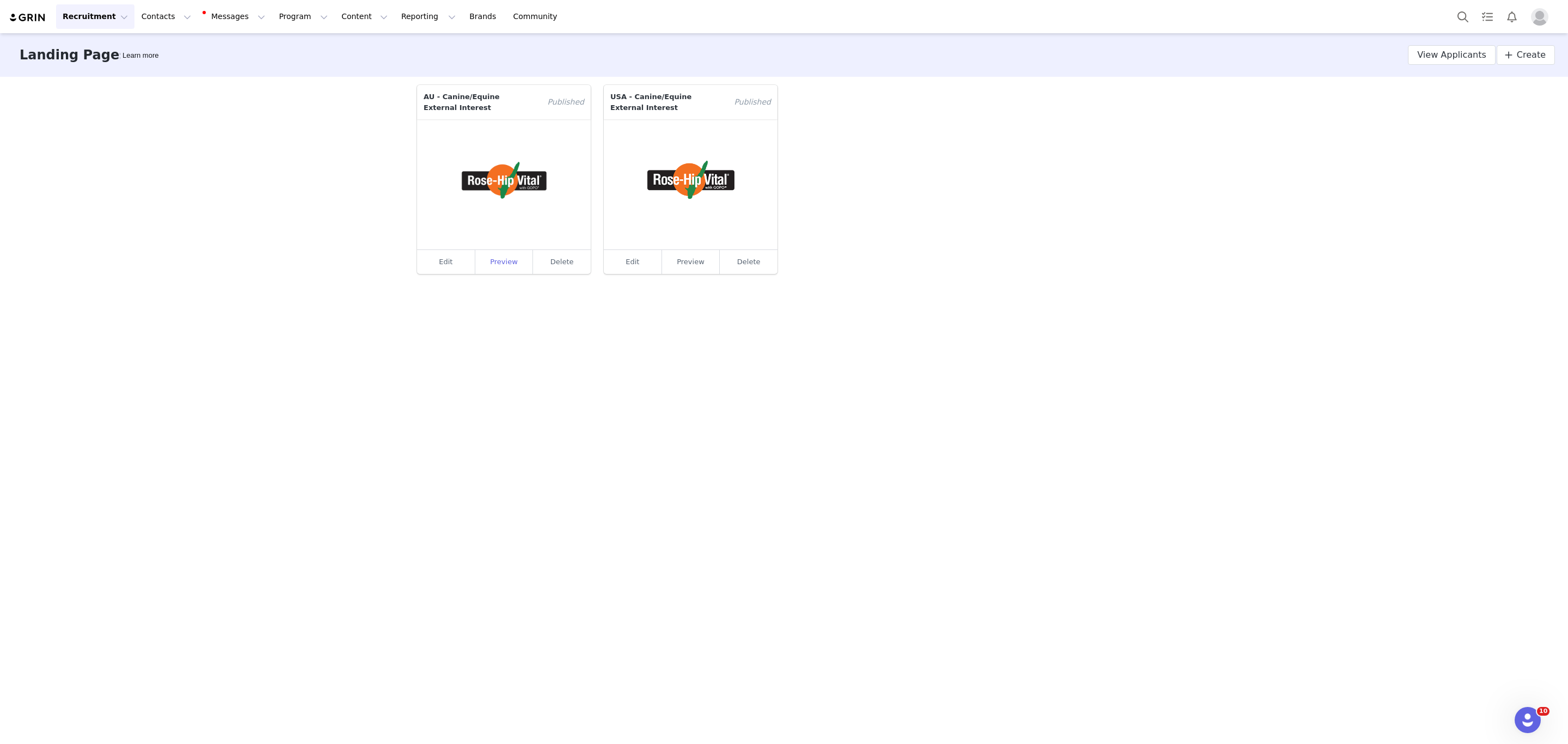
click at [501, 258] on link "Preview" at bounding box center [504, 262] width 58 height 24
click at [152, 18] on button "Contacts Contacts" at bounding box center [166, 17] width 62 height 24
click at [162, 41] on link "Creators" at bounding box center [167, 49] width 86 height 20
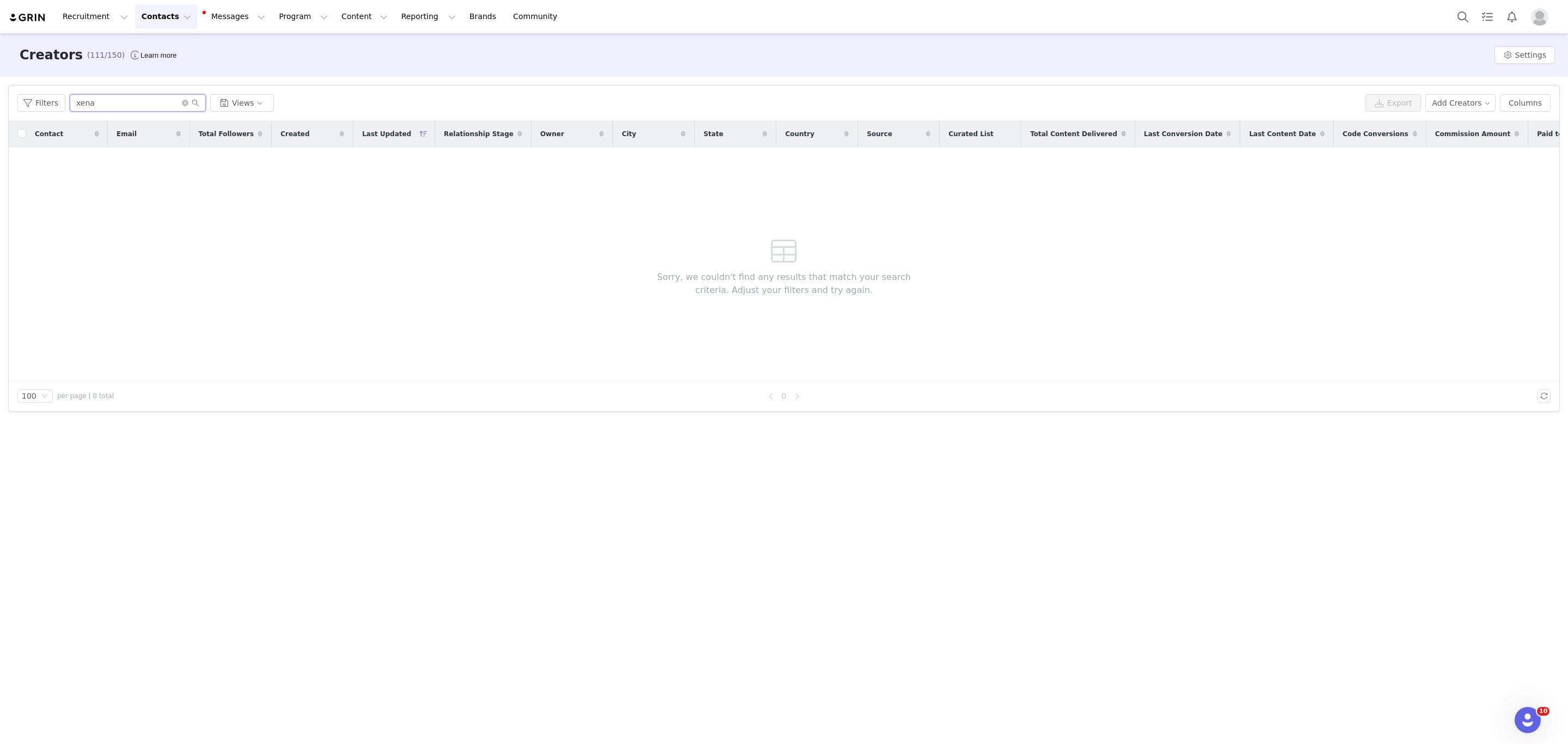
click at [96, 100] on input "xena" at bounding box center [138, 103] width 136 height 17
drag, startPoint x: 97, startPoint y: 101, endPoint x: 39, endPoint y: 94, distance: 58.4
click at [43, 96] on div "Filters xena Views" at bounding box center [689, 103] width 1344 height 17
type input "[PERSON_NAME]"
click at [356, 69] on div "Creators (111/150) Learn more Settings" at bounding box center [784, 55] width 1568 height 43
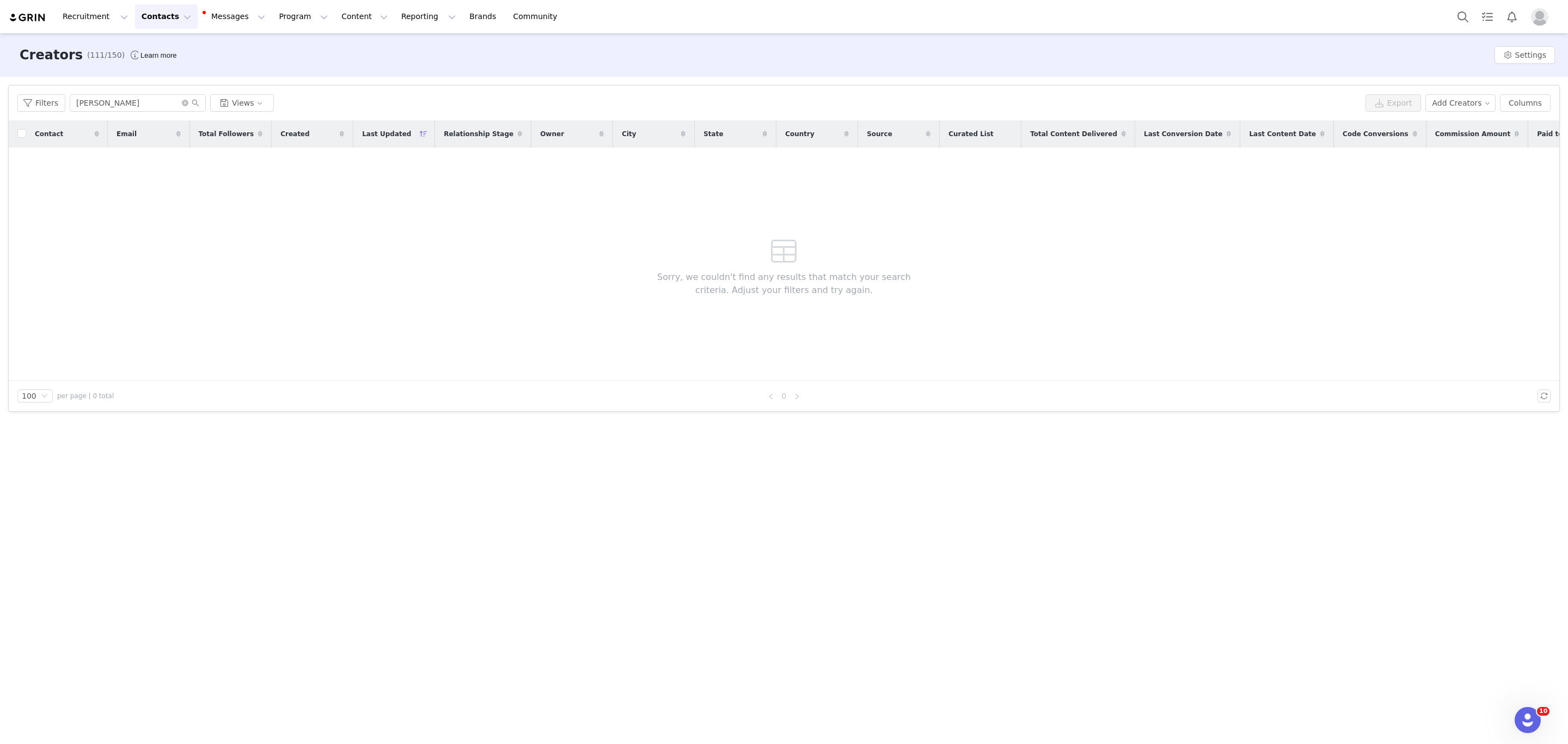
click at [24, 18] on img at bounding box center [28, 18] width 38 height 10
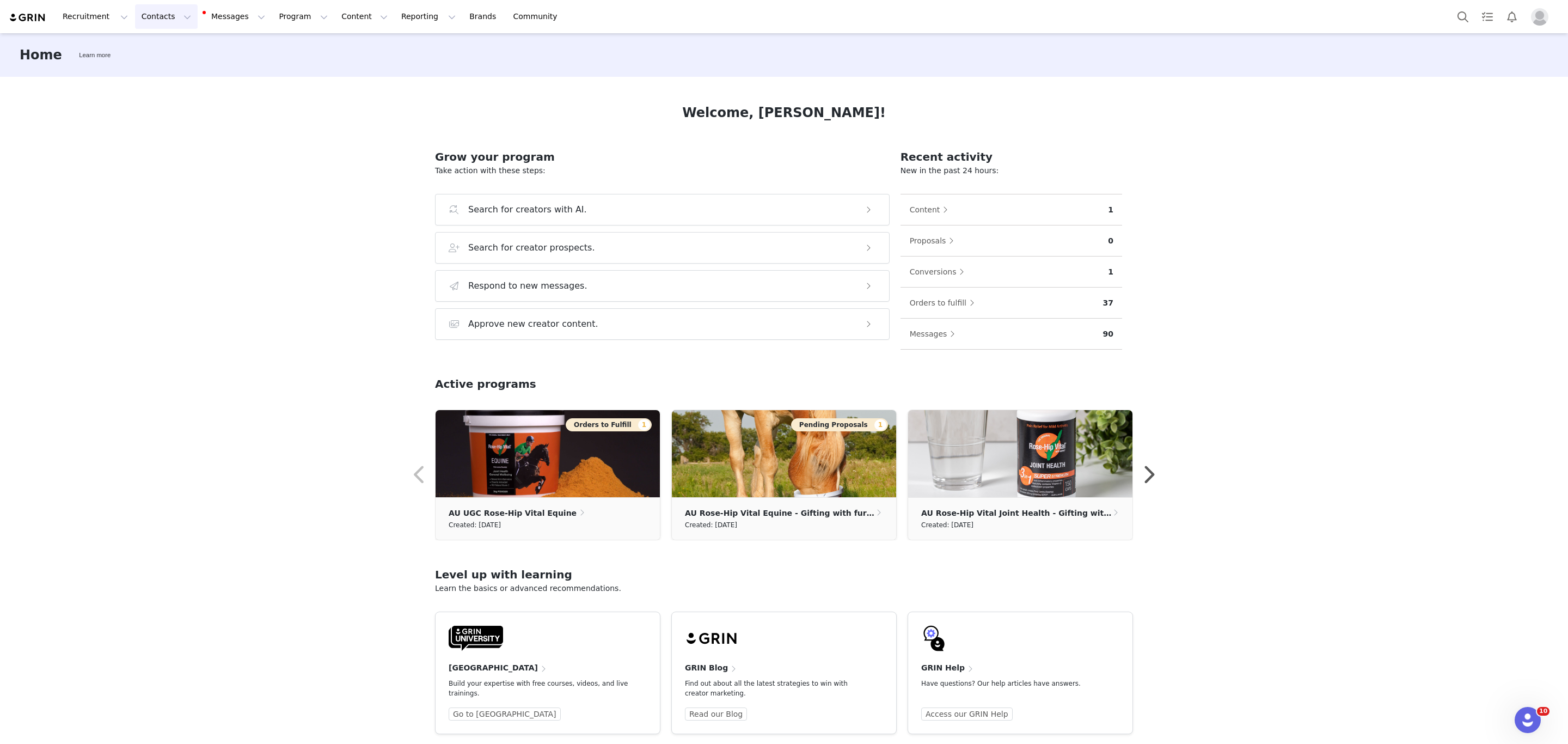
click at [157, 20] on button "Contacts Contacts" at bounding box center [166, 17] width 62 height 24
